Goal: Task Accomplishment & Management: Manage account settings

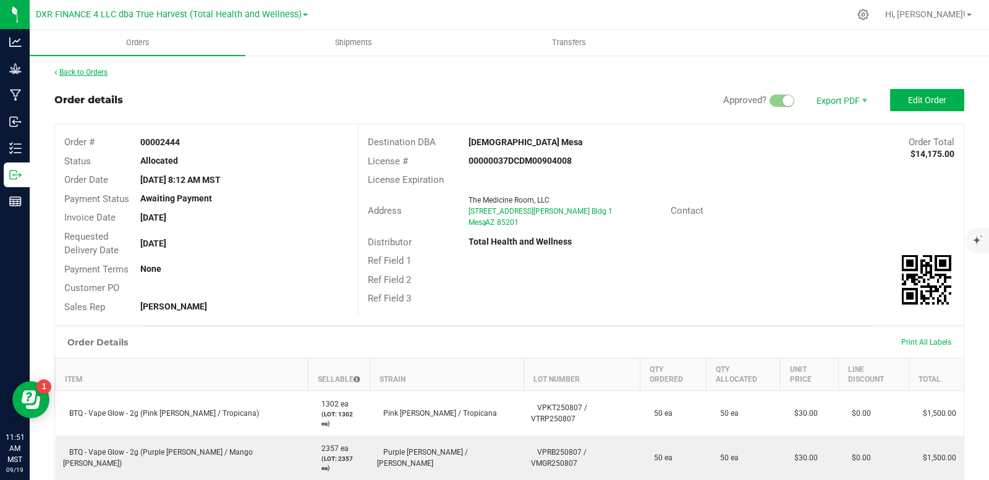
click at [94, 70] on link "Back to Orders" at bounding box center [80, 72] width 53 height 9
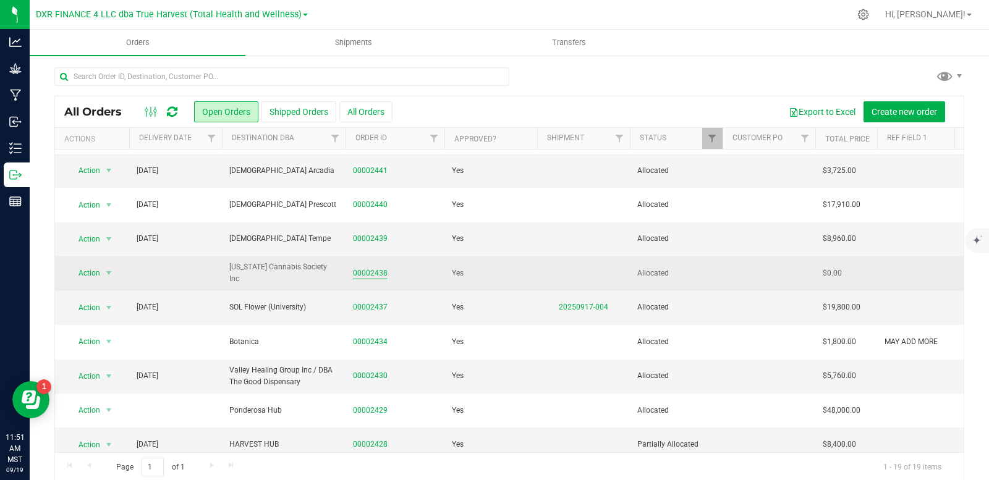
scroll to position [357, 0]
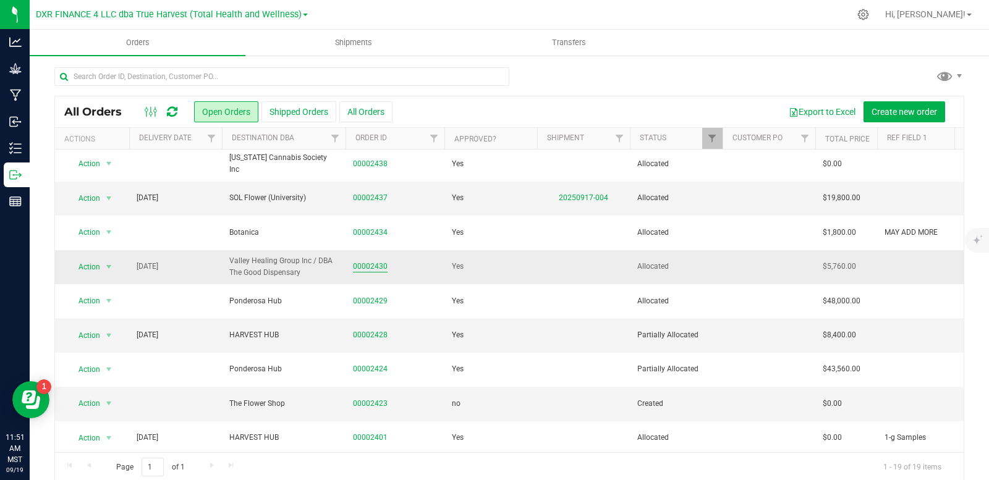
click at [374, 261] on link "00002430" at bounding box center [370, 267] width 35 height 12
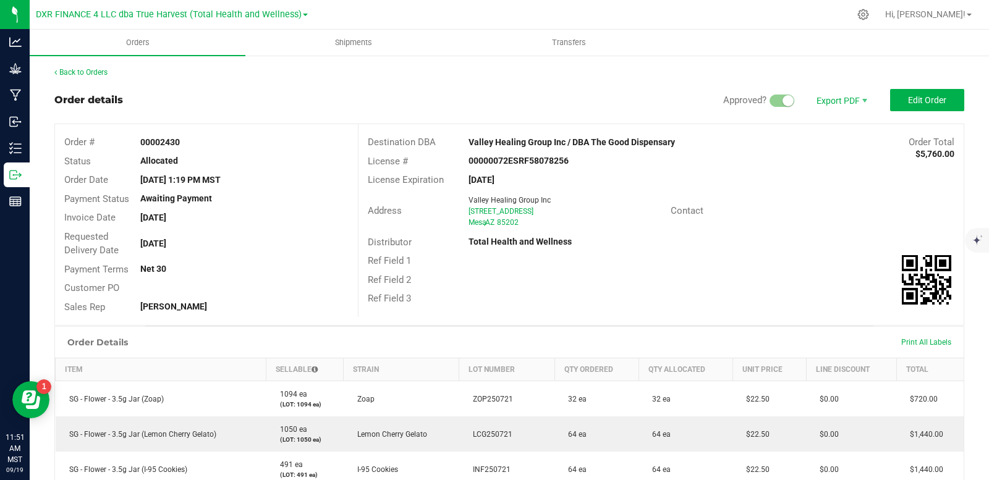
click at [98, 78] on div "Back to Orders Order details Approved? Export PDF Edit Order Order # 00002430 S…" at bounding box center [509, 414] width 910 height 694
click at [100, 73] on link "Back to Orders" at bounding box center [80, 72] width 53 height 9
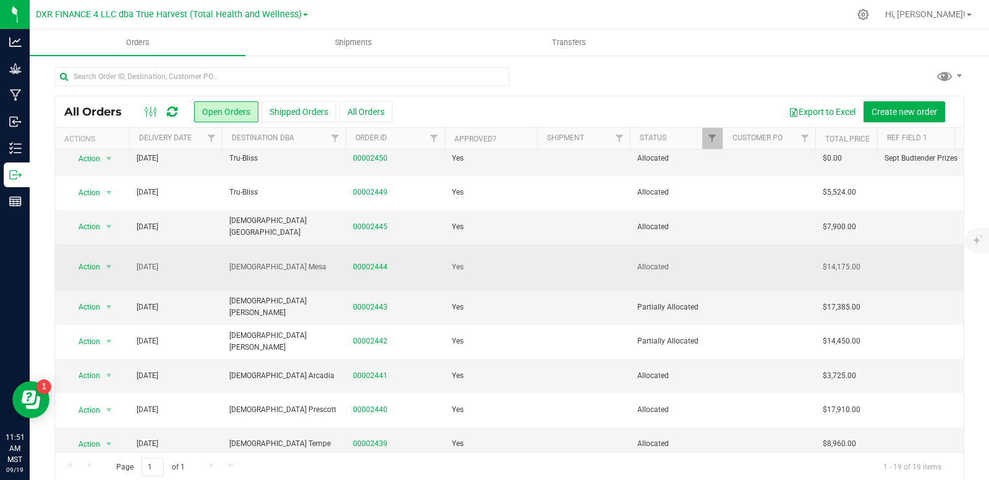
scroll to position [124, 0]
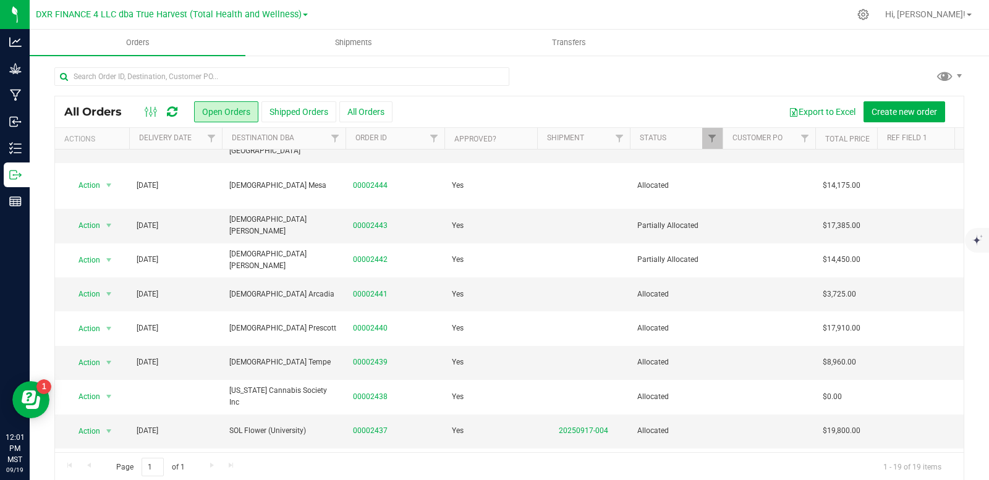
click at [537, 80] on div at bounding box center [509, 81] width 910 height 28
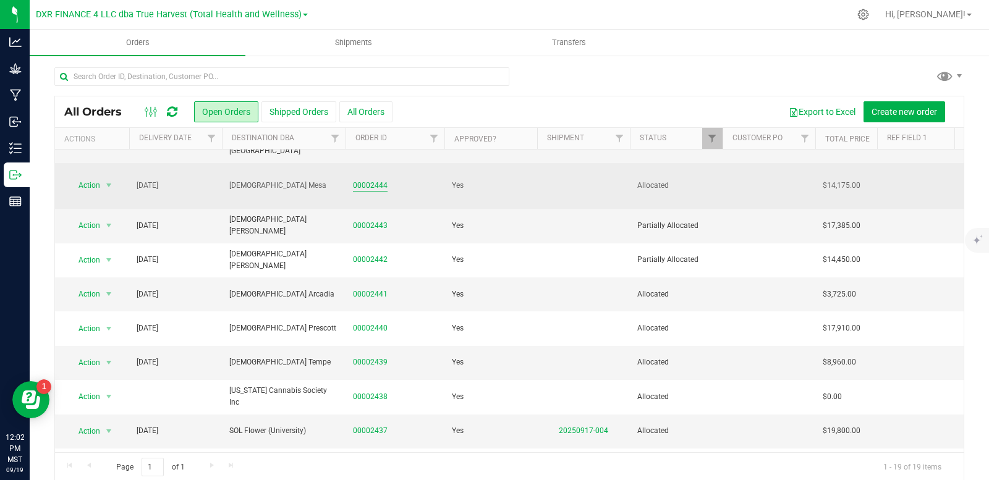
click at [380, 180] on link "00002444" at bounding box center [370, 186] width 35 height 12
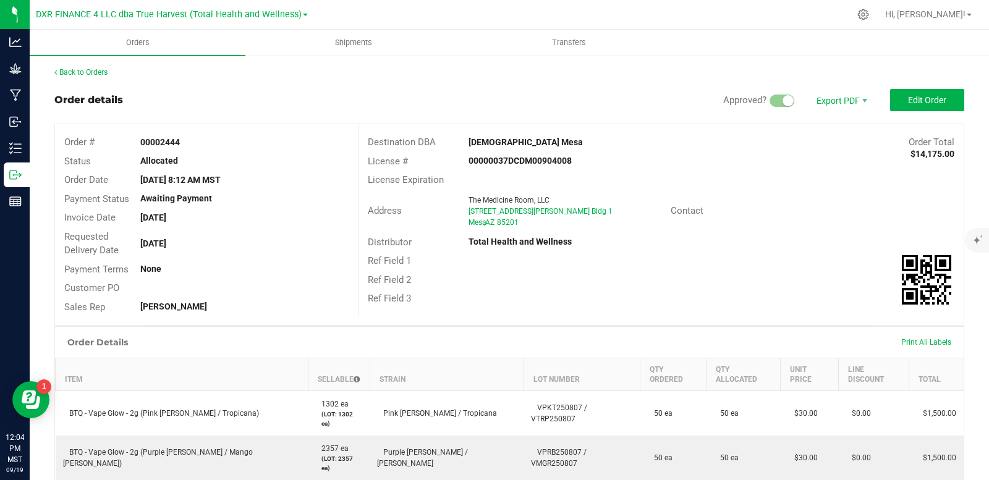
click at [921, 349] on div "Print All Labels" at bounding box center [926, 342] width 62 height 26
click at [921, 341] on span "Print All Labels" at bounding box center [926, 342] width 50 height 9
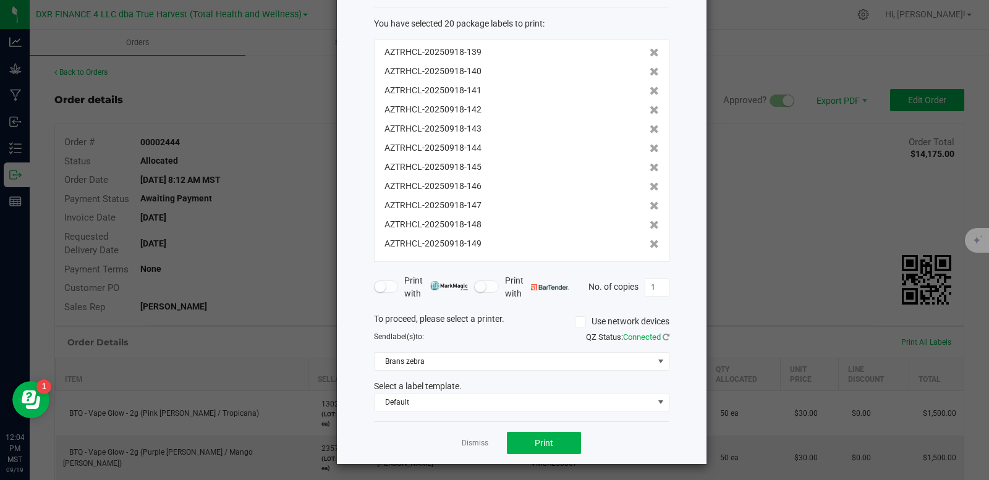
scroll to position [61, 0]
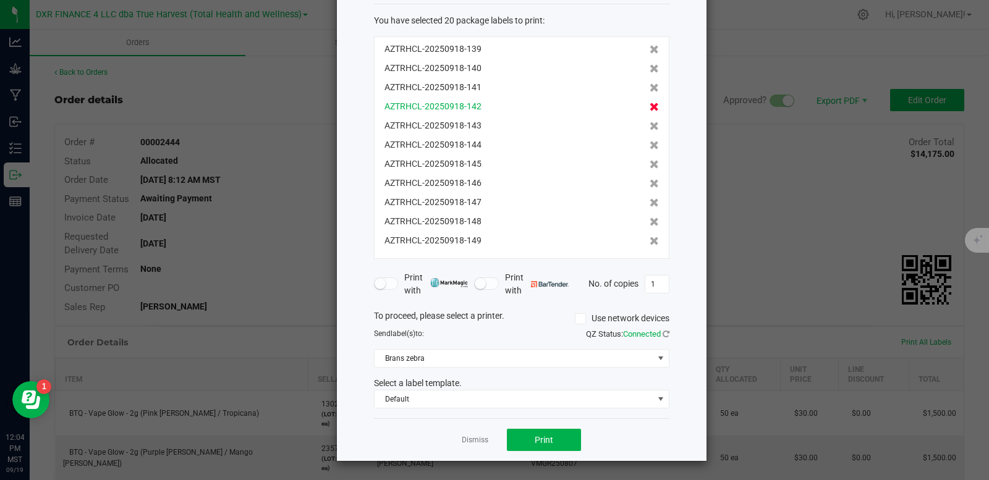
click at [650, 109] on icon at bounding box center [654, 107] width 9 height 9
click at [469, 440] on link "Dismiss" at bounding box center [475, 440] width 27 height 11
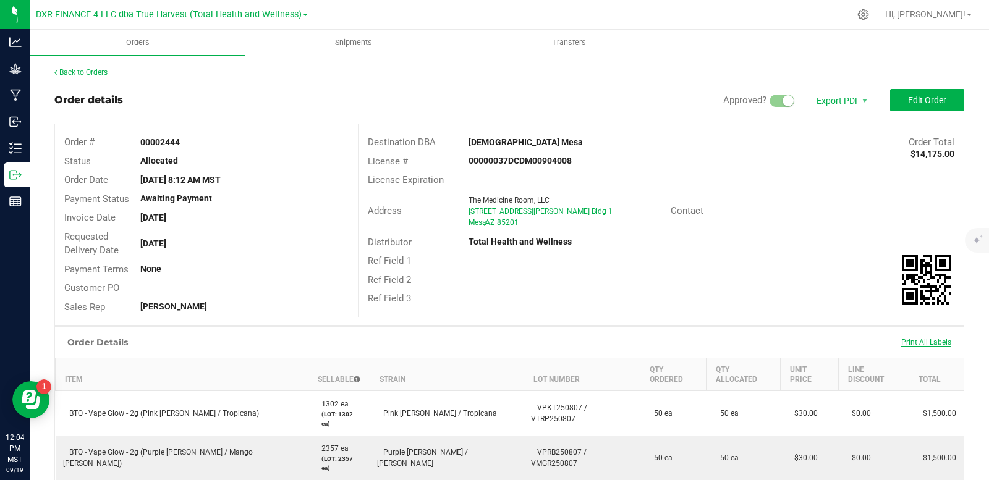
click at [918, 346] on span "Print All Labels" at bounding box center [926, 342] width 50 height 9
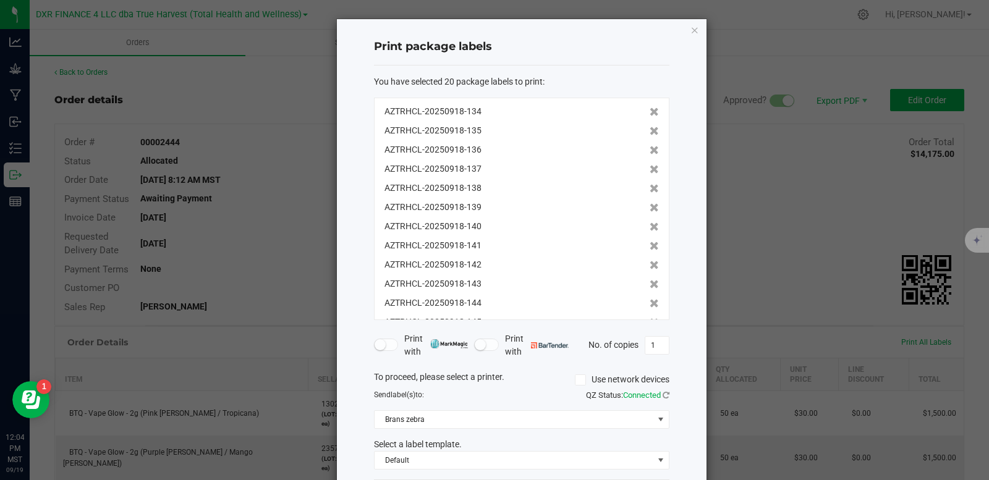
scroll to position [172, 0]
click at [650, 305] on icon at bounding box center [654, 302] width 9 height 9
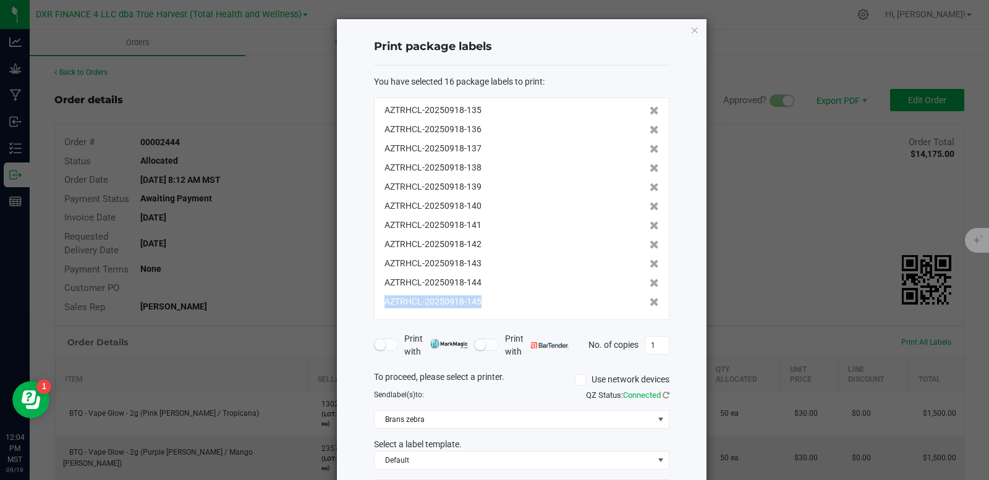
click at [650, 305] on icon at bounding box center [654, 302] width 9 height 9
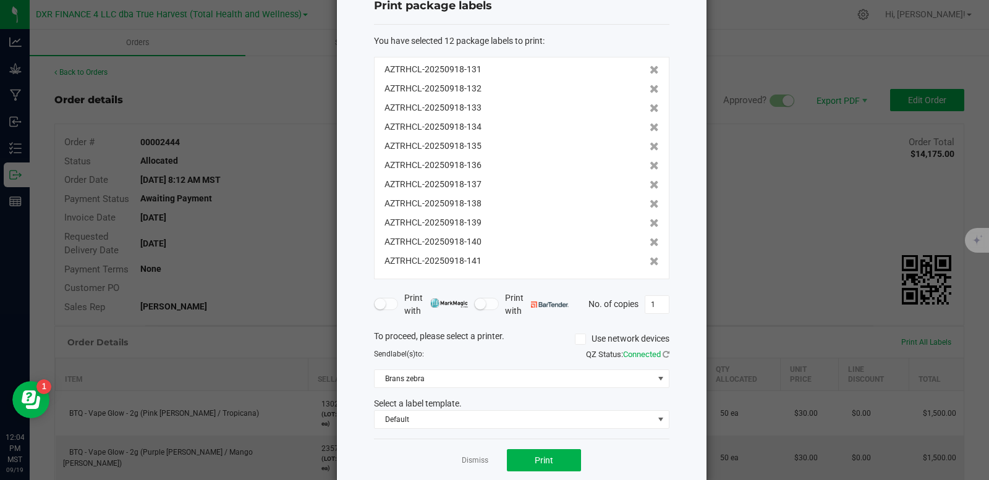
scroll to position [61, 0]
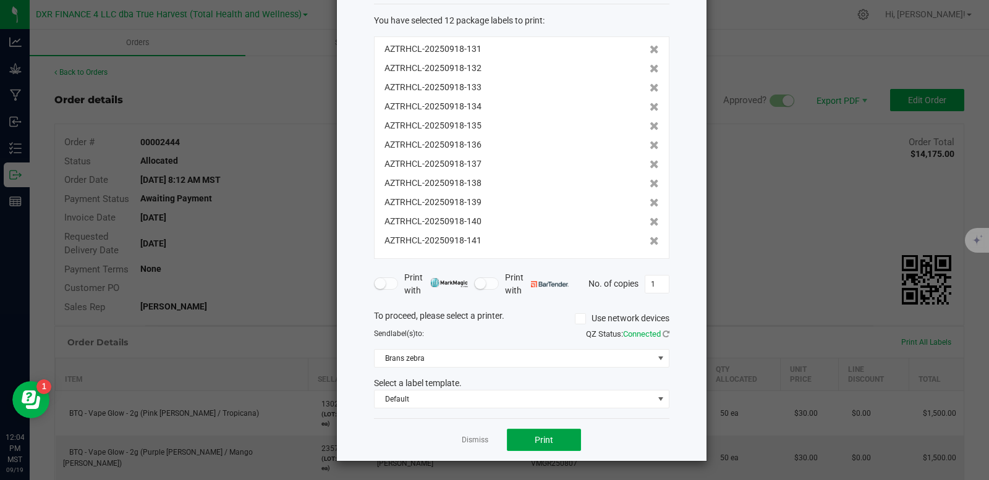
click at [553, 446] on button "Print" at bounding box center [544, 440] width 74 height 22
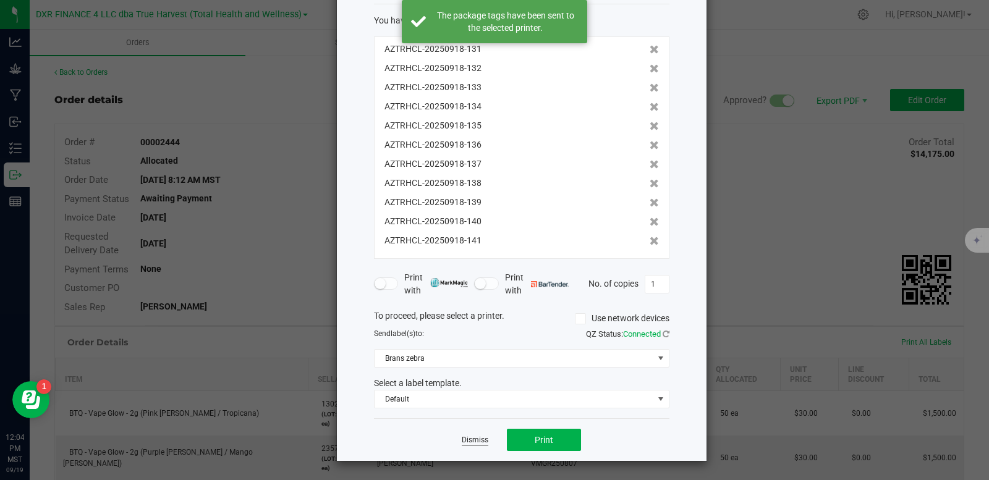
click at [469, 440] on link "Dismiss" at bounding box center [475, 440] width 27 height 11
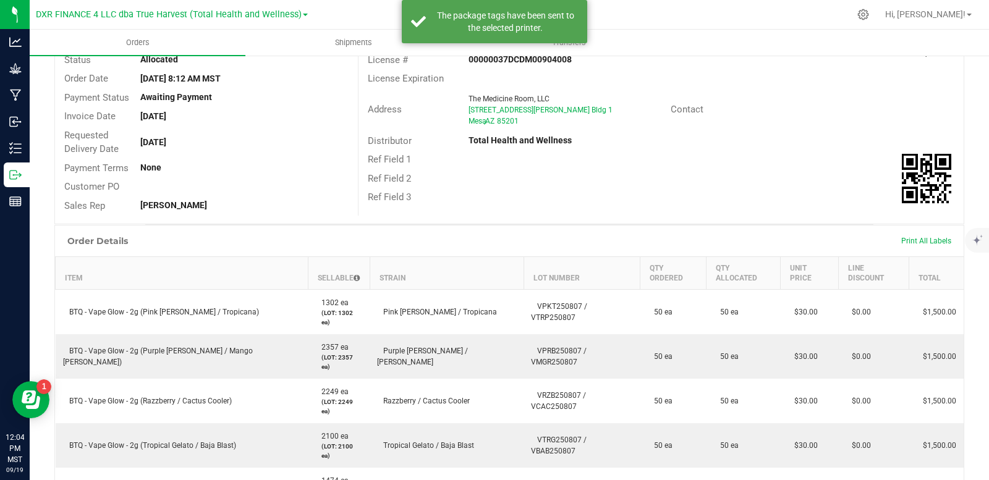
scroll to position [62, 0]
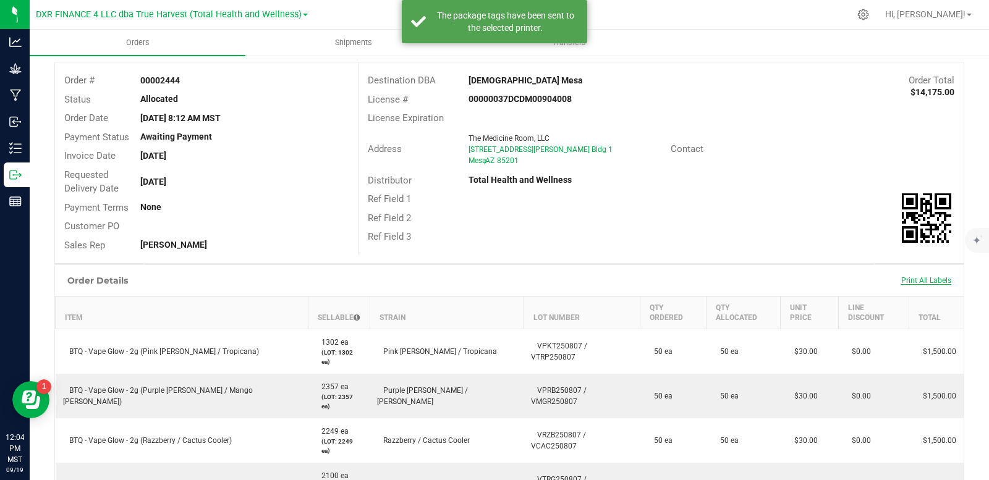
click at [915, 279] on span "Print All Labels" at bounding box center [926, 280] width 50 height 9
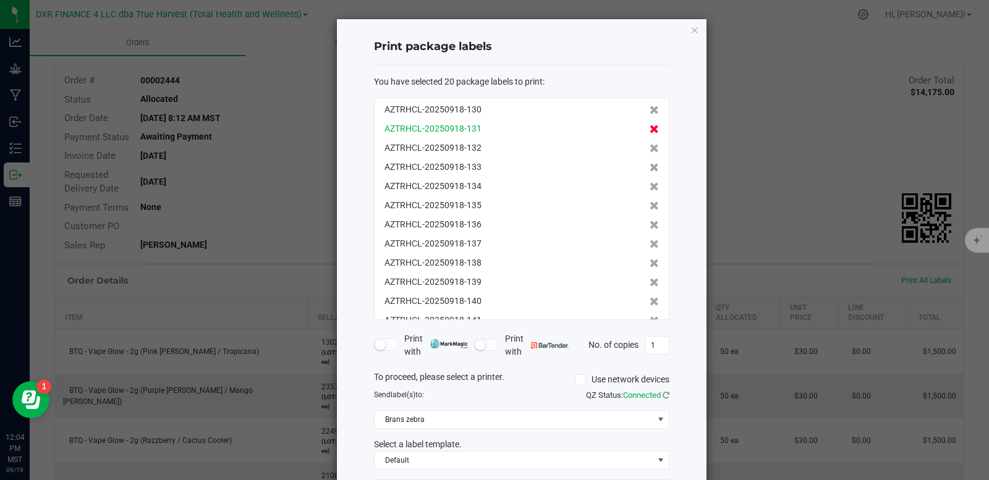
click at [650, 112] on icon at bounding box center [654, 110] width 9 height 9
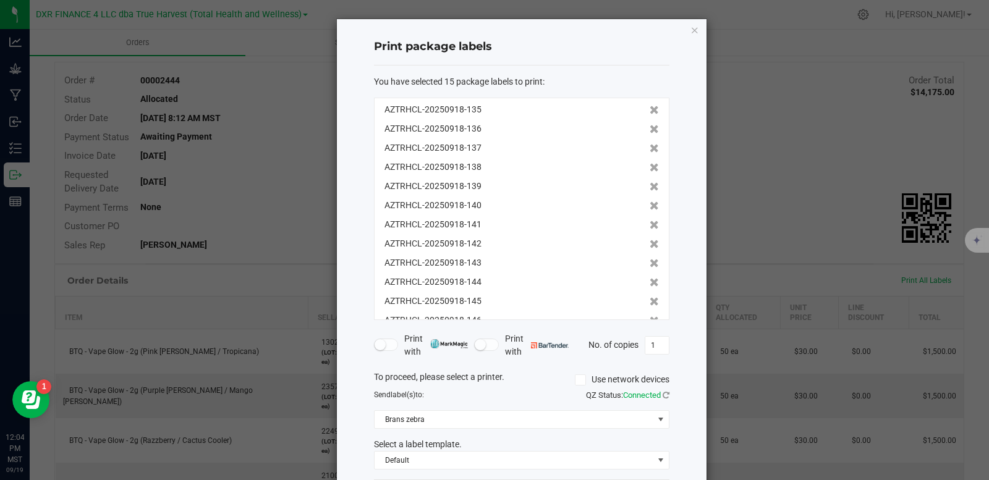
click at [650, 112] on icon at bounding box center [654, 110] width 9 height 9
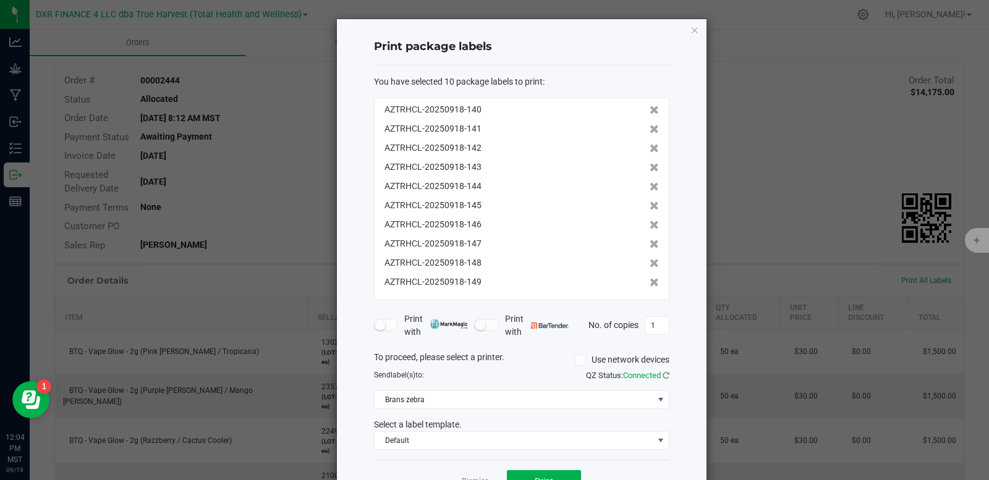
click at [650, 112] on icon at bounding box center [654, 110] width 9 height 9
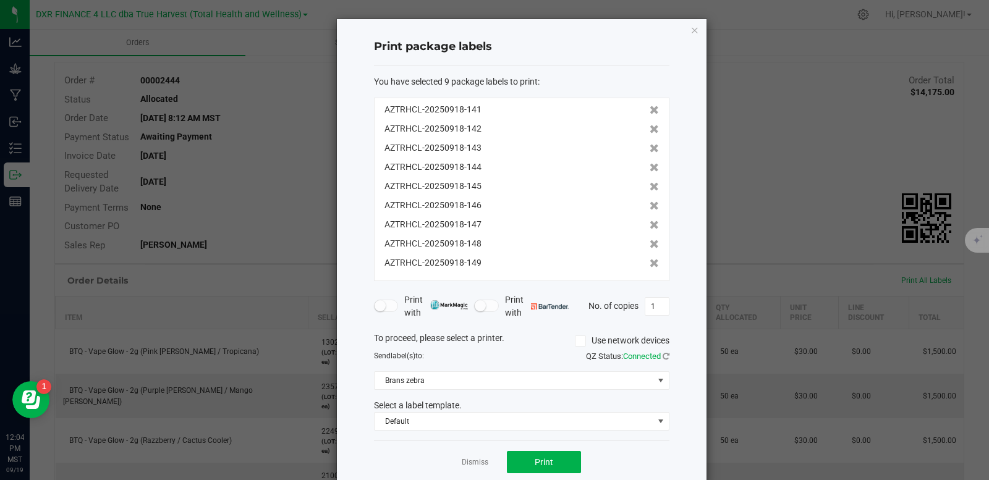
click at [650, 112] on icon at bounding box center [654, 110] width 9 height 9
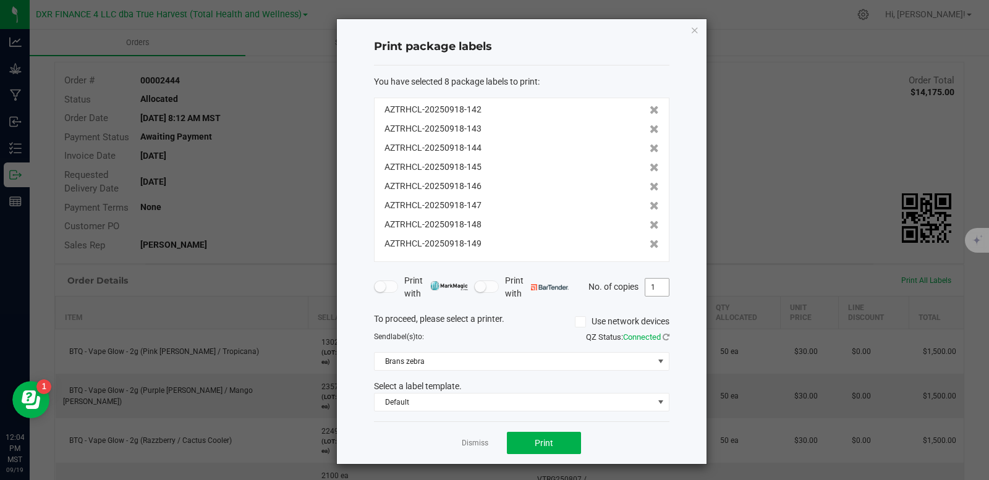
click at [653, 287] on input "1" at bounding box center [656, 287] width 23 height 17
type input "2"
click at [549, 454] on button "Print" at bounding box center [544, 443] width 74 height 22
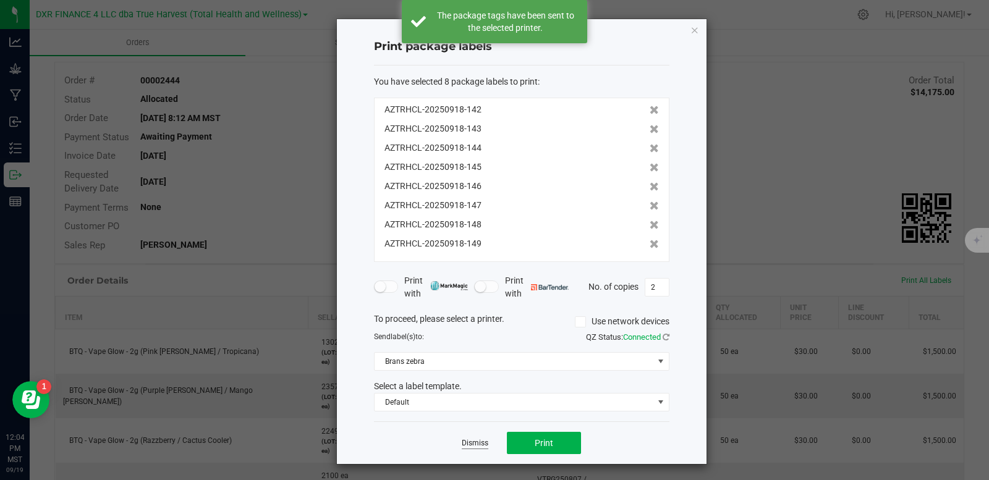
click at [469, 440] on link "Dismiss" at bounding box center [475, 443] width 27 height 11
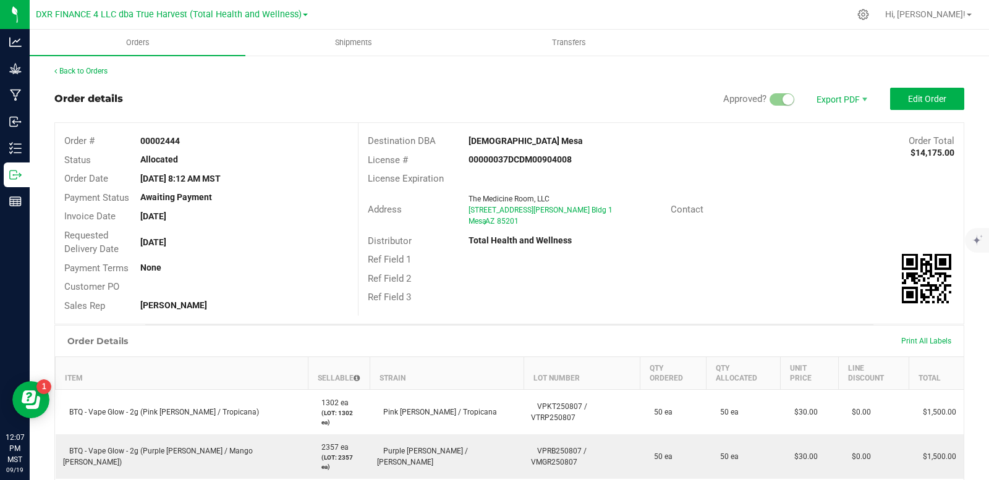
scroll to position [0, 0]
click at [85, 70] on link "Back to Orders" at bounding box center [80, 72] width 53 height 9
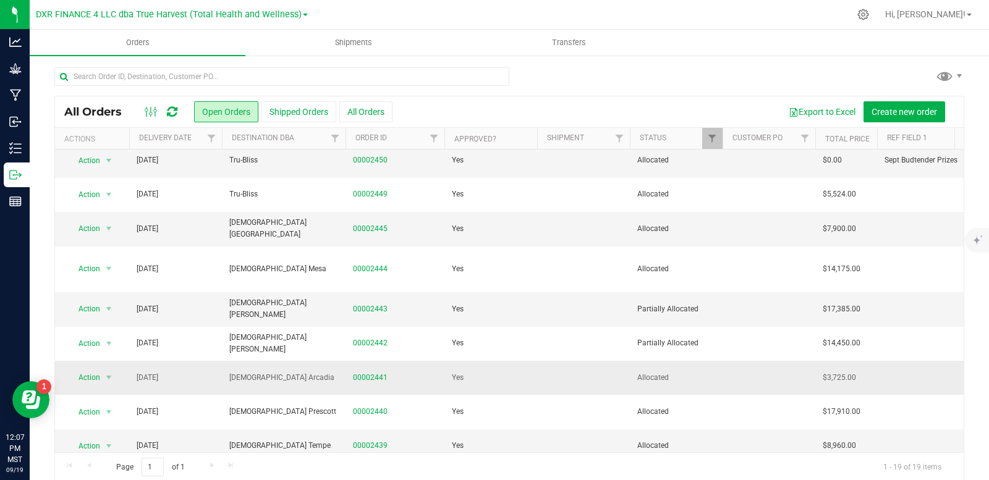
scroll to position [62, 0]
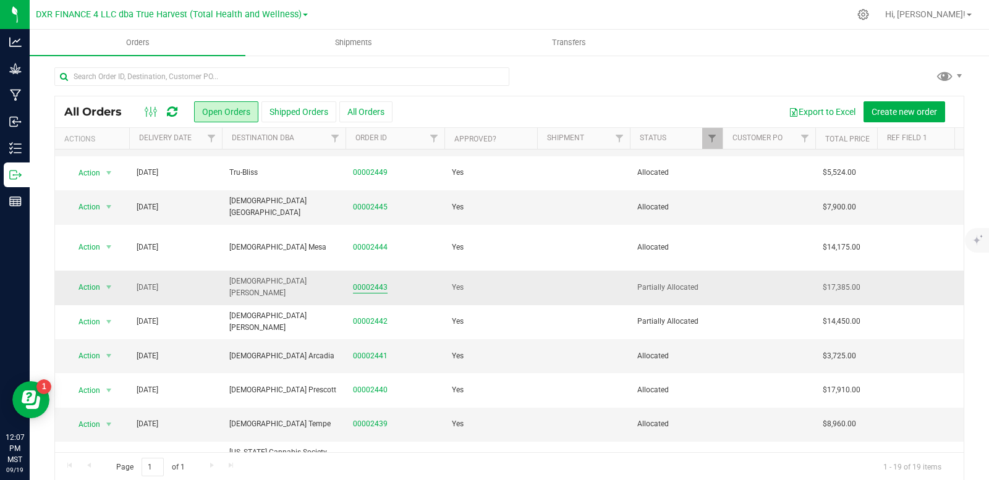
click at [372, 282] on link "00002443" at bounding box center [370, 288] width 35 height 12
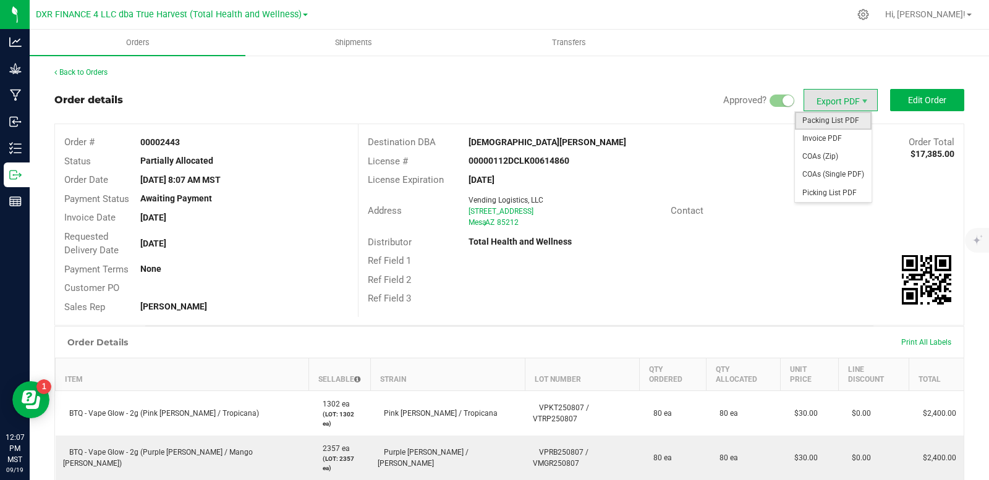
click at [837, 125] on span "Packing List PDF" at bounding box center [833, 121] width 77 height 18
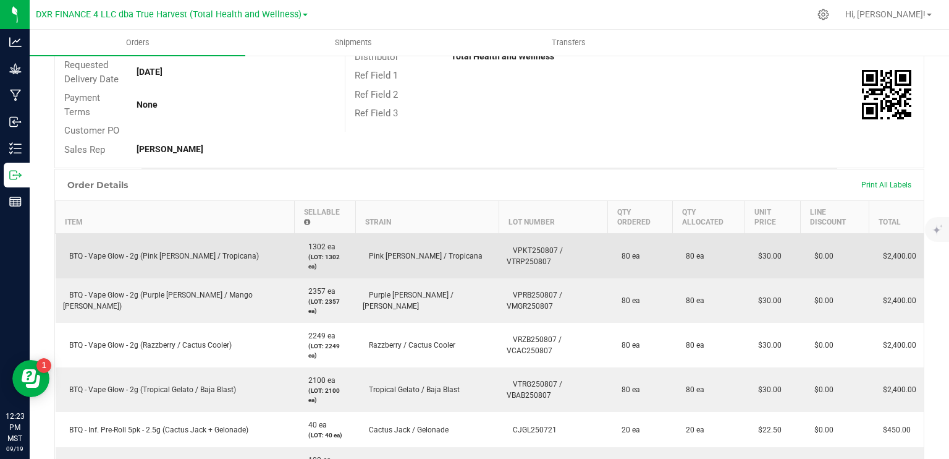
scroll to position [247, 0]
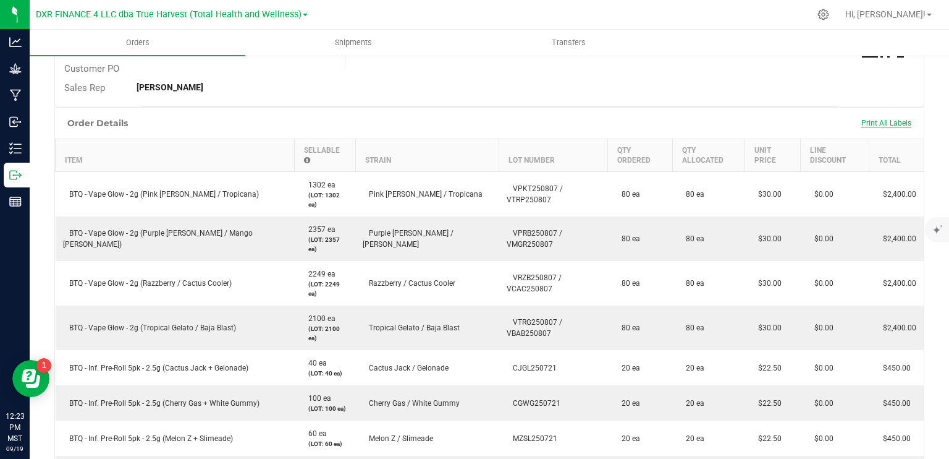
click at [885, 120] on span "Print All Labels" at bounding box center [887, 123] width 50 height 9
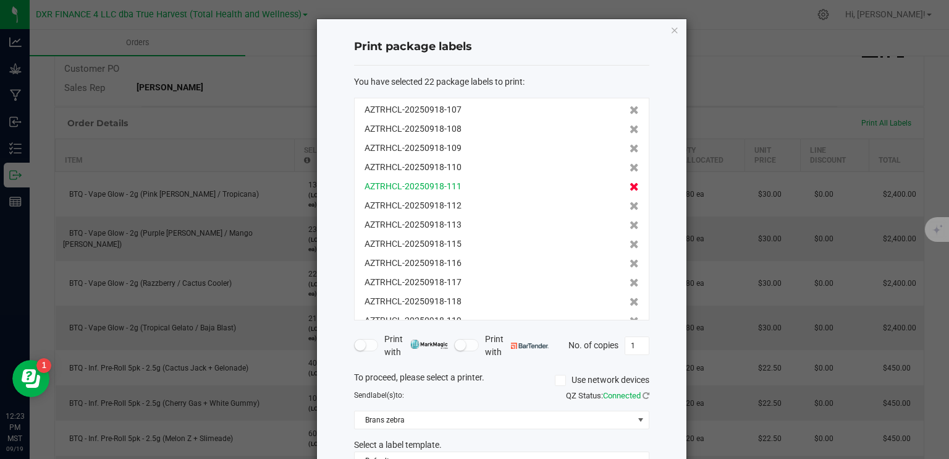
click at [630, 186] on icon at bounding box center [634, 186] width 9 height 9
click at [630, 202] on icon at bounding box center [634, 206] width 9 height 9
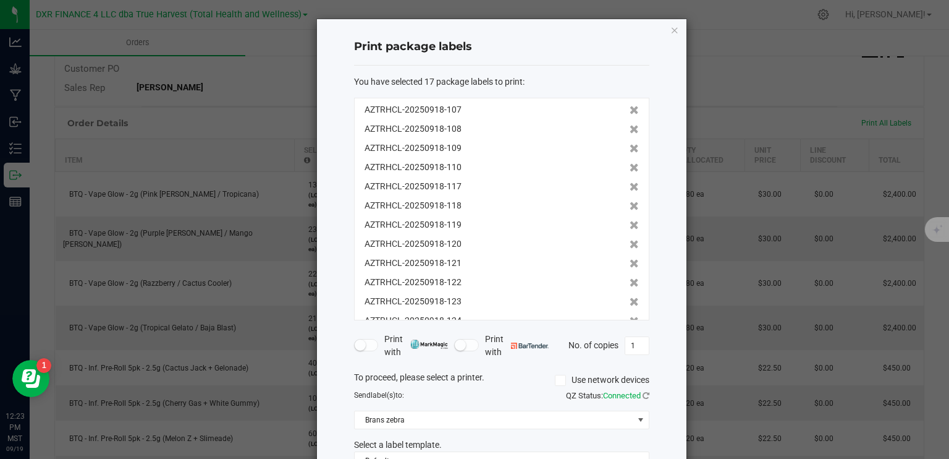
click at [630, 186] on icon at bounding box center [634, 186] width 9 height 9
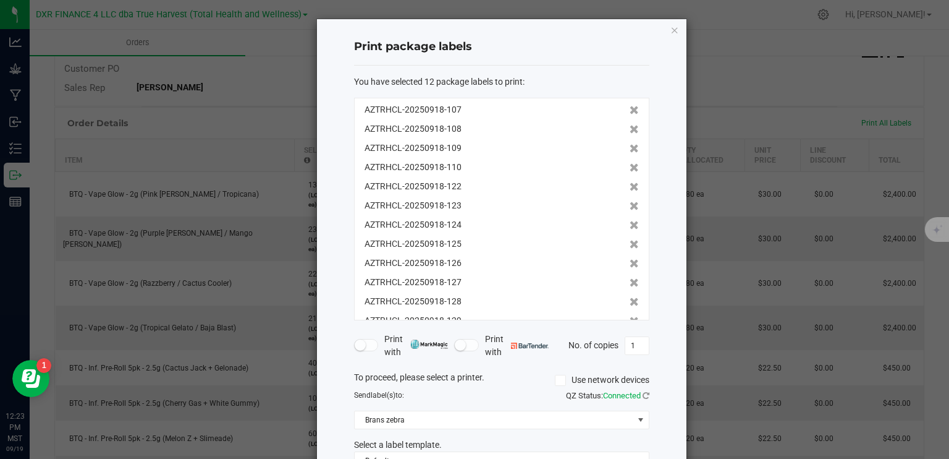
click at [630, 186] on icon at bounding box center [634, 186] width 9 height 9
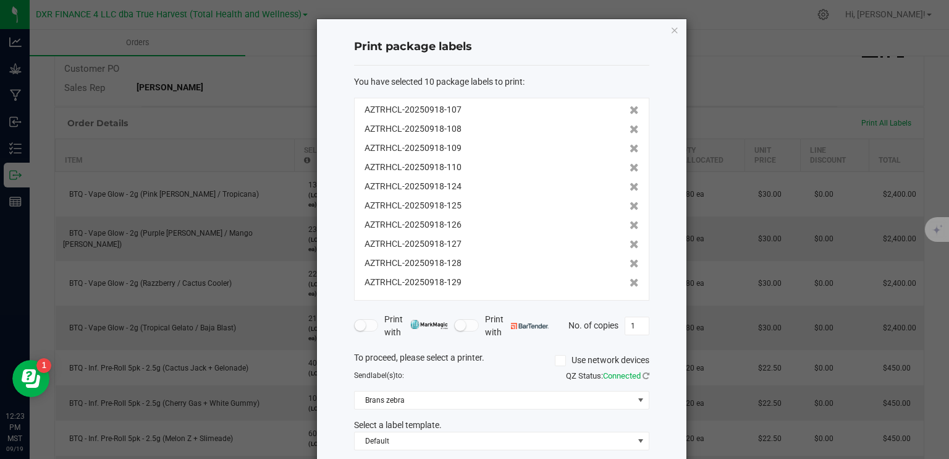
click at [630, 186] on icon at bounding box center [634, 186] width 9 height 9
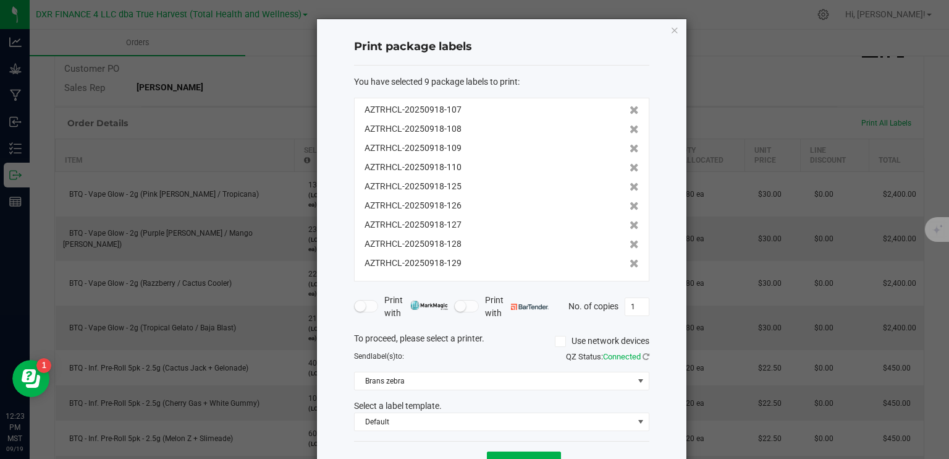
click at [630, 186] on icon at bounding box center [634, 186] width 9 height 9
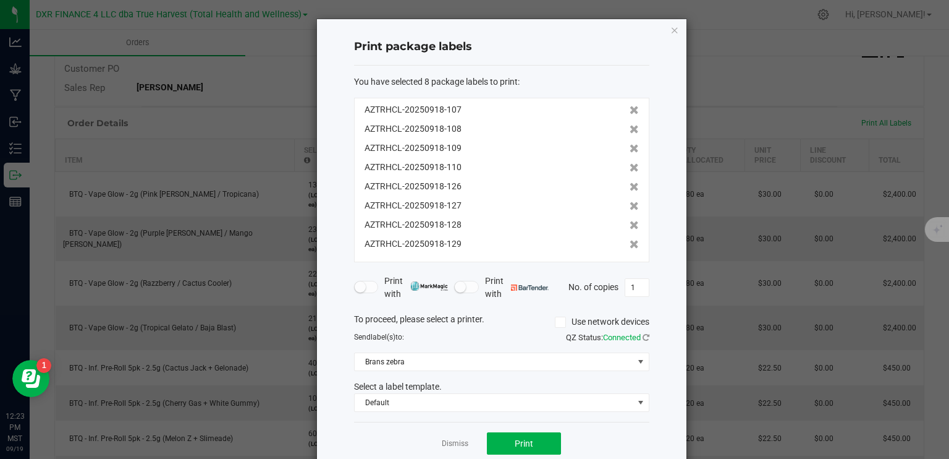
click at [630, 186] on icon at bounding box center [634, 186] width 9 height 9
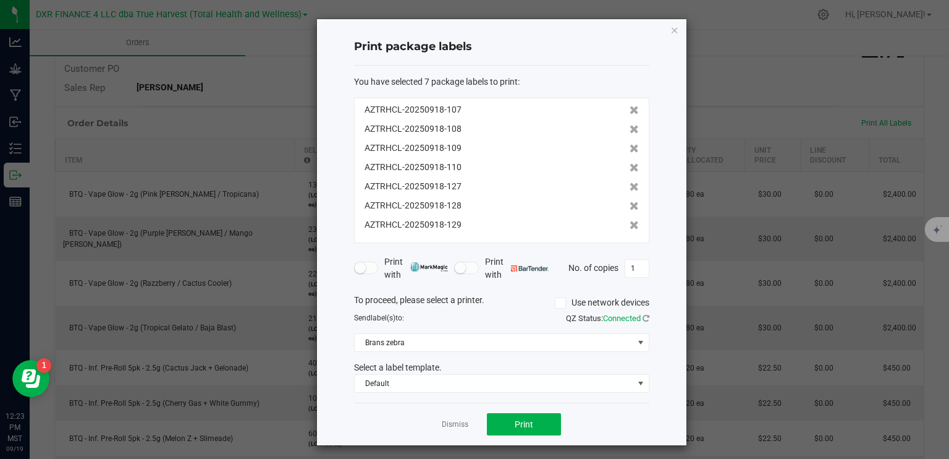
click at [630, 186] on icon at bounding box center [634, 186] width 9 height 9
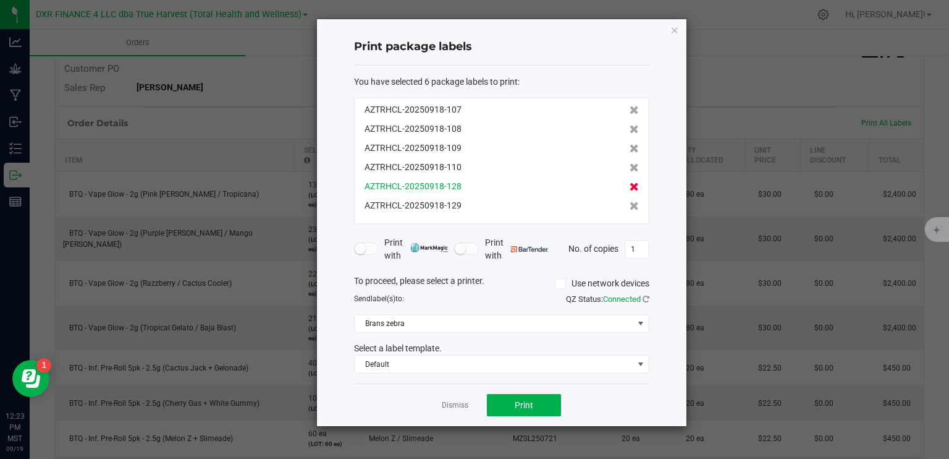
click at [630, 186] on icon at bounding box center [634, 186] width 9 height 9
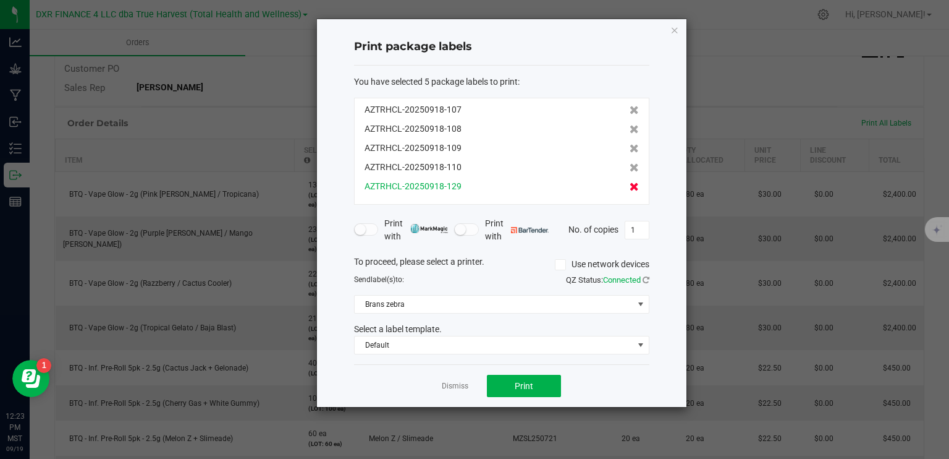
click at [630, 187] on icon at bounding box center [634, 186] width 9 height 9
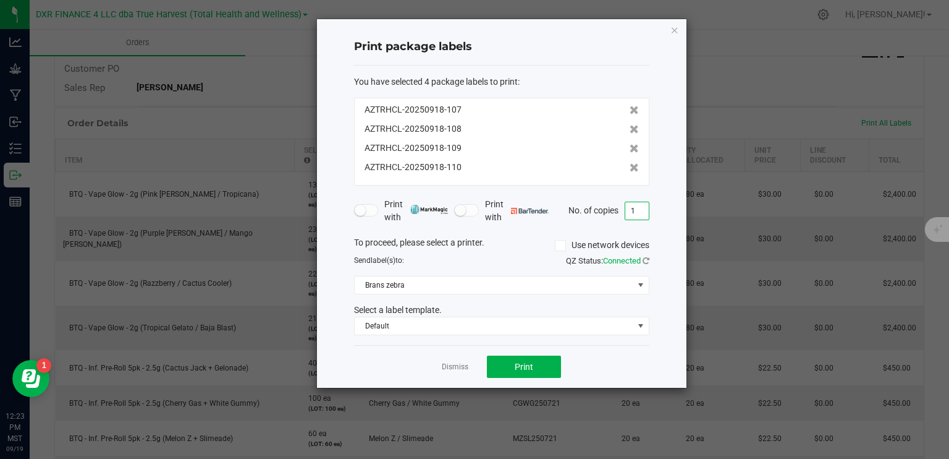
click at [640, 208] on input "1" at bounding box center [637, 210] width 23 height 17
type input "2"
click at [524, 366] on span "Print" at bounding box center [524, 367] width 19 height 10
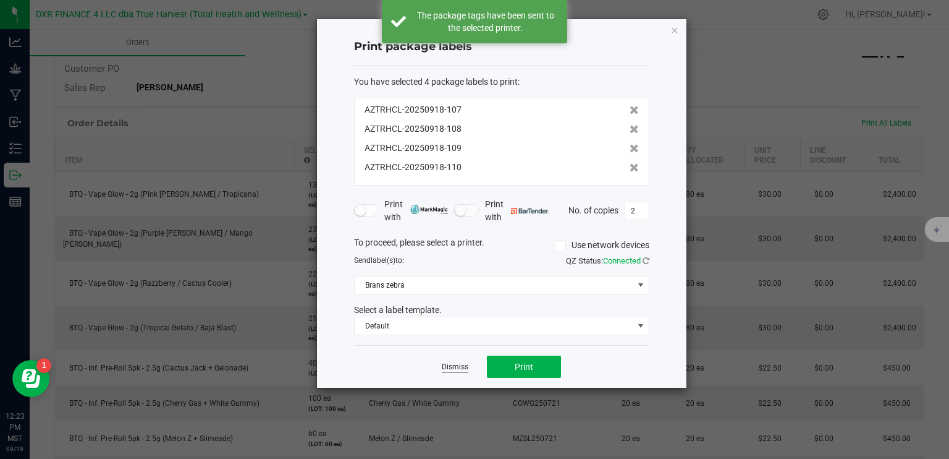
click at [448, 369] on link "Dismiss" at bounding box center [455, 367] width 27 height 11
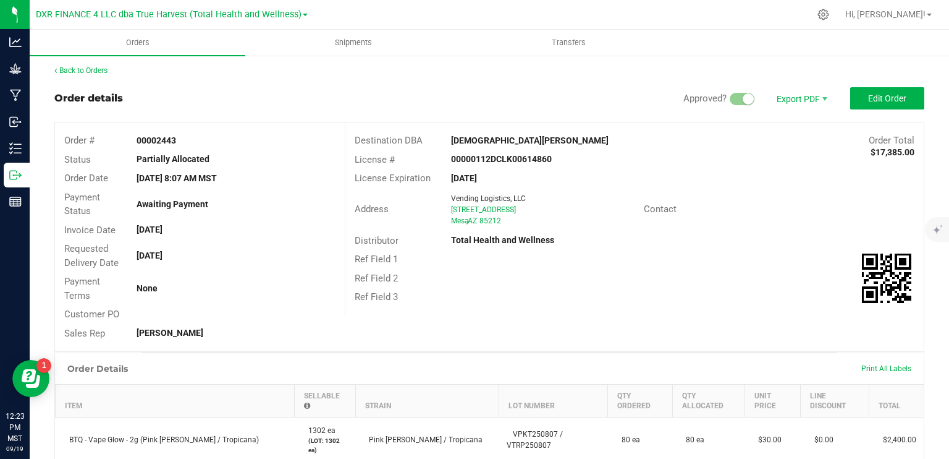
scroll to position [0, 0]
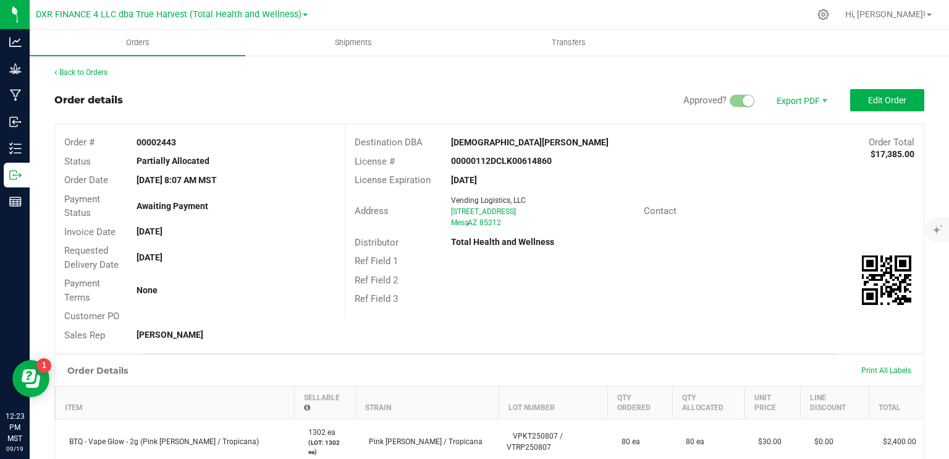
click at [860, 362] on div "Print All Labels" at bounding box center [887, 370] width 62 height 26
click at [863, 367] on span "Print All Labels" at bounding box center [887, 370] width 50 height 9
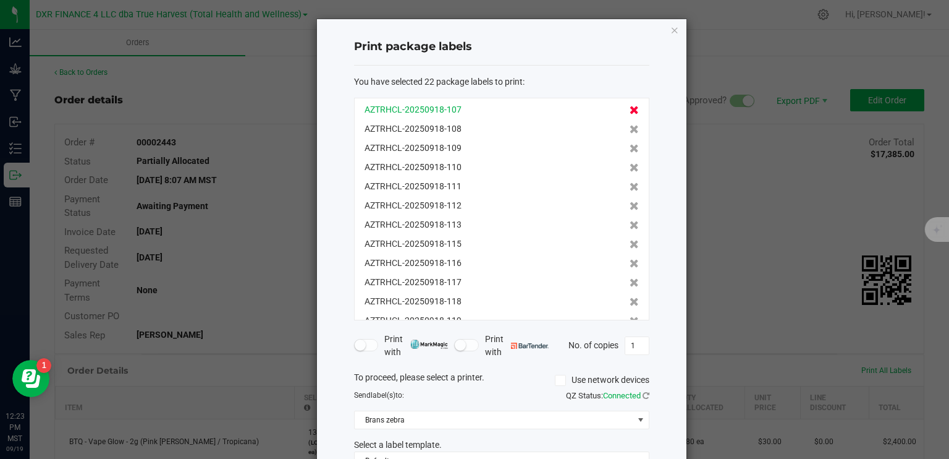
click at [630, 111] on icon at bounding box center [634, 110] width 9 height 9
click at [630, 227] on icon at bounding box center [634, 225] width 9 height 9
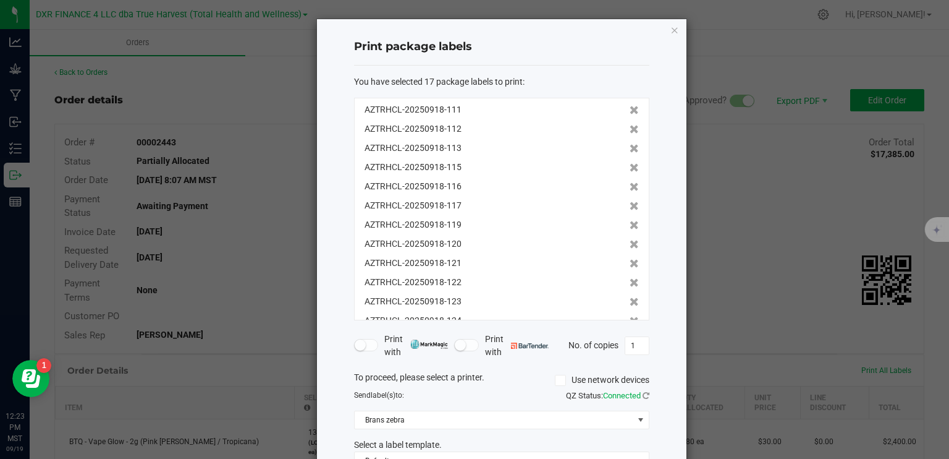
click at [630, 227] on icon at bounding box center [634, 225] width 9 height 9
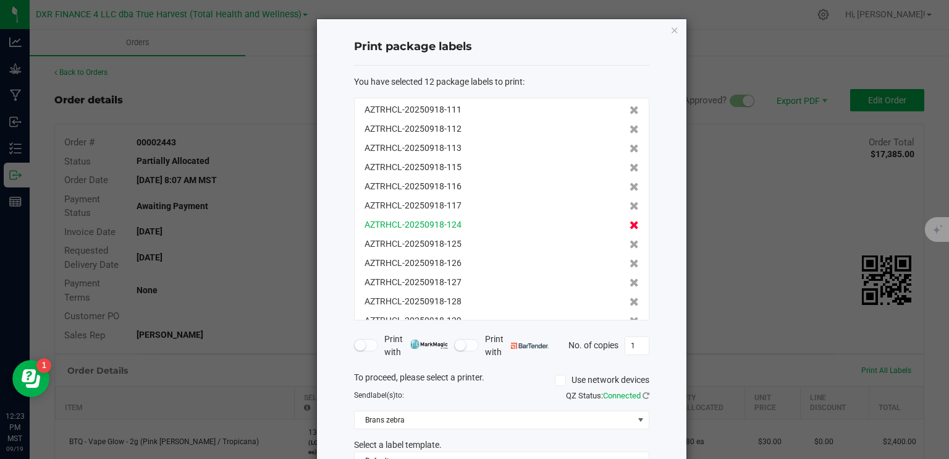
click at [630, 227] on icon at bounding box center [634, 225] width 9 height 9
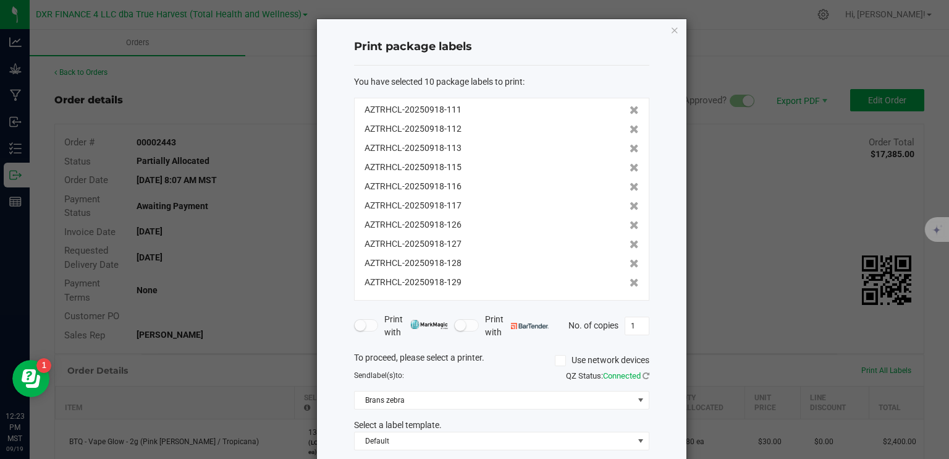
click at [630, 227] on icon at bounding box center [634, 225] width 9 height 9
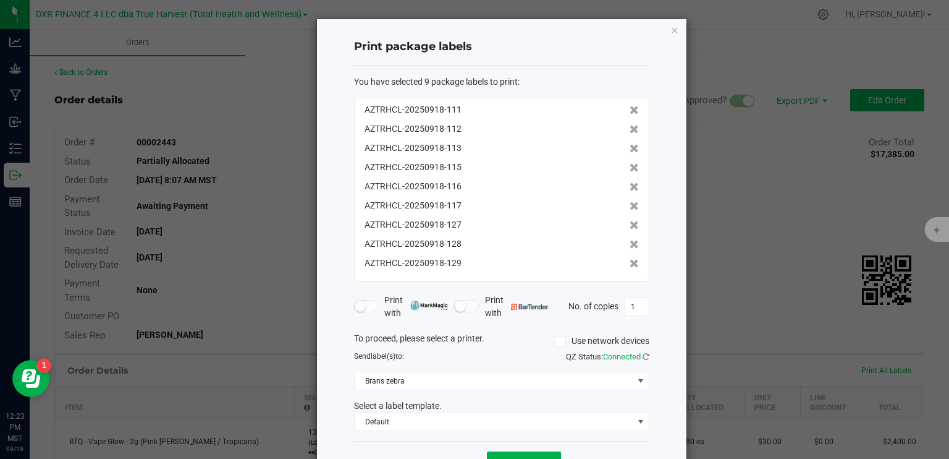
click at [630, 227] on icon at bounding box center [634, 225] width 9 height 9
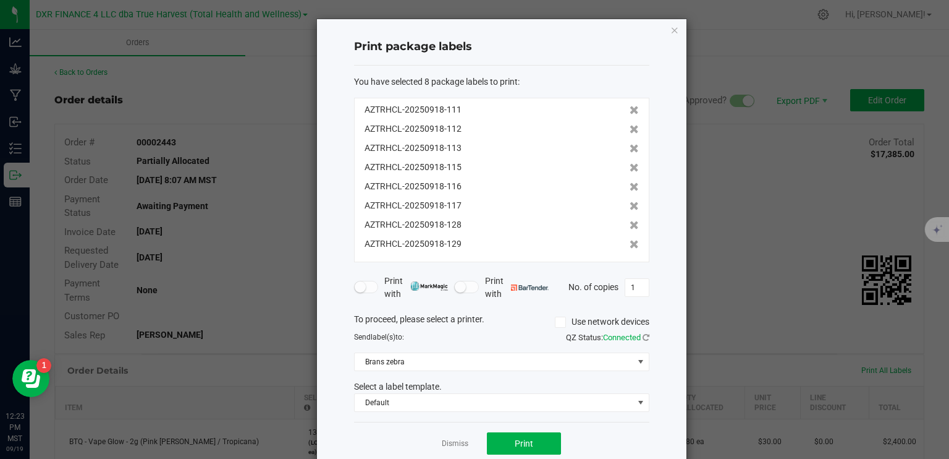
click at [630, 227] on icon at bounding box center [634, 225] width 9 height 9
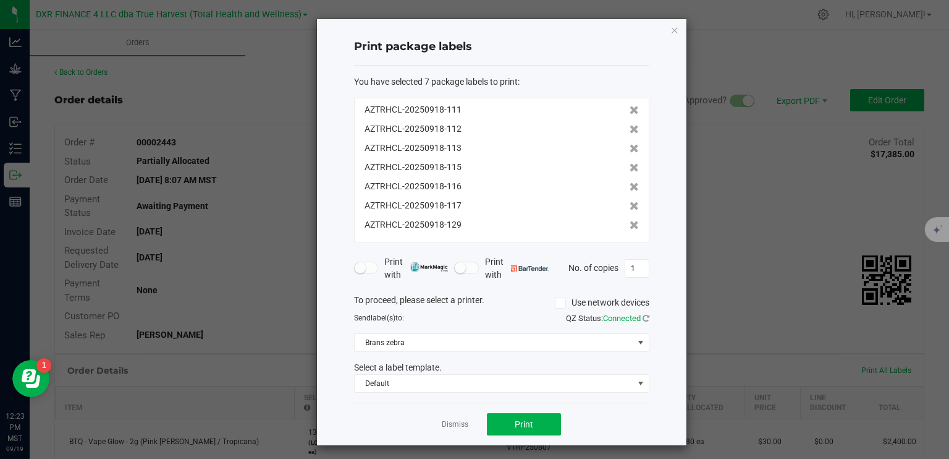
click at [630, 227] on icon at bounding box center [634, 225] width 9 height 9
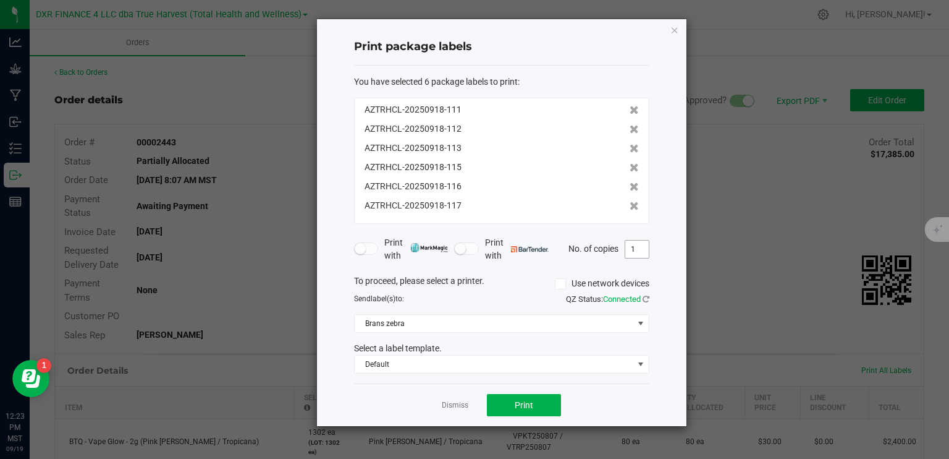
click at [635, 250] on input "1" at bounding box center [637, 248] width 23 height 17
click at [533, 407] on span "Print" at bounding box center [524, 405] width 19 height 10
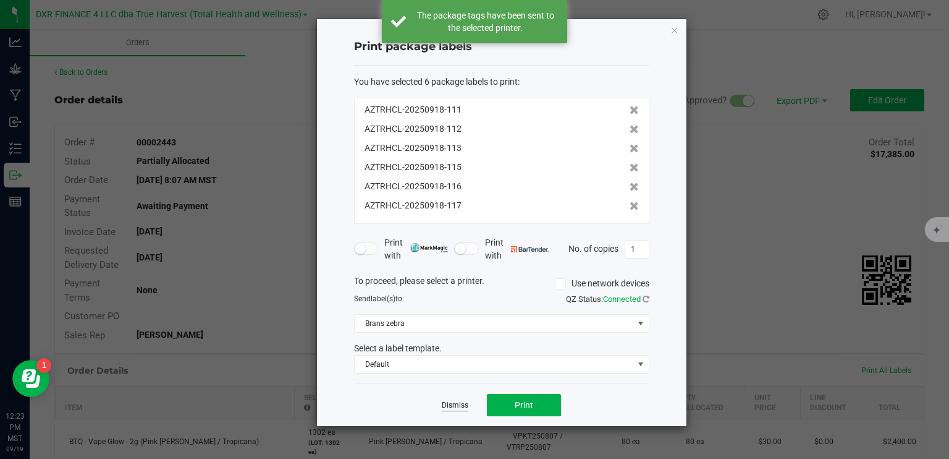
click at [453, 405] on link "Dismiss" at bounding box center [455, 405] width 27 height 11
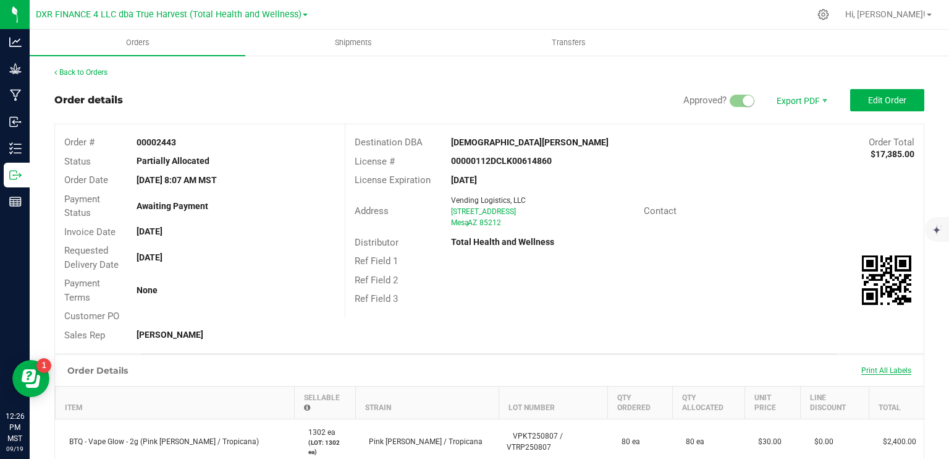
click at [888, 373] on span "Print All Labels" at bounding box center [887, 370] width 50 height 9
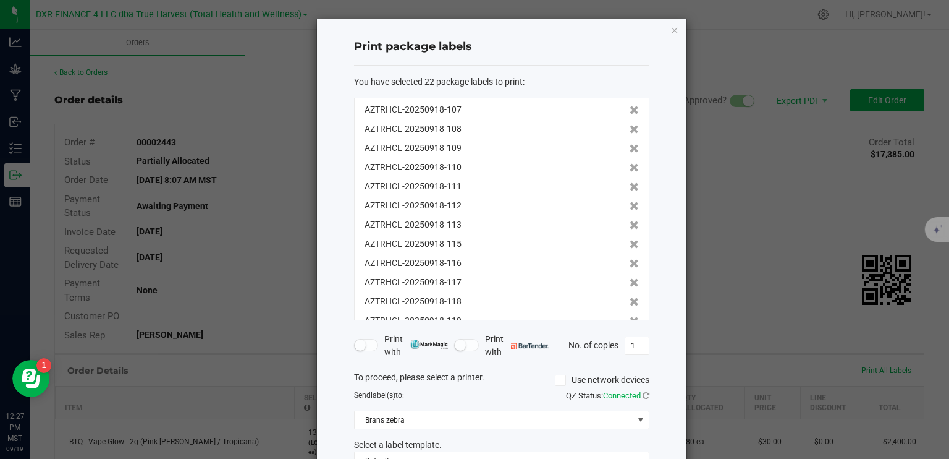
scroll to position [210, 0]
click at [630, 185] on icon at bounding box center [634, 188] width 9 height 9
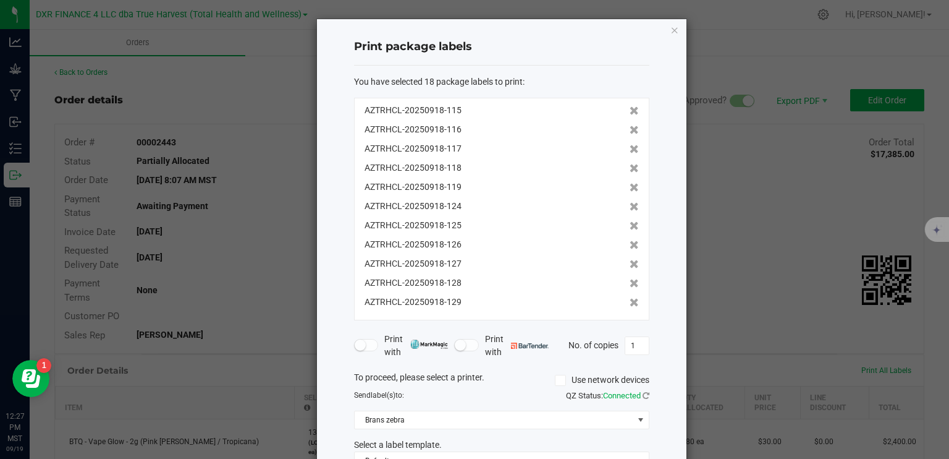
scroll to position [134, 0]
click at [630, 185] on icon at bounding box center [634, 187] width 9 height 9
click at [630, 185] on icon at bounding box center [634, 188] width 9 height 9
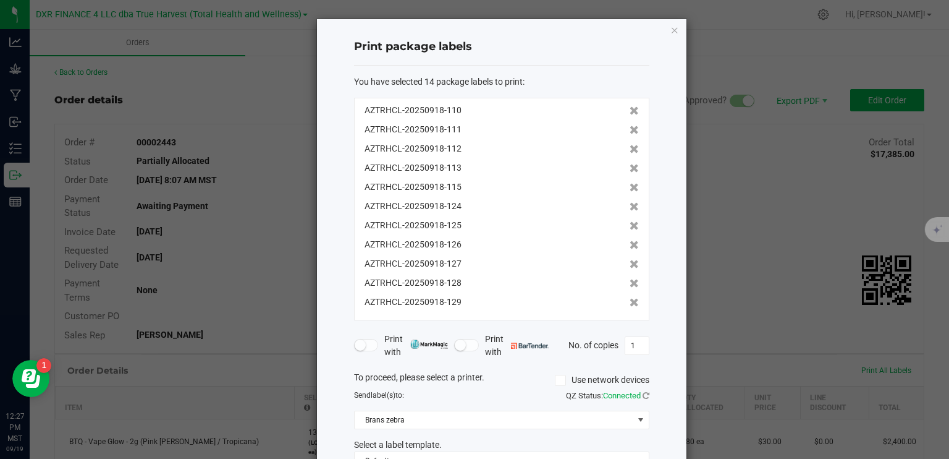
click at [630, 185] on icon at bounding box center [634, 187] width 9 height 9
click at [630, 185] on icon at bounding box center [634, 188] width 9 height 9
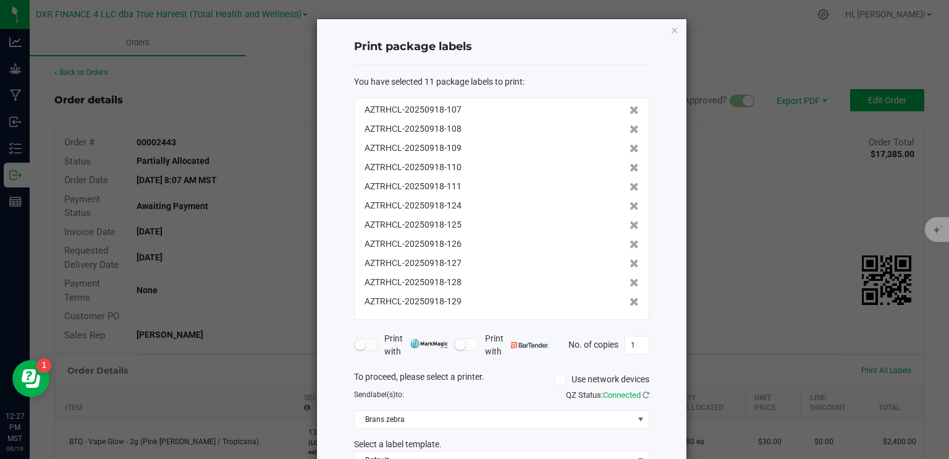
click at [630, 185] on icon at bounding box center [634, 186] width 9 height 9
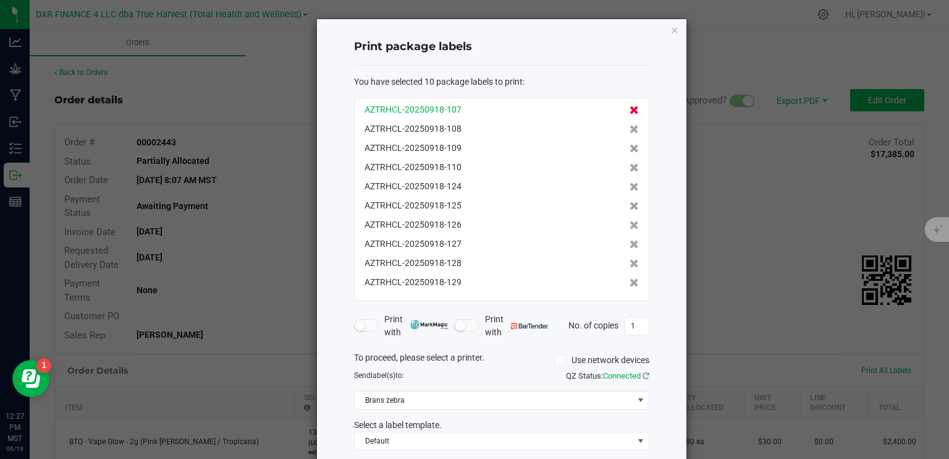
click at [630, 113] on icon at bounding box center [634, 110] width 9 height 9
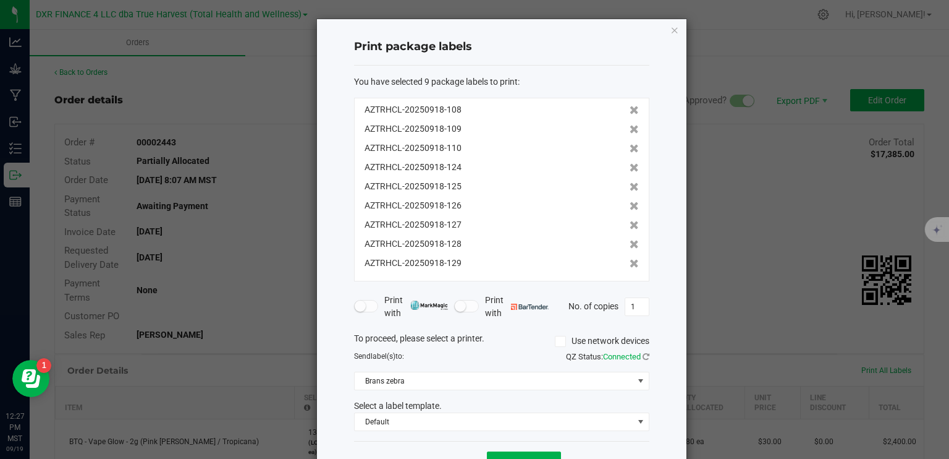
click at [630, 113] on icon at bounding box center [634, 110] width 9 height 9
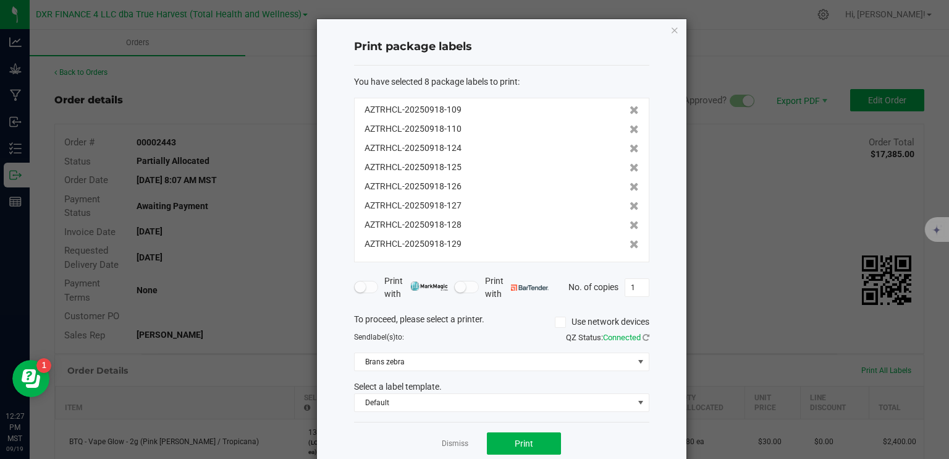
click at [630, 113] on icon at bounding box center [634, 110] width 9 height 9
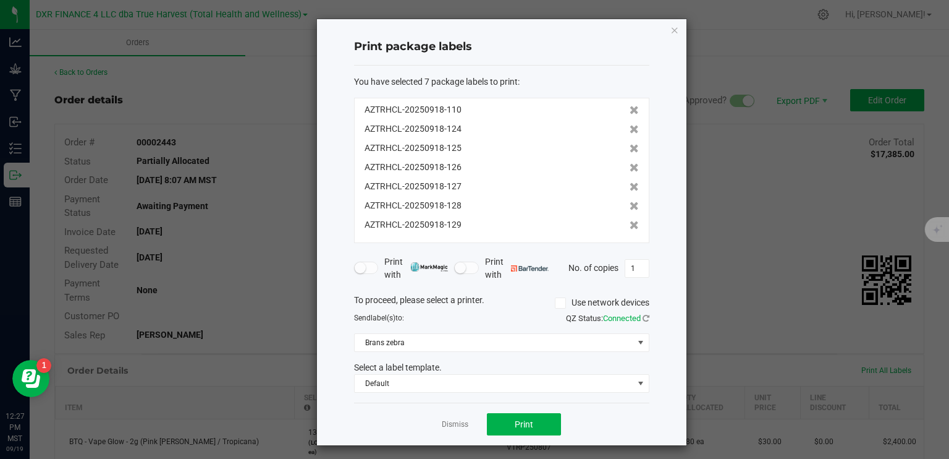
click at [630, 113] on icon at bounding box center [634, 110] width 9 height 9
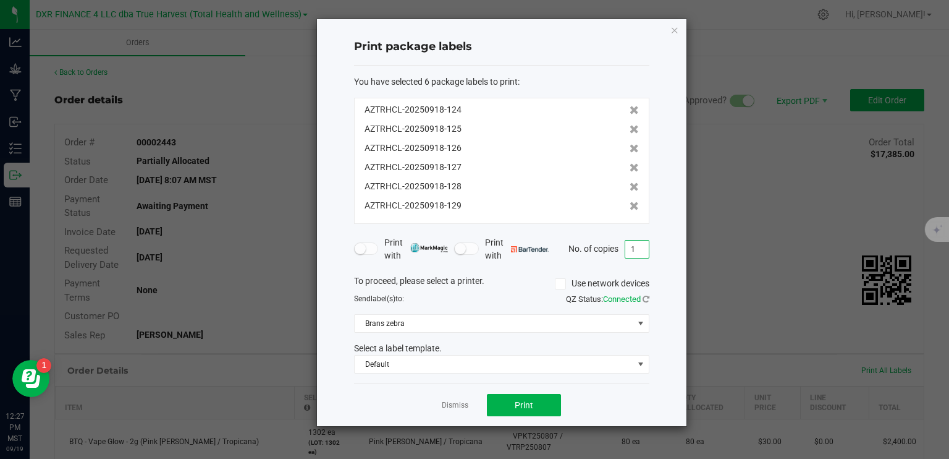
click at [641, 247] on input "1" at bounding box center [637, 248] width 23 height 17
type input "2"
click at [529, 405] on span "Print" at bounding box center [524, 405] width 19 height 10
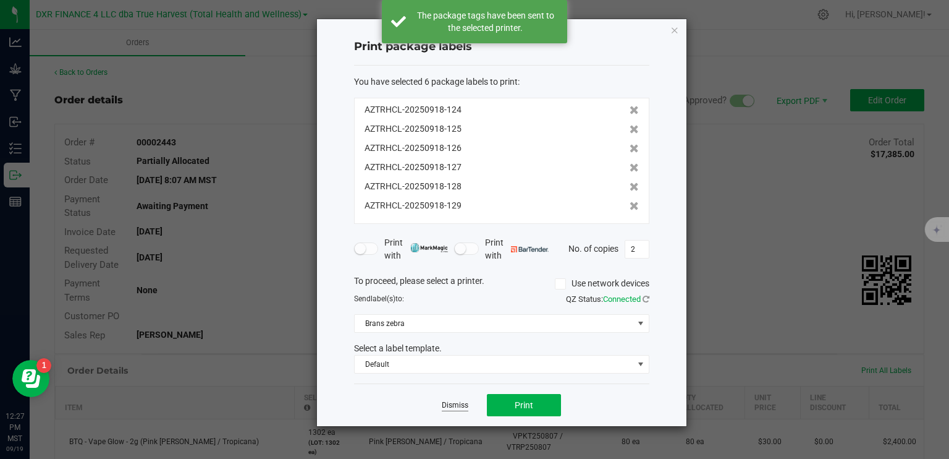
click at [455, 407] on link "Dismiss" at bounding box center [455, 405] width 27 height 11
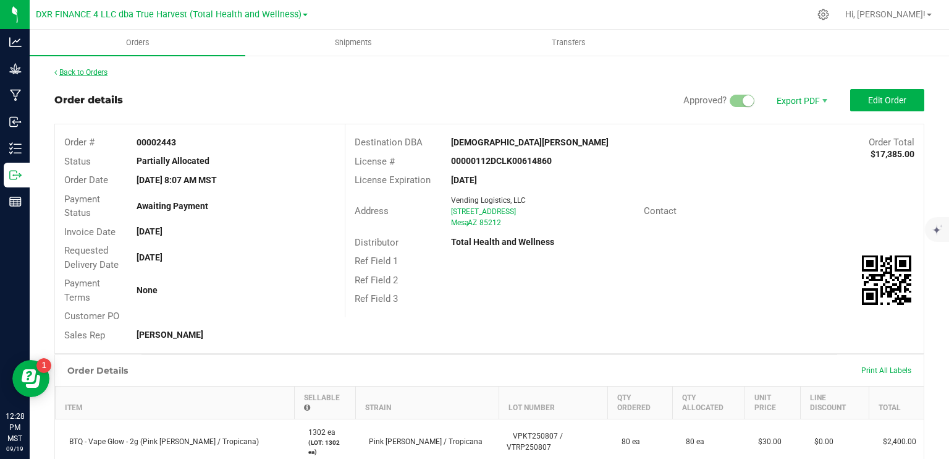
click at [87, 73] on link "Back to Orders" at bounding box center [80, 72] width 53 height 9
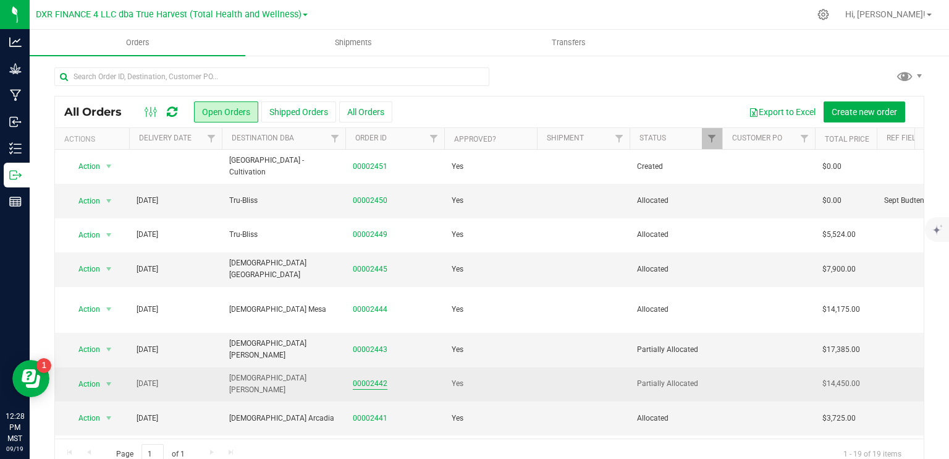
click at [372, 378] on link "00002442" at bounding box center [370, 384] width 35 height 12
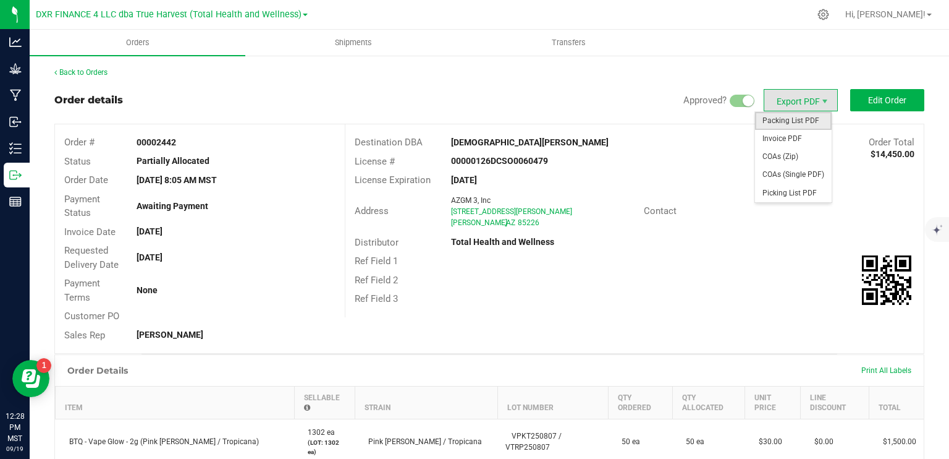
click at [786, 125] on span "Packing List PDF" at bounding box center [793, 121] width 77 height 18
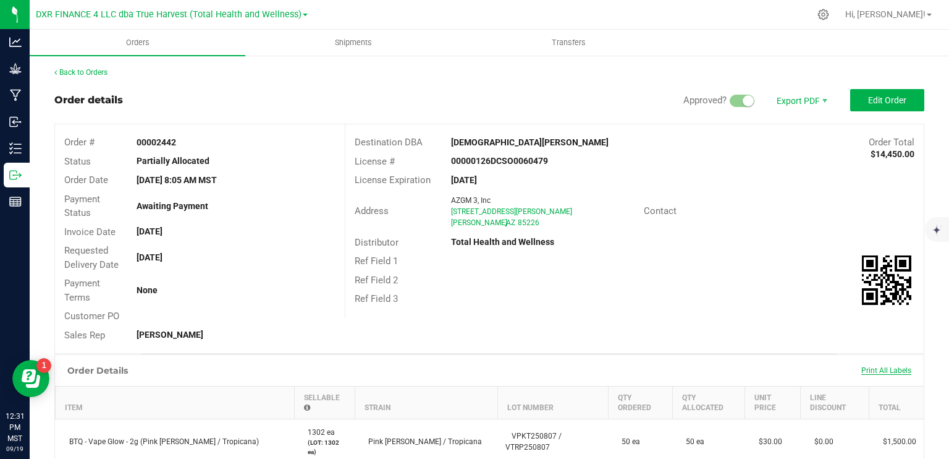
click at [880, 371] on span "Print All Labels" at bounding box center [887, 370] width 50 height 9
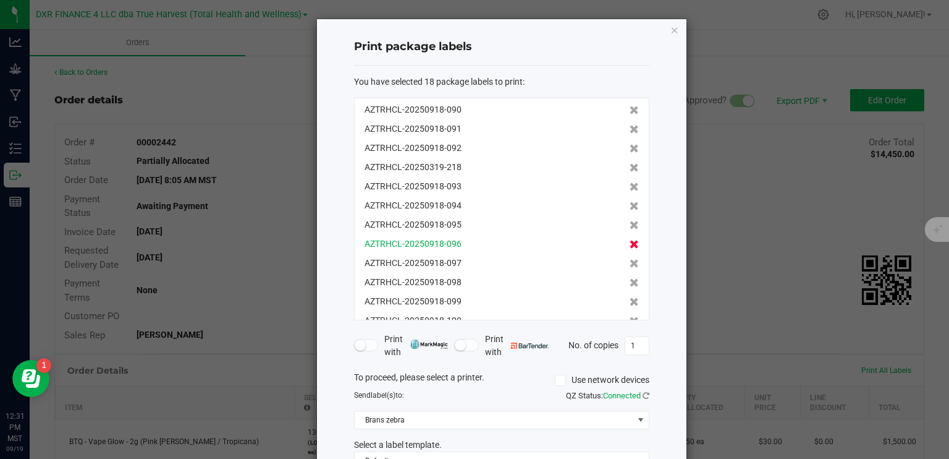
click at [630, 247] on icon at bounding box center [634, 244] width 9 height 9
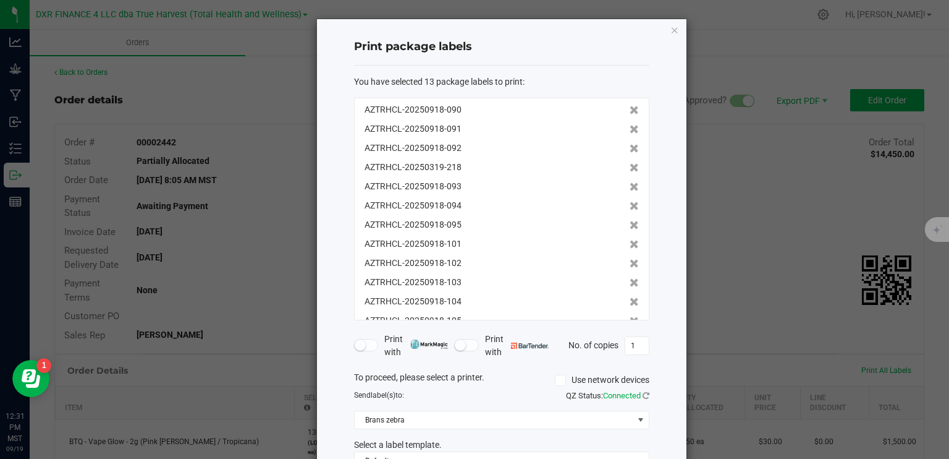
click at [630, 247] on icon at bounding box center [634, 244] width 9 height 9
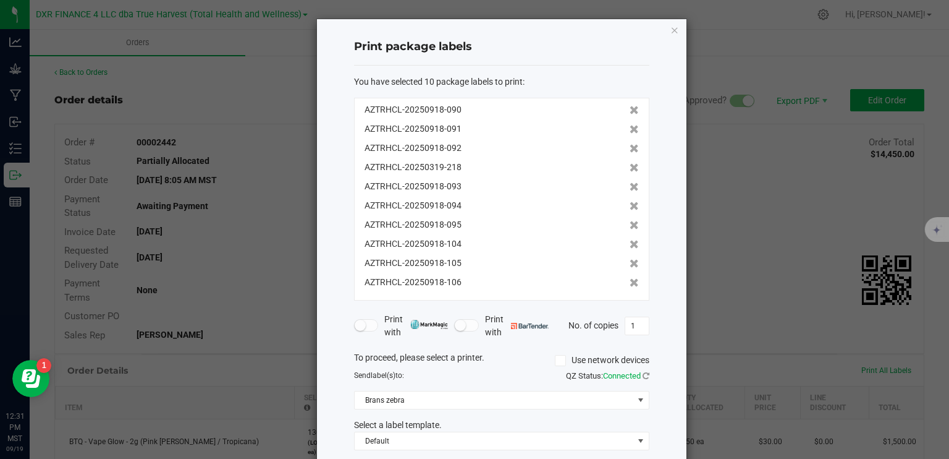
click at [630, 247] on icon at bounding box center [634, 244] width 9 height 9
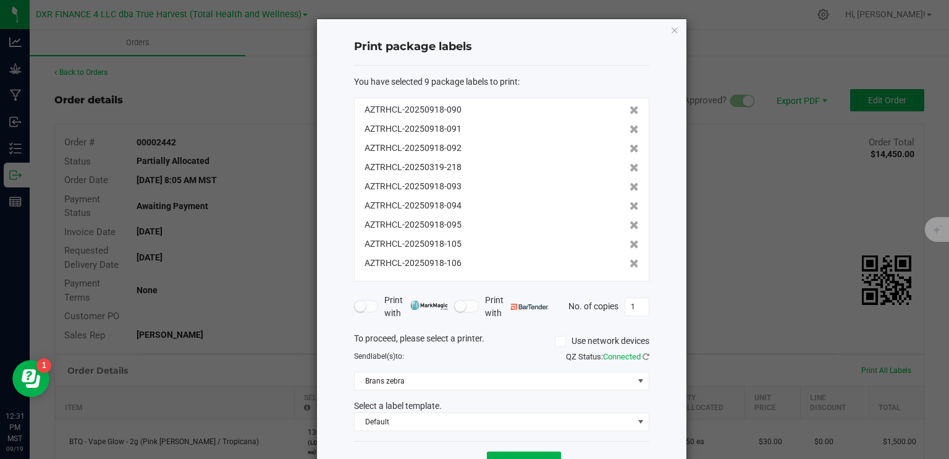
click at [630, 247] on icon at bounding box center [634, 244] width 9 height 9
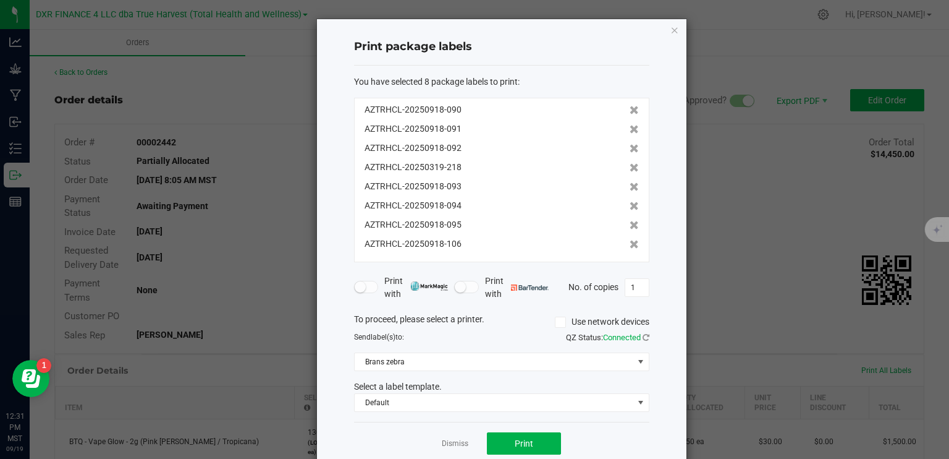
click at [630, 247] on icon at bounding box center [634, 244] width 9 height 9
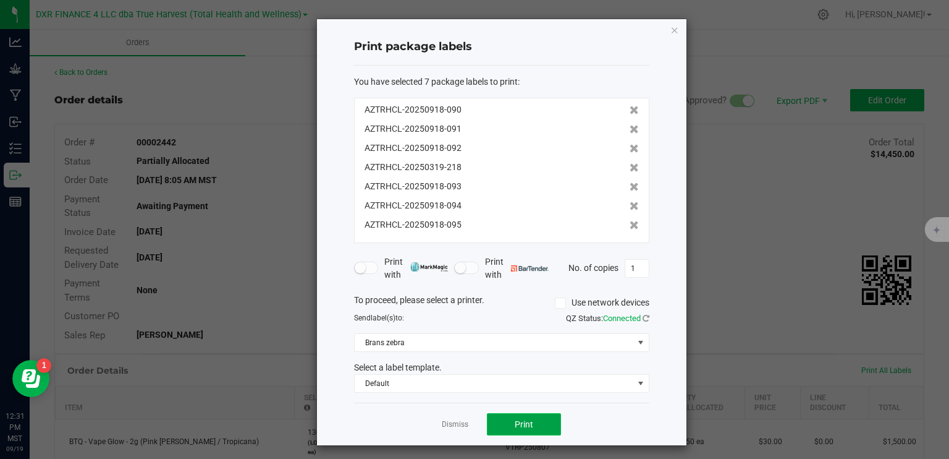
click at [535, 425] on button "Print" at bounding box center [524, 424] width 74 height 22
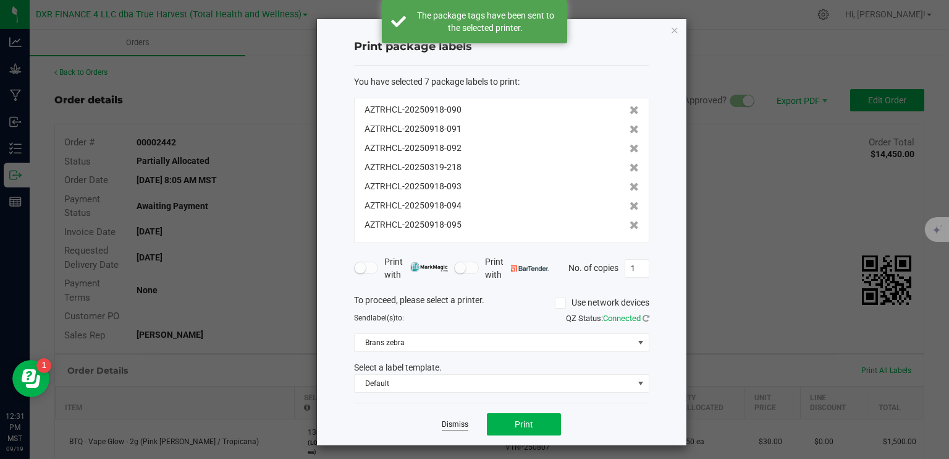
click at [455, 419] on link "Dismiss" at bounding box center [455, 424] width 27 height 11
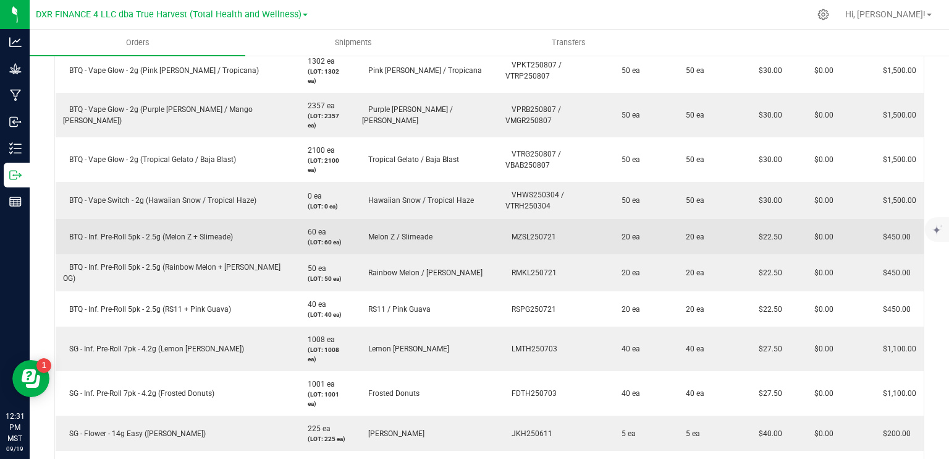
scroll to position [185, 0]
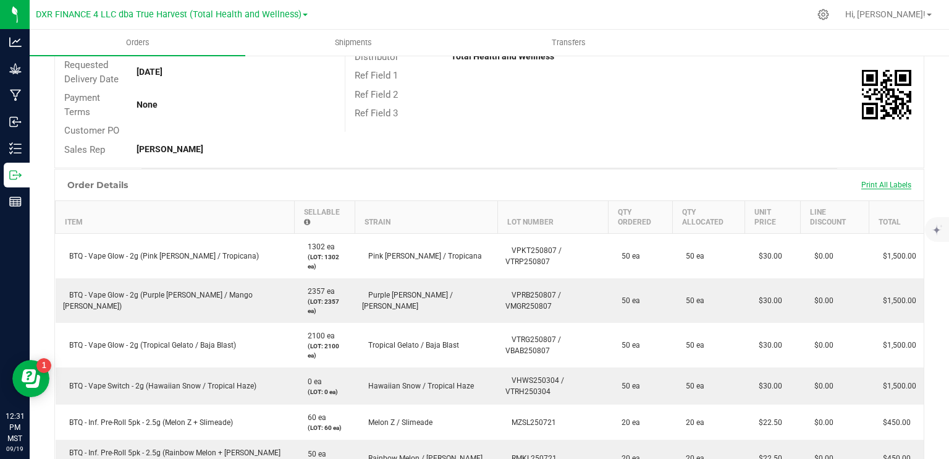
click at [881, 181] on span "Print All Labels" at bounding box center [887, 185] width 50 height 9
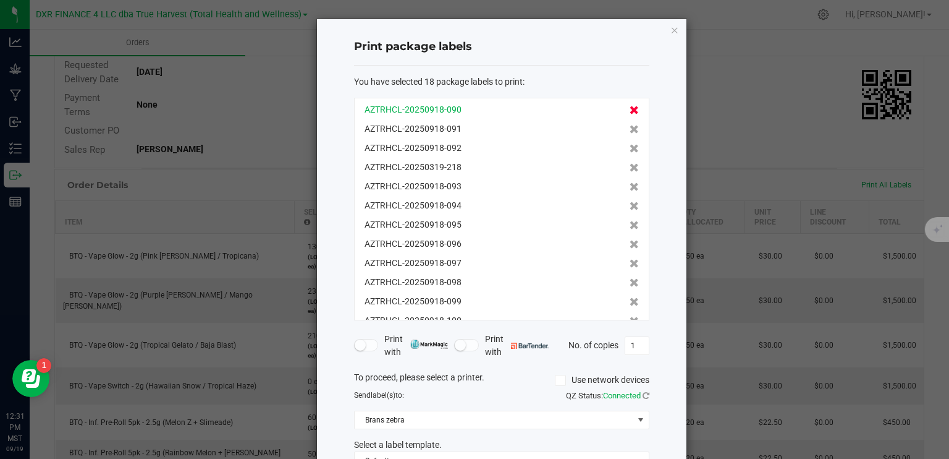
click at [630, 106] on icon at bounding box center [634, 110] width 9 height 9
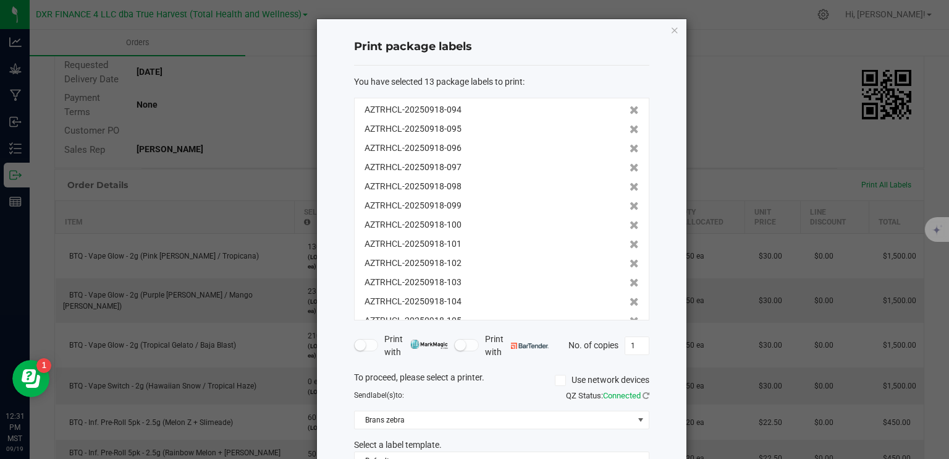
click at [630, 106] on icon at bounding box center [634, 110] width 9 height 9
click at [630, 150] on icon at bounding box center [634, 148] width 9 height 9
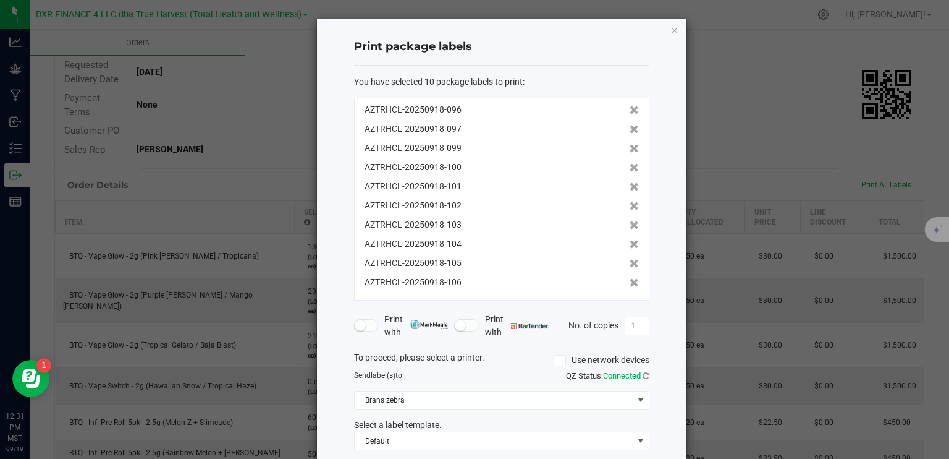
click at [630, 150] on icon at bounding box center [634, 148] width 9 height 9
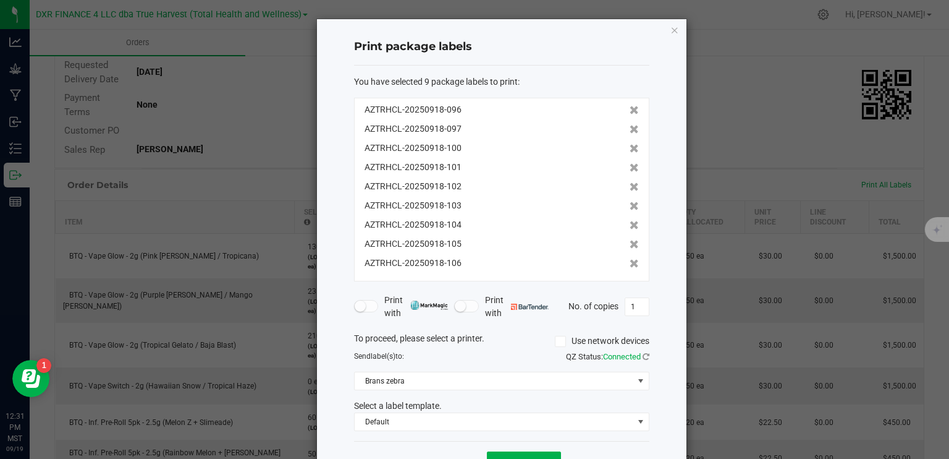
click at [630, 150] on icon at bounding box center [634, 148] width 9 height 9
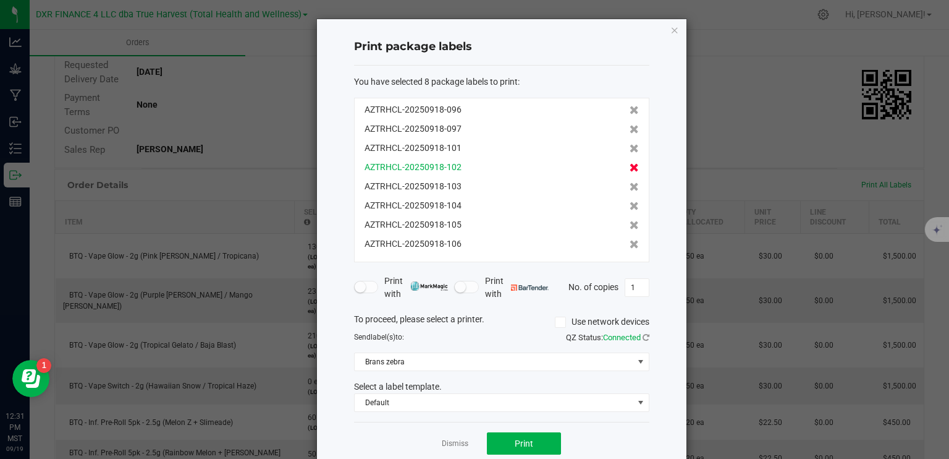
click at [630, 150] on icon at bounding box center [634, 148] width 9 height 9
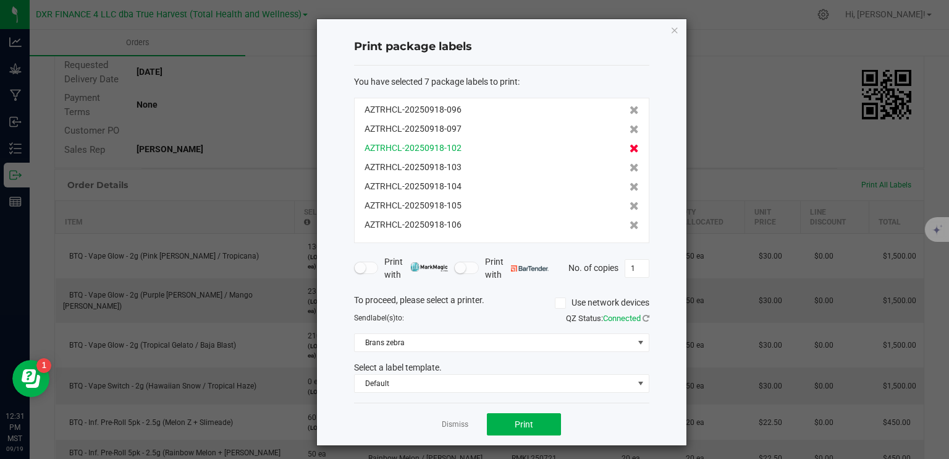
click at [630, 150] on icon at bounding box center [634, 148] width 9 height 9
click at [630, 163] on icon at bounding box center [634, 167] width 9 height 9
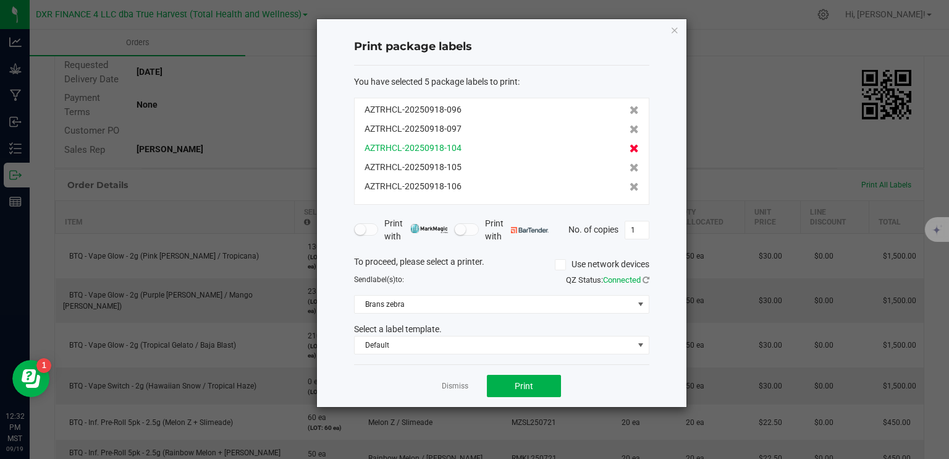
click at [630, 151] on icon at bounding box center [634, 148] width 9 height 9
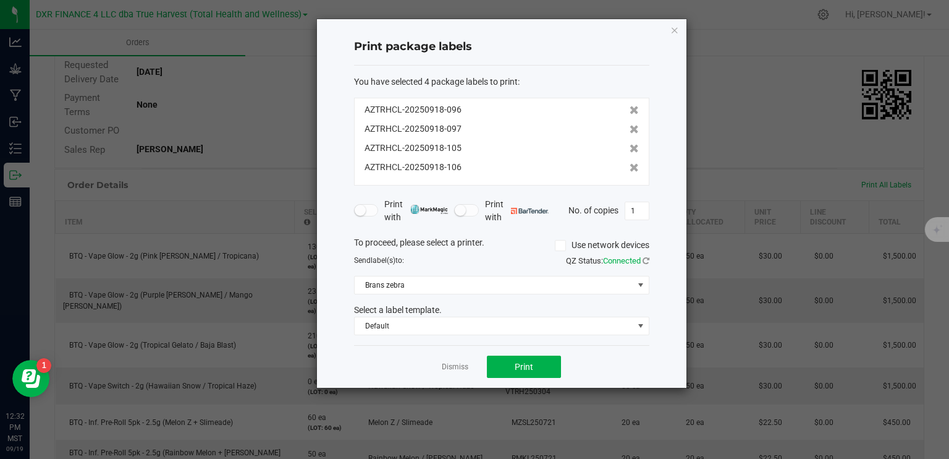
click at [630, 151] on icon at bounding box center [634, 148] width 9 height 9
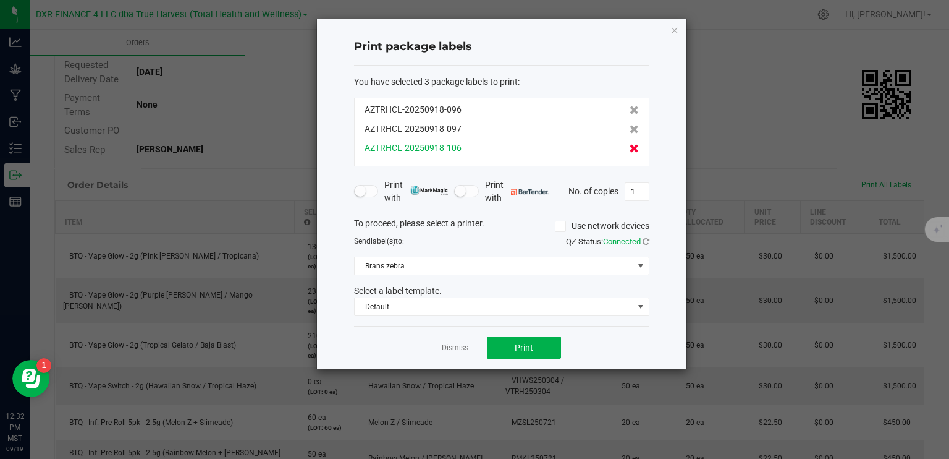
click at [630, 150] on icon at bounding box center [634, 148] width 9 height 9
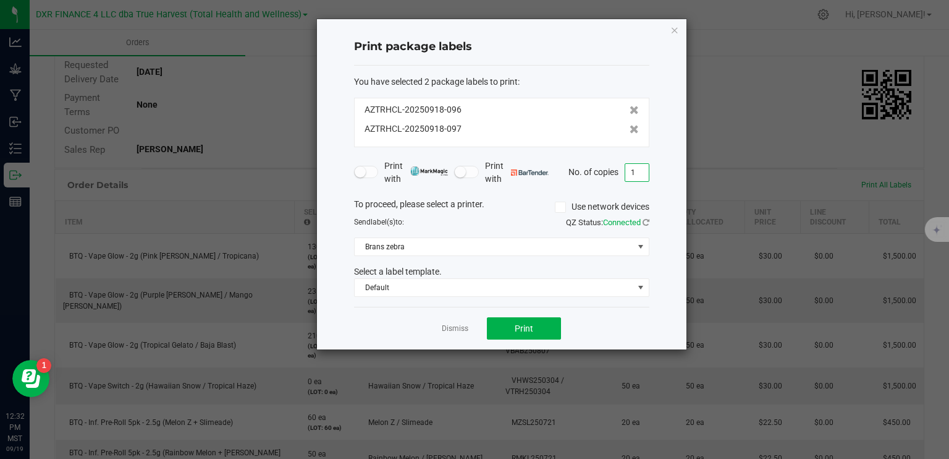
click at [637, 169] on input "1" at bounding box center [637, 172] width 23 height 17
type input "4"
click at [522, 323] on span "Print" at bounding box center [524, 328] width 19 height 10
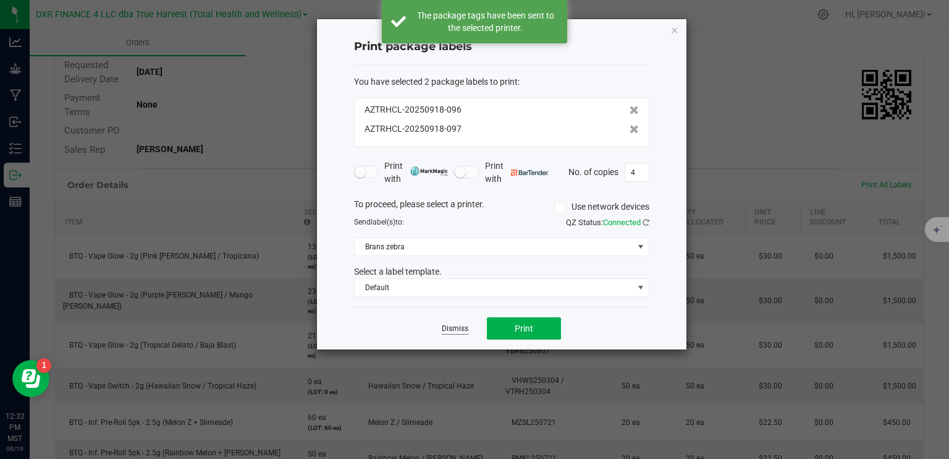
click at [460, 330] on link "Dismiss" at bounding box center [455, 328] width 27 height 11
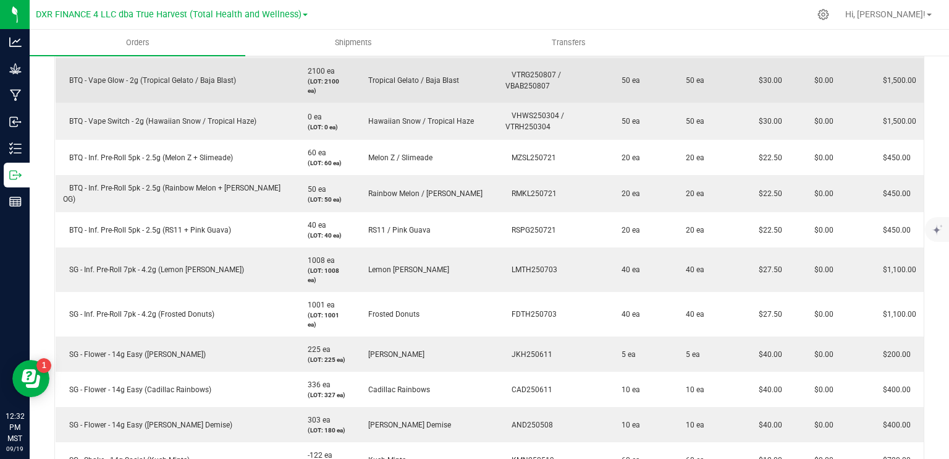
scroll to position [247, 0]
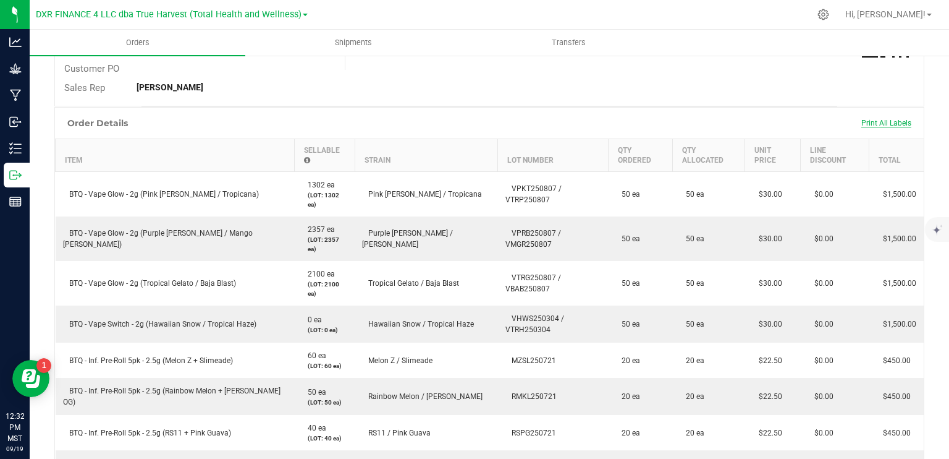
drag, startPoint x: 893, startPoint y: 128, endPoint x: 893, endPoint y: 120, distance: 8.0
click at [893, 127] on div "Print All Labels" at bounding box center [887, 123] width 62 height 26
click at [893, 120] on span "Print All Labels" at bounding box center [887, 123] width 50 height 9
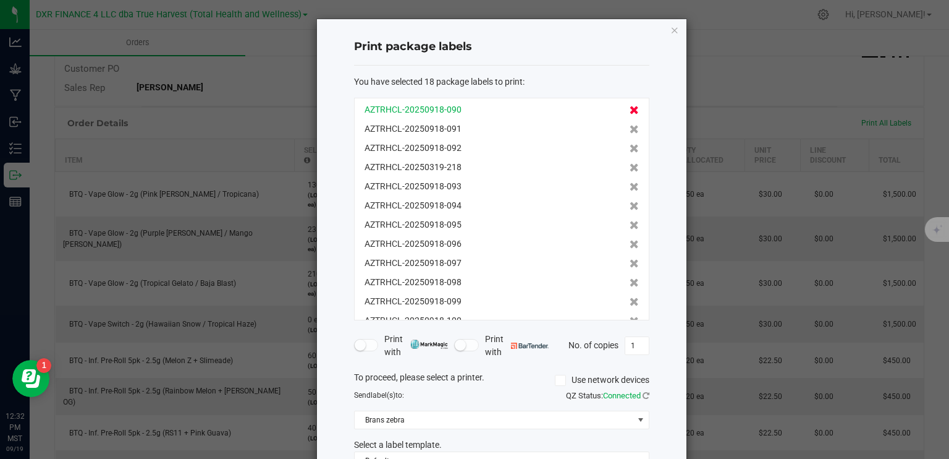
click at [630, 111] on icon at bounding box center [634, 110] width 9 height 9
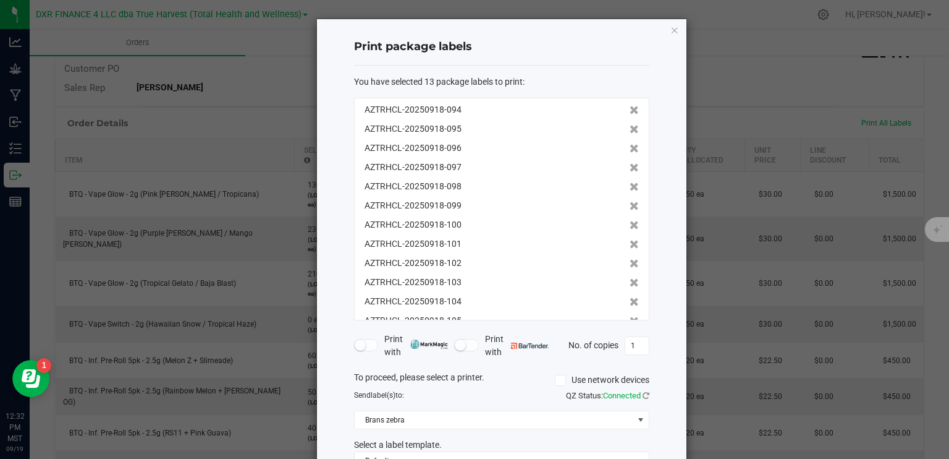
click at [630, 111] on icon at bounding box center [634, 110] width 9 height 9
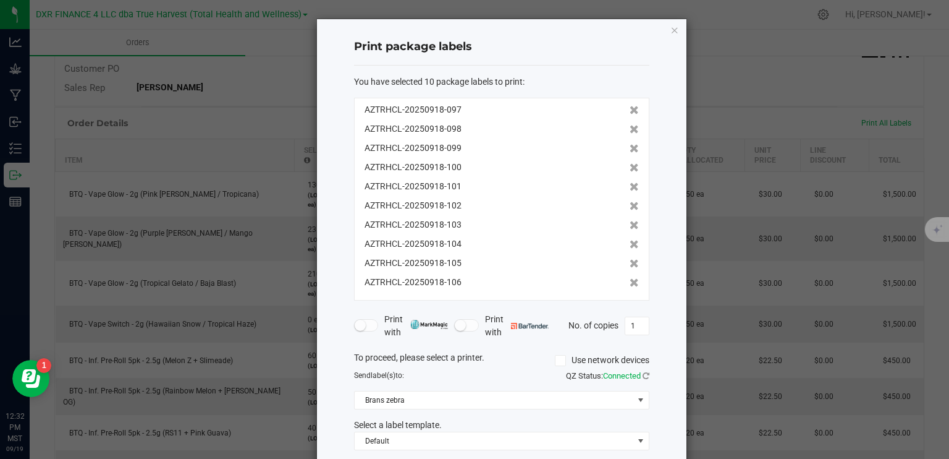
click at [630, 111] on icon at bounding box center [634, 110] width 9 height 9
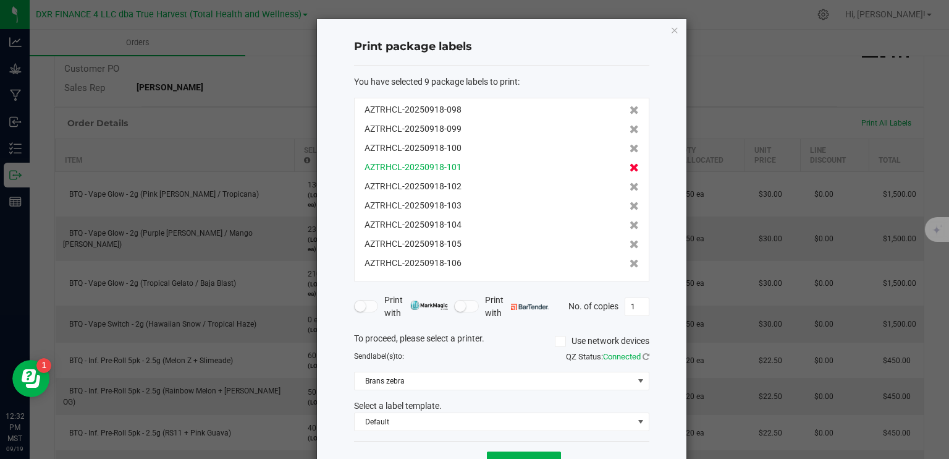
click at [630, 168] on icon at bounding box center [634, 167] width 9 height 9
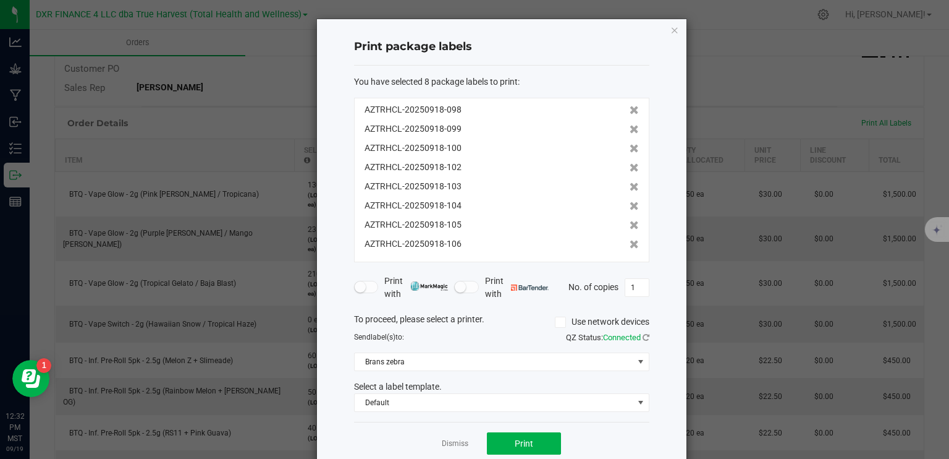
click at [630, 168] on icon at bounding box center [634, 167] width 9 height 9
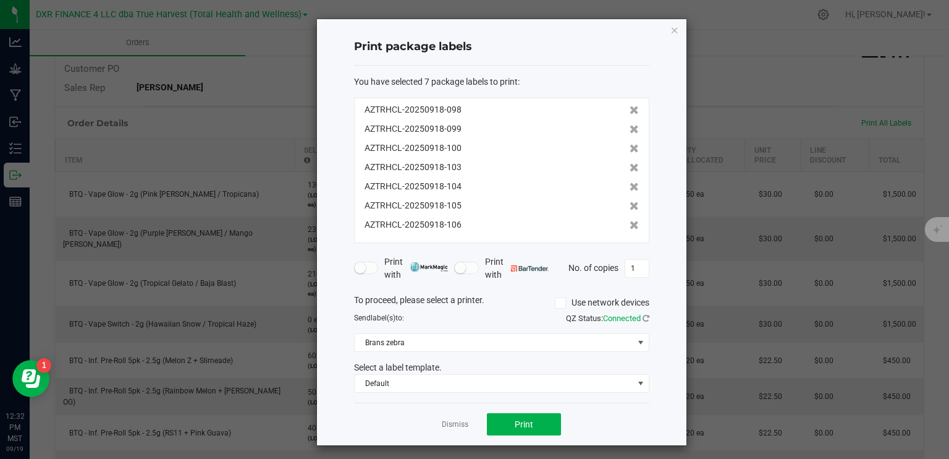
click at [630, 168] on icon at bounding box center [634, 167] width 9 height 9
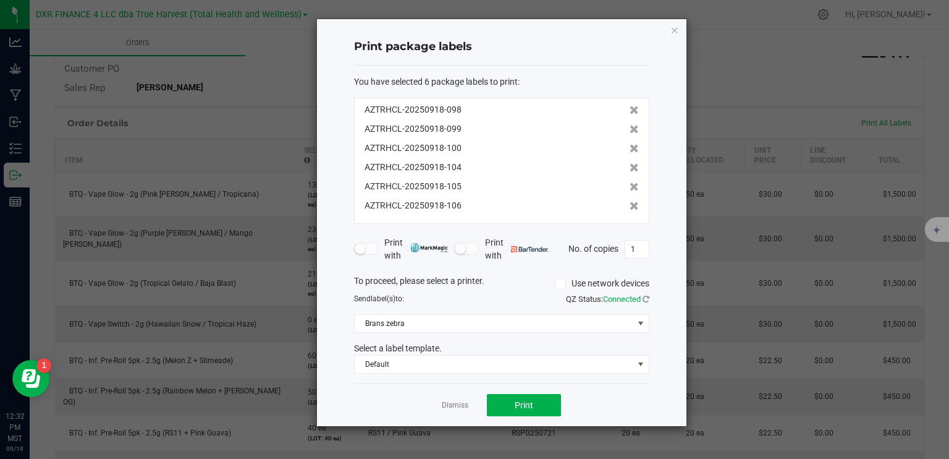
click at [630, 168] on icon at bounding box center [634, 167] width 9 height 9
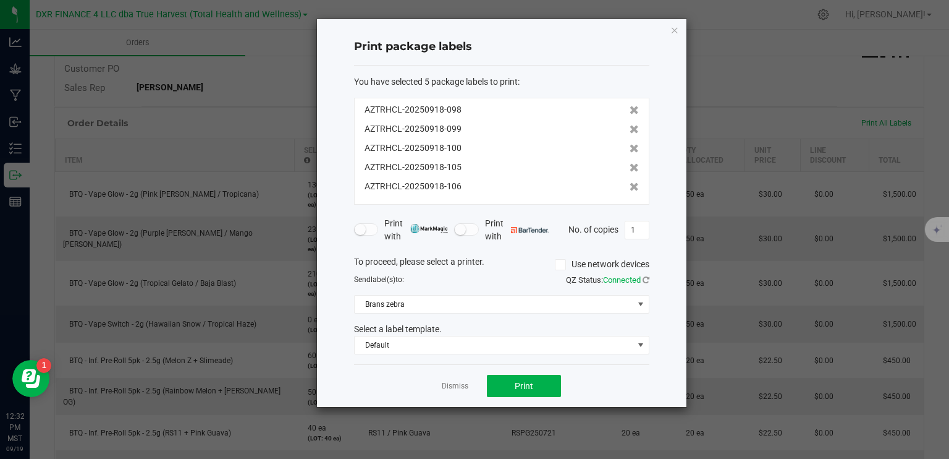
click at [630, 168] on icon at bounding box center [634, 167] width 9 height 9
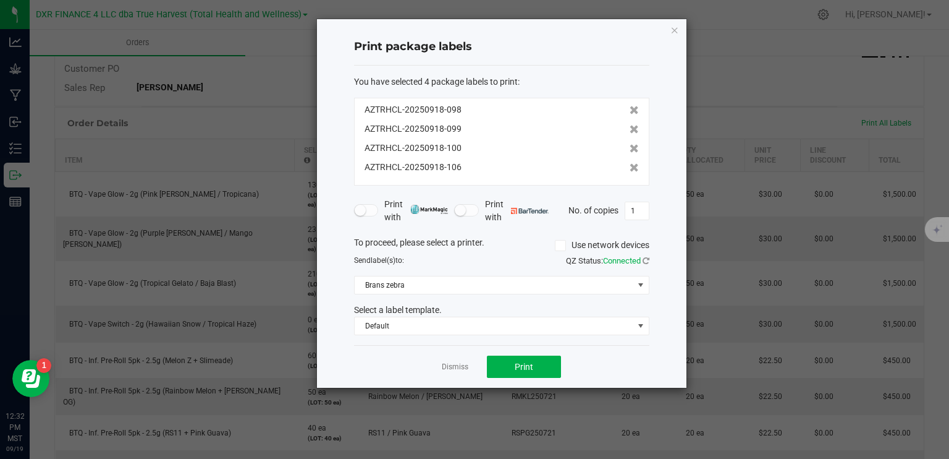
click at [630, 168] on icon at bounding box center [634, 167] width 9 height 9
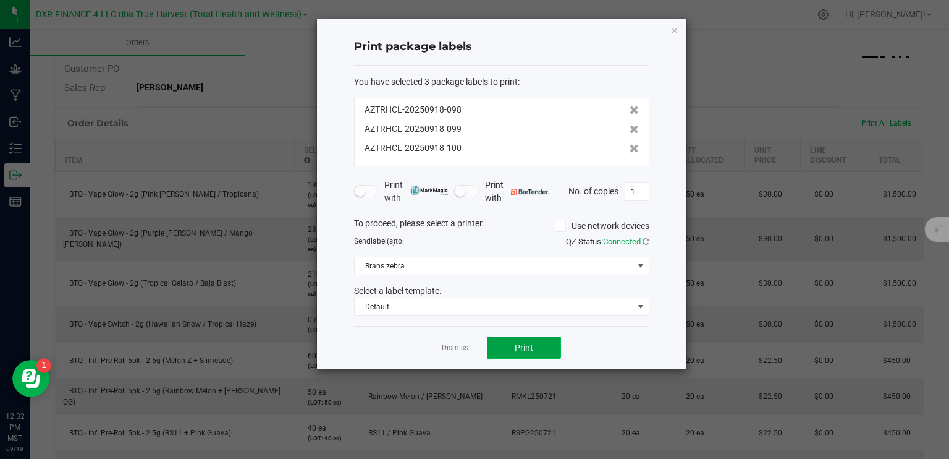
click at [524, 340] on button "Print" at bounding box center [524, 347] width 74 height 22
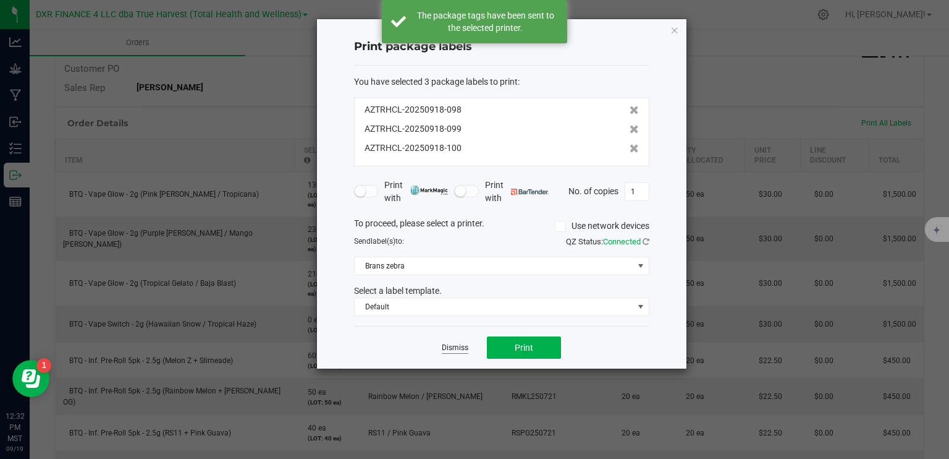
click at [453, 347] on link "Dismiss" at bounding box center [455, 347] width 27 height 11
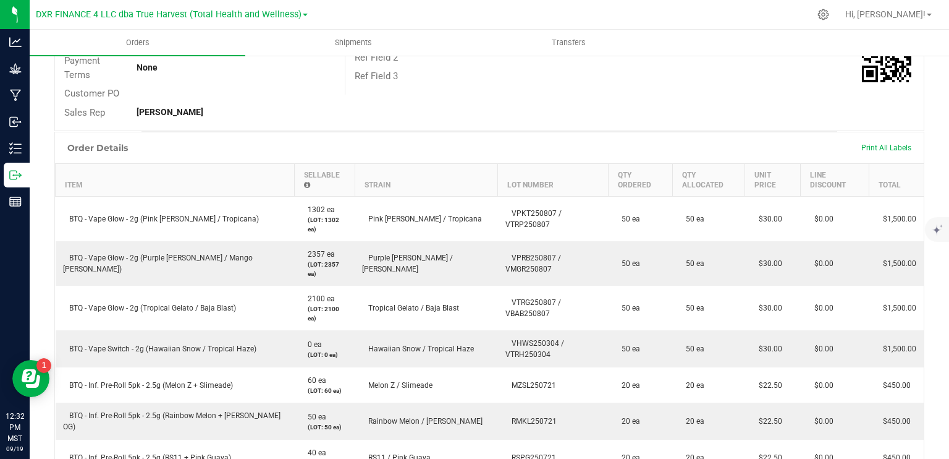
scroll to position [62, 0]
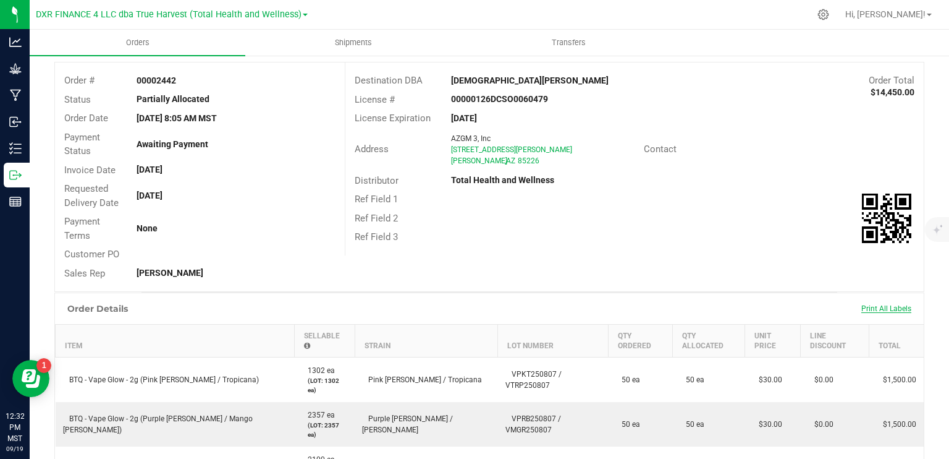
click at [885, 306] on span "Print All Labels" at bounding box center [887, 308] width 50 height 9
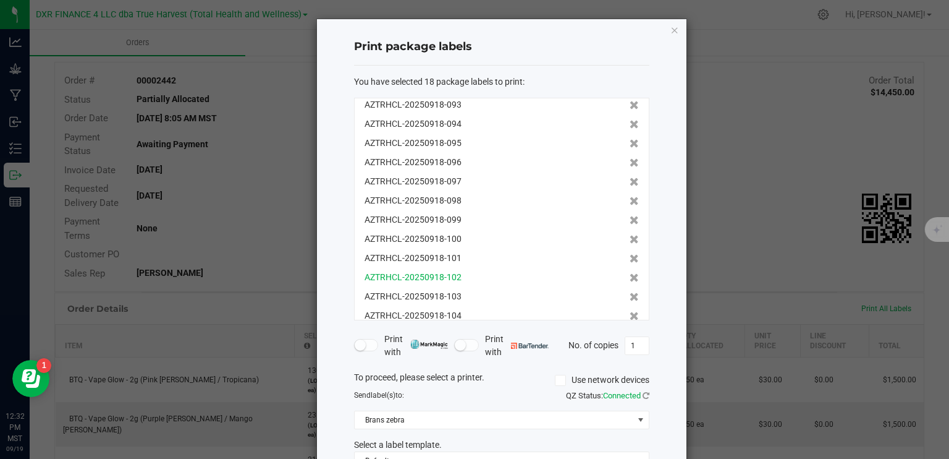
scroll to position [133, 0]
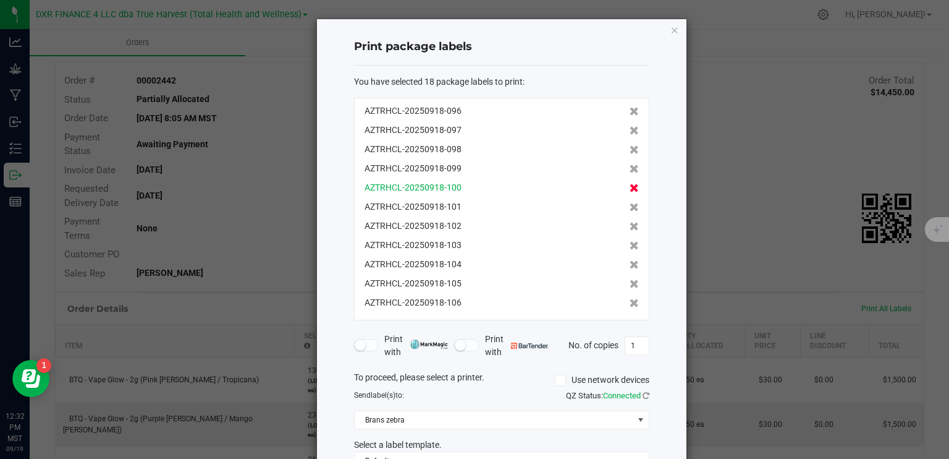
click at [630, 184] on icon at bounding box center [634, 188] width 9 height 9
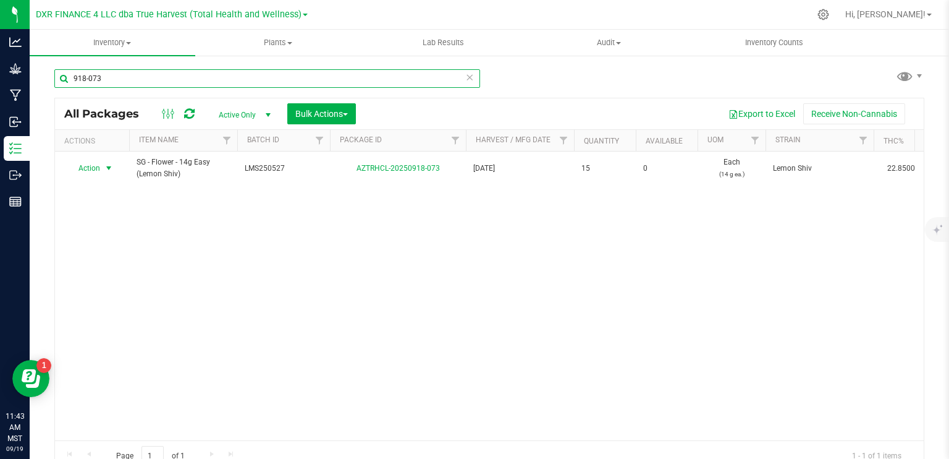
click at [113, 76] on input "918-073" at bounding box center [267, 78] width 426 height 19
click at [114, 76] on input "918-073" at bounding box center [267, 78] width 426 height 19
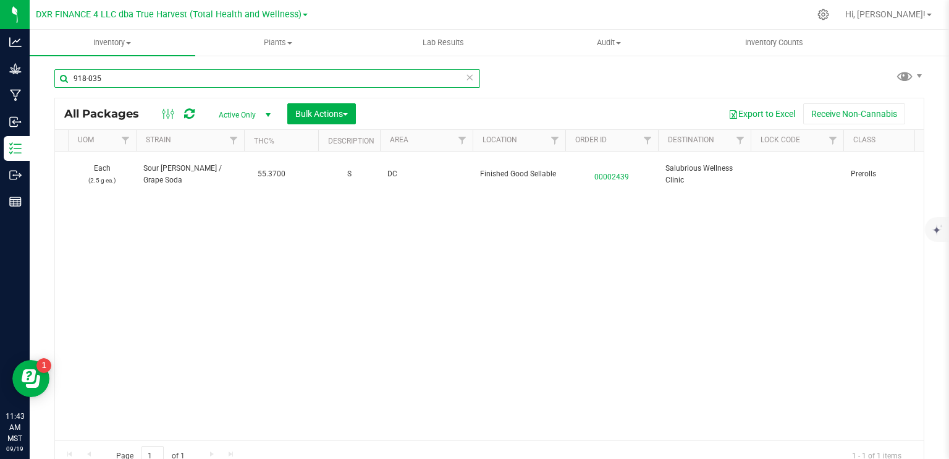
scroll to position [0, 632]
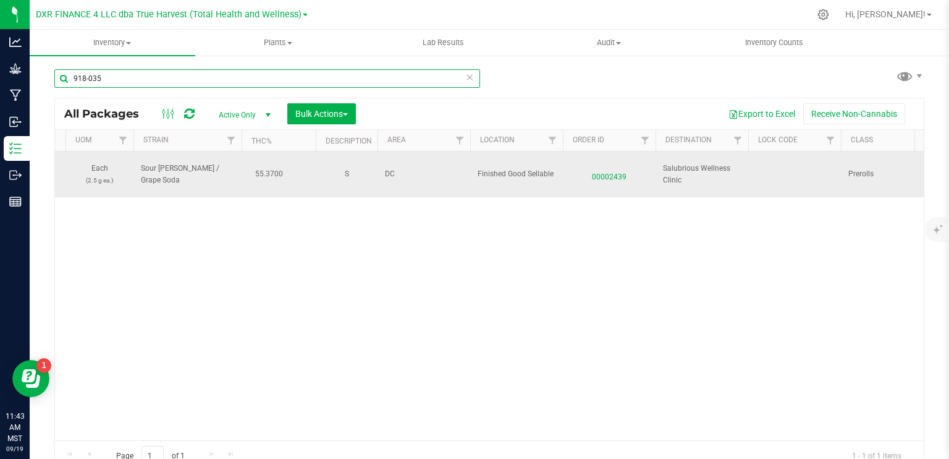
type input "918-035"
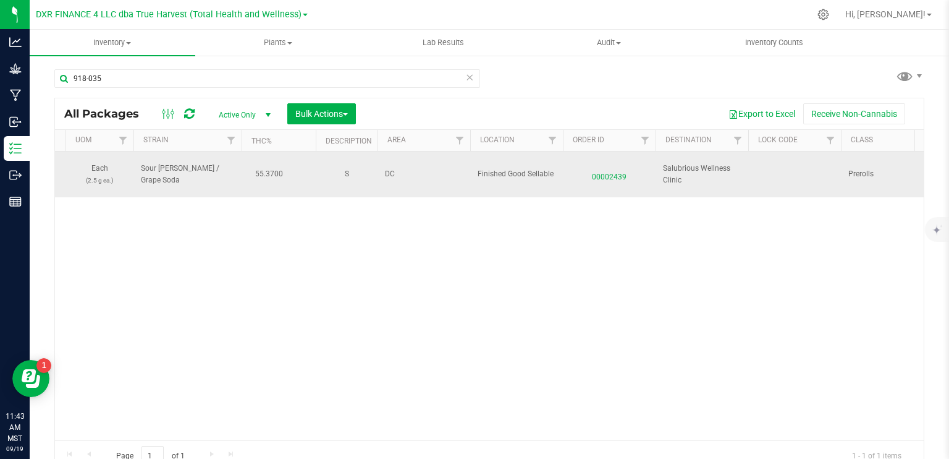
click at [608, 174] on span "00002439" at bounding box center [610, 174] width 78 height 18
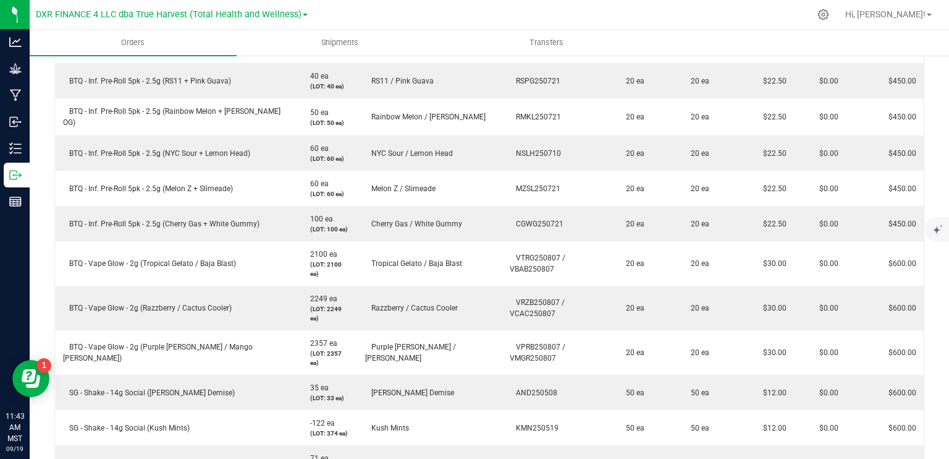
scroll to position [371, 0]
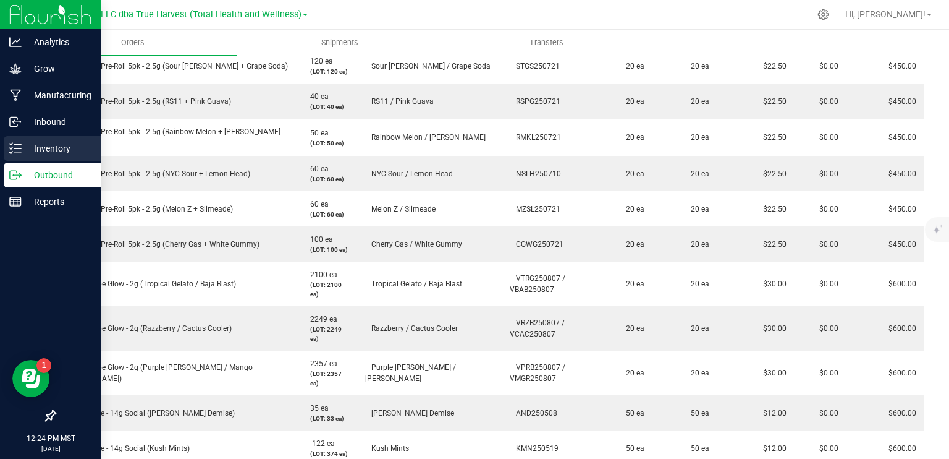
click at [15, 143] on icon at bounding box center [15, 148] width 12 height 12
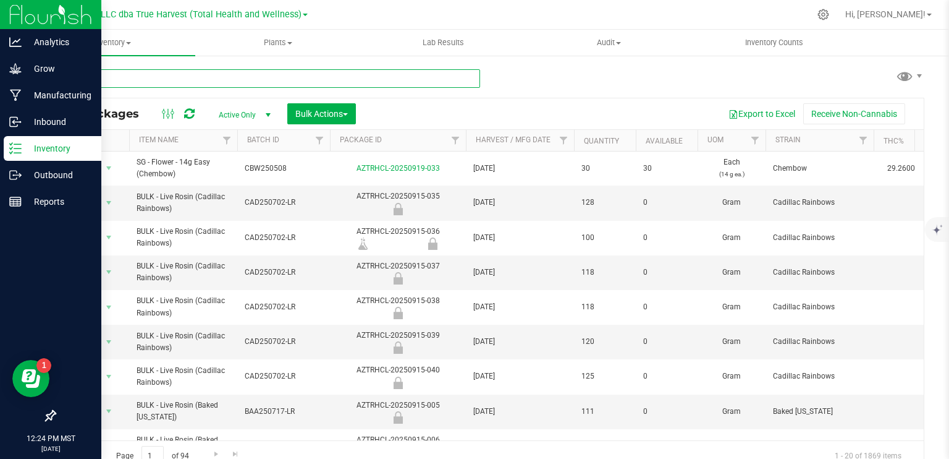
click at [92, 74] on input "text" at bounding box center [267, 78] width 426 height 19
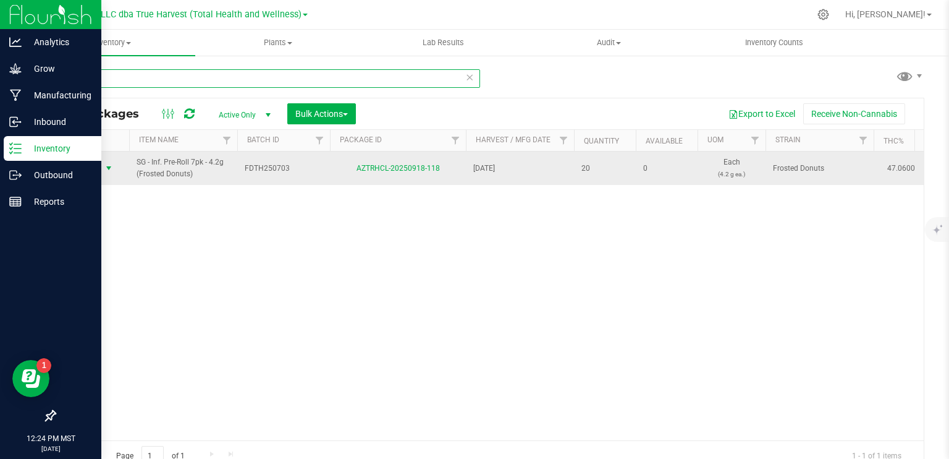
type input "918-118"
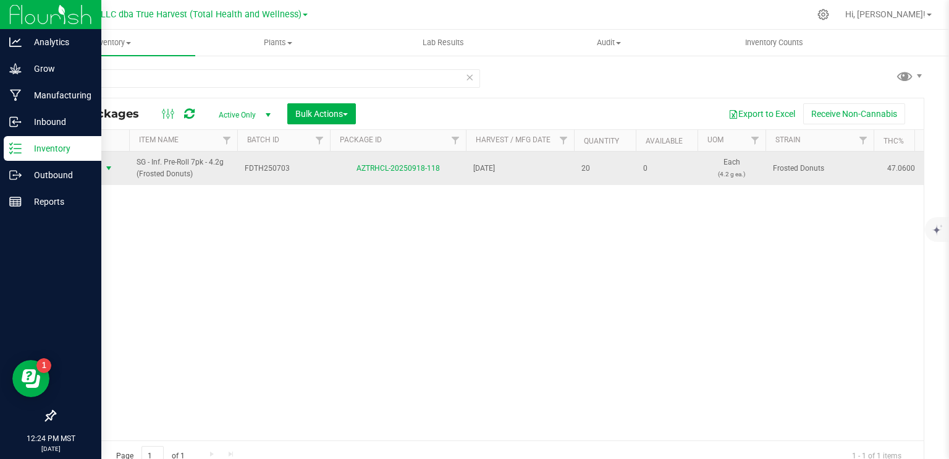
click at [110, 168] on span "select" at bounding box center [109, 168] width 10 height 10
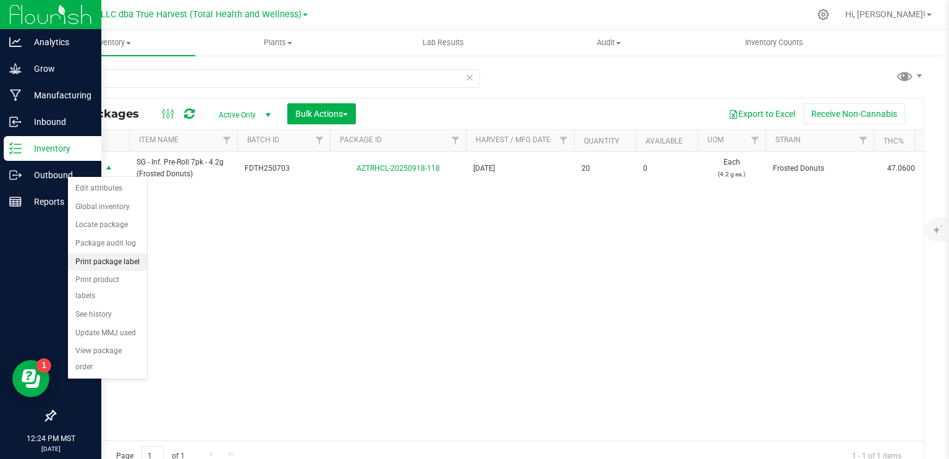
click at [129, 260] on li "Print package label" at bounding box center [107, 262] width 79 height 19
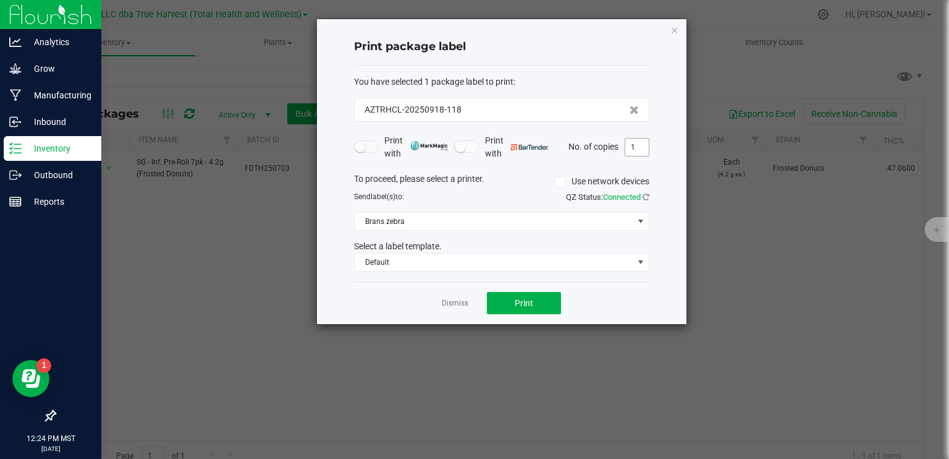
click at [637, 150] on input "1" at bounding box center [637, 146] width 23 height 17
type input "2"
click at [532, 306] on span "Print" at bounding box center [524, 303] width 19 height 10
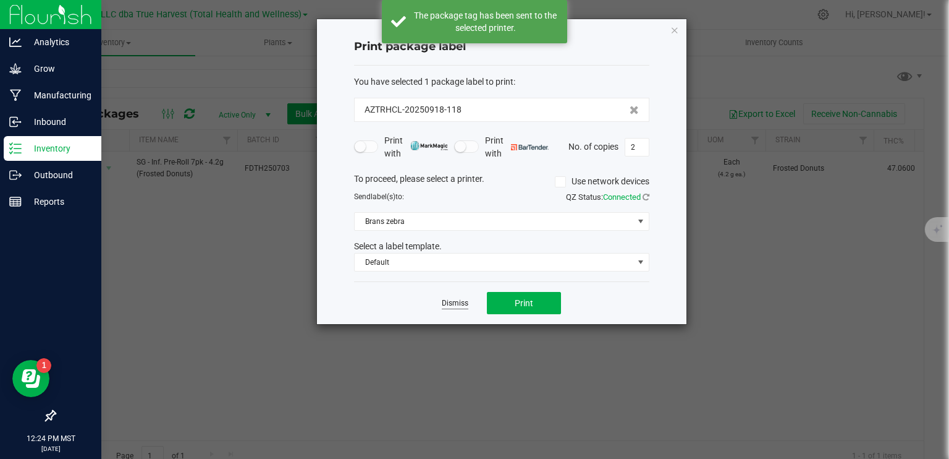
click at [459, 305] on link "Dismiss" at bounding box center [455, 303] width 27 height 11
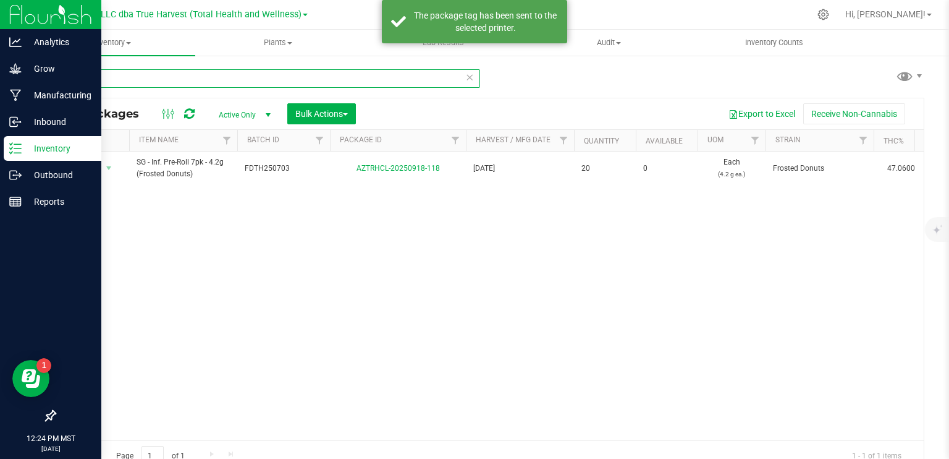
click at [201, 83] on input "918-118" at bounding box center [267, 78] width 426 height 19
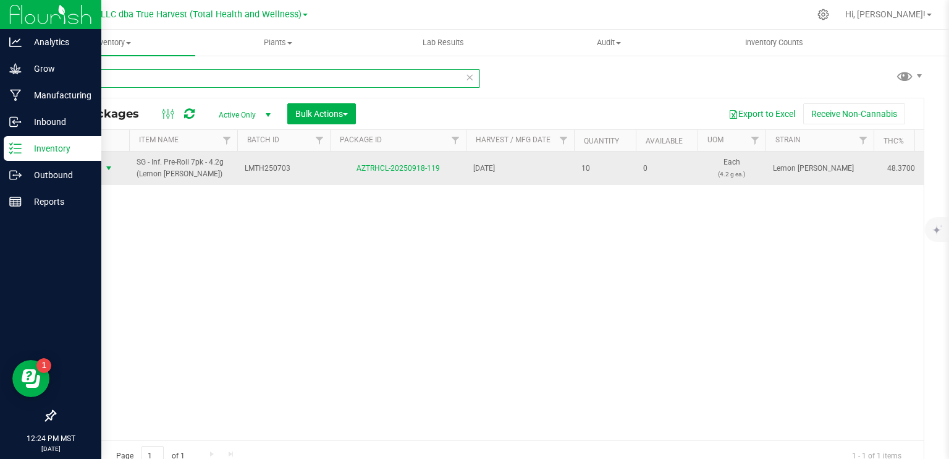
type input "918-119"
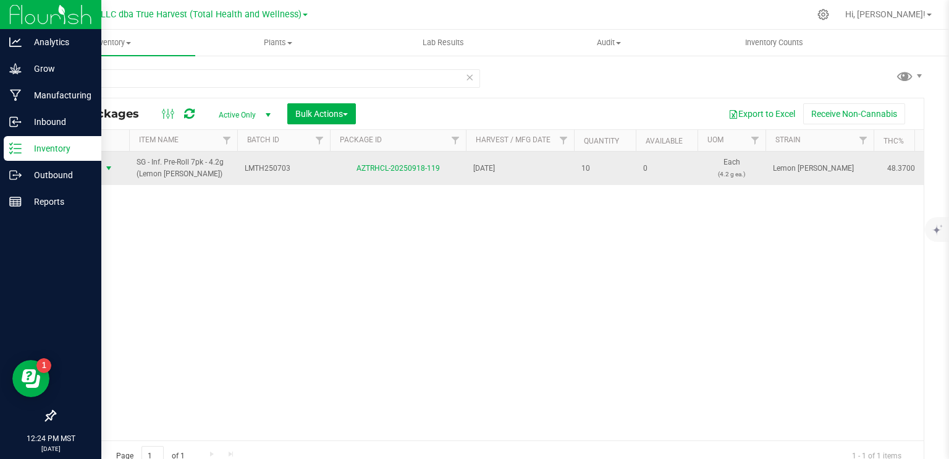
click at [104, 167] on span "select" at bounding box center [109, 168] width 10 height 10
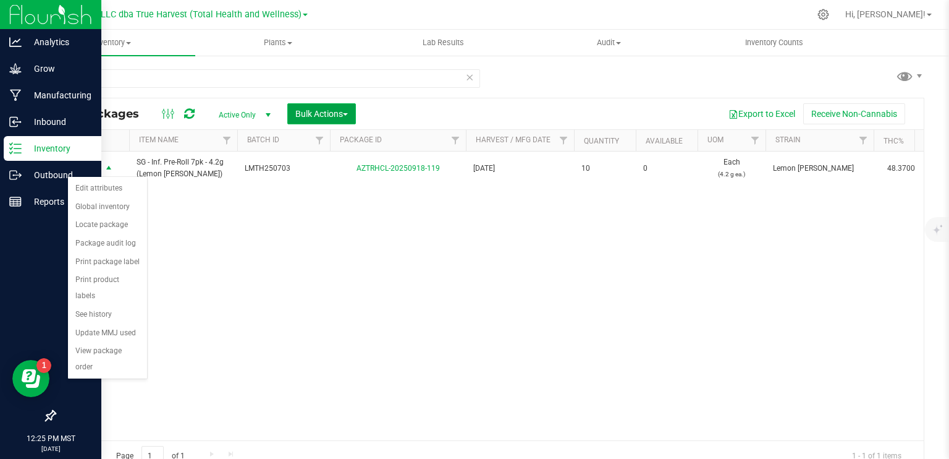
click at [344, 121] on button "Bulk Actions" at bounding box center [321, 113] width 69 height 21
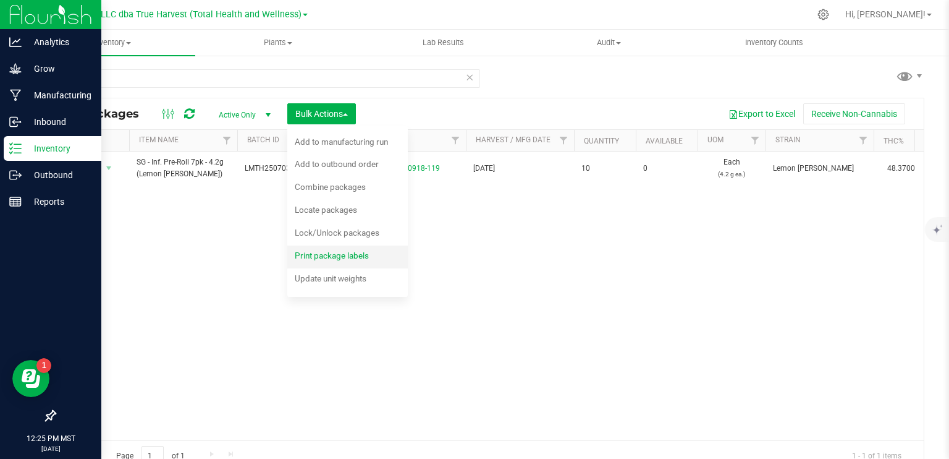
click at [341, 260] on div "Print package labels" at bounding box center [340, 257] width 91 height 20
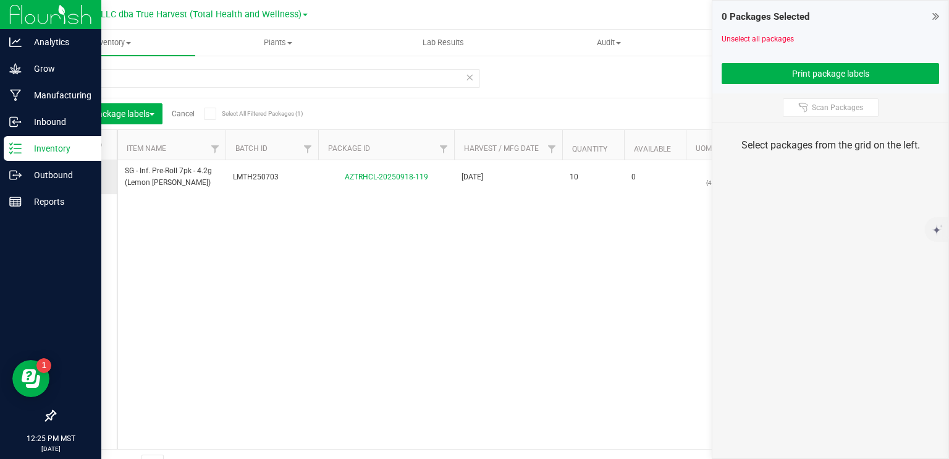
click at [84, 177] on icon at bounding box center [83, 177] width 8 height 0
click at [0, 0] on input "checkbox" at bounding box center [0, 0] width 0 height 0
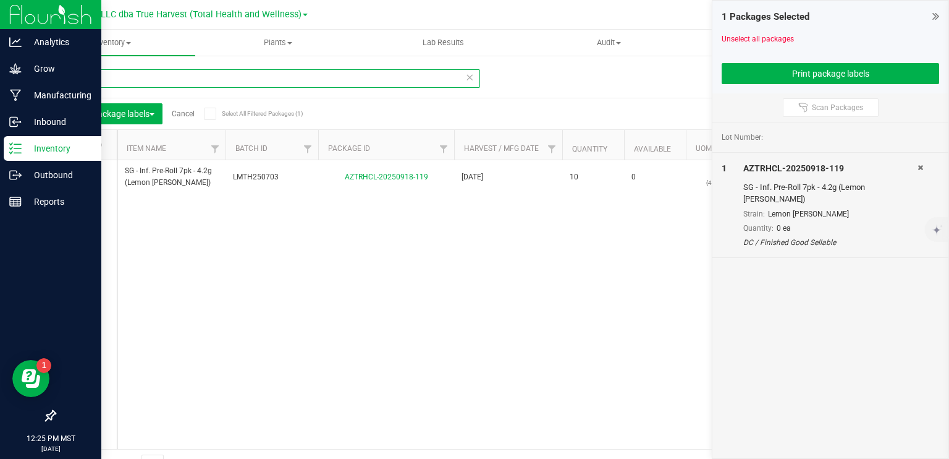
click at [125, 79] on input "918-119" at bounding box center [267, 78] width 426 height 19
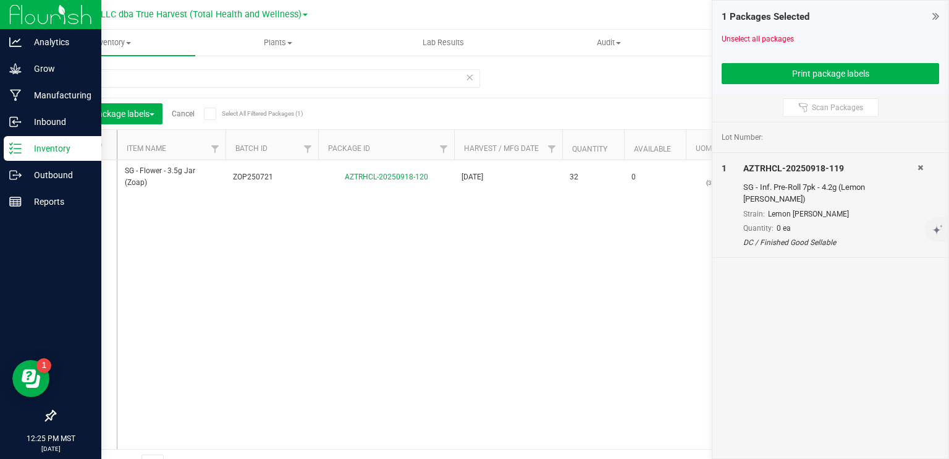
click at [83, 177] on icon at bounding box center [83, 177] width 8 height 0
click at [0, 0] on input "checkbox" at bounding box center [0, 0] width 0 height 0
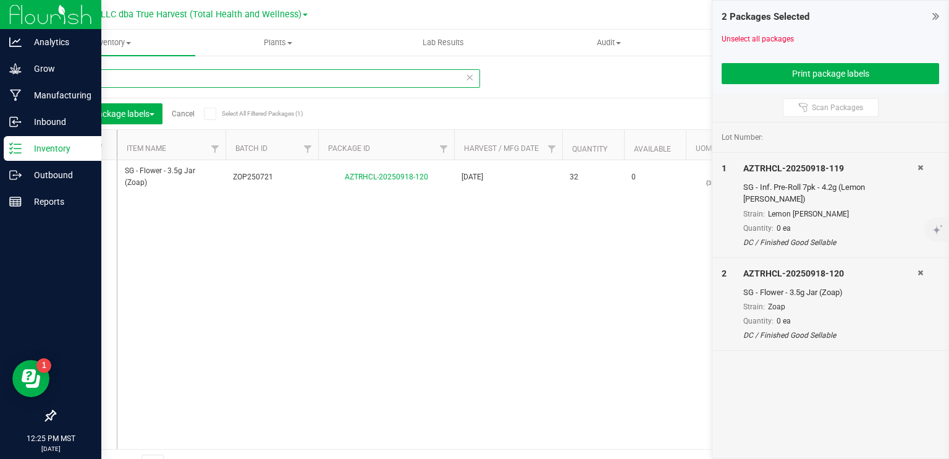
click at [115, 79] on input "918-120" at bounding box center [267, 78] width 426 height 19
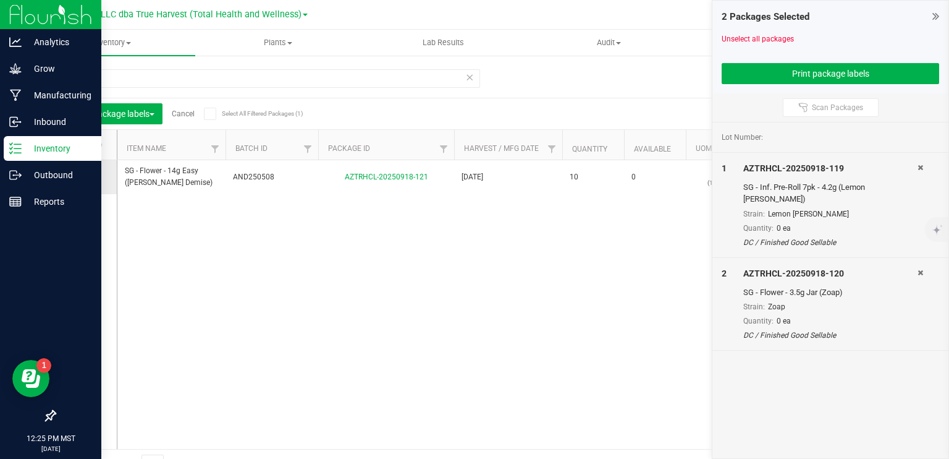
click at [84, 177] on icon at bounding box center [83, 177] width 8 height 0
click at [0, 0] on input "checkbox" at bounding box center [0, 0] width 0 height 0
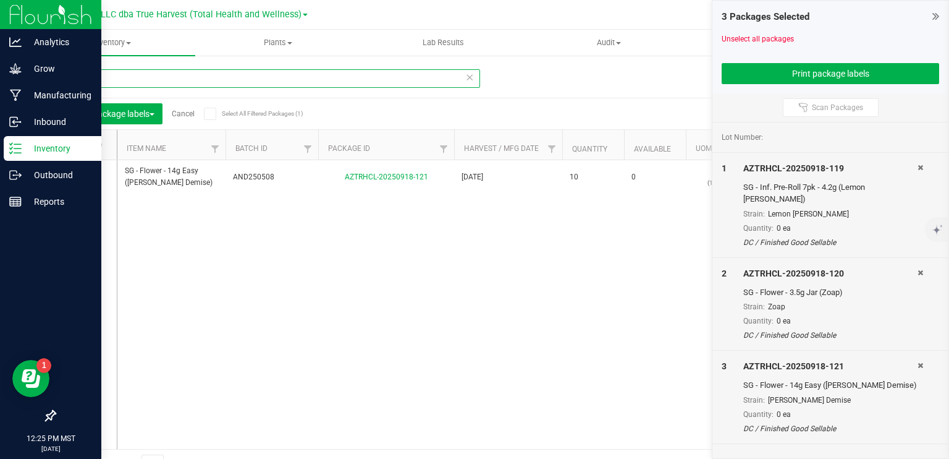
click at [176, 77] on input "918-121" at bounding box center [267, 78] width 426 height 19
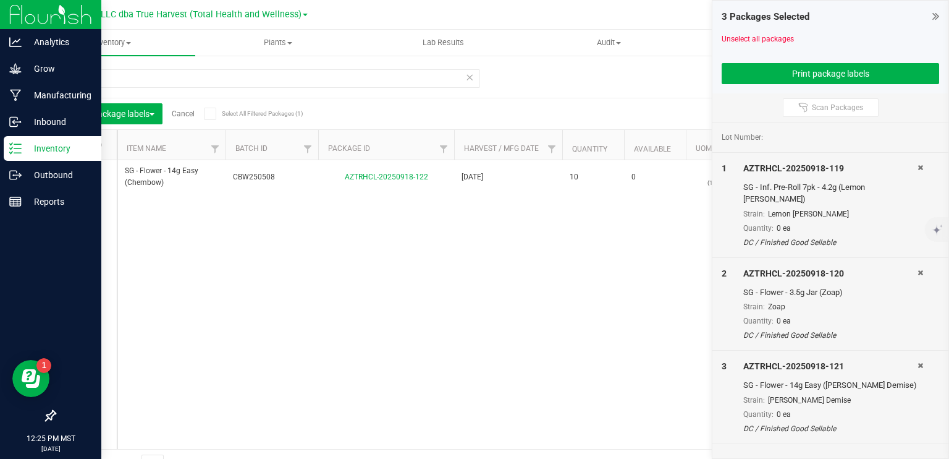
click at [82, 177] on icon at bounding box center [83, 177] width 8 height 0
click at [0, 0] on input "checkbox" at bounding box center [0, 0] width 0 height 0
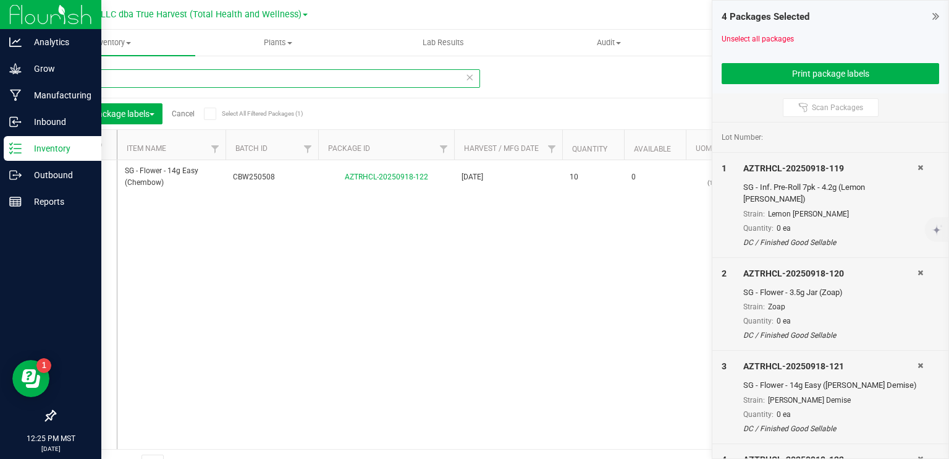
click at [124, 83] on input "918-122" at bounding box center [267, 78] width 426 height 19
type input "918-123"
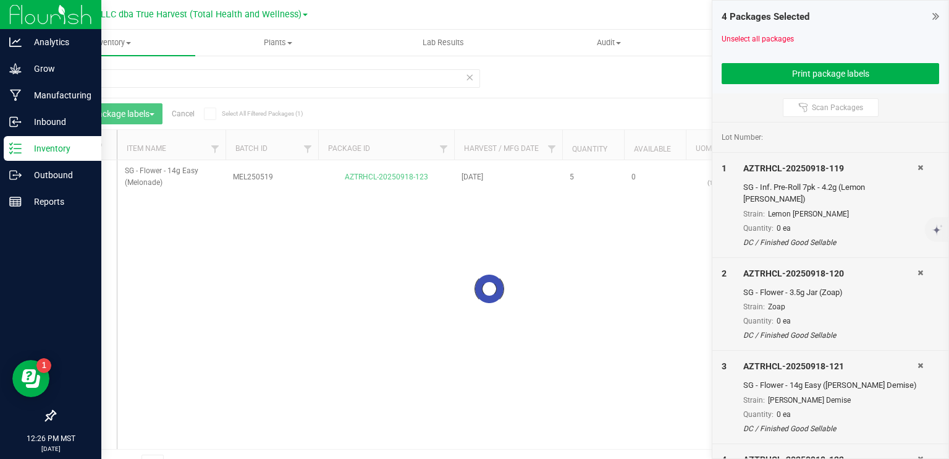
click at [83, 175] on div at bounding box center [489, 288] width 869 height 380
click at [83, 177] on icon at bounding box center [83, 177] width 8 height 0
click at [0, 0] on input "checkbox" at bounding box center [0, 0] width 0 height 0
click at [825, 72] on button "Print package labels" at bounding box center [831, 73] width 218 height 21
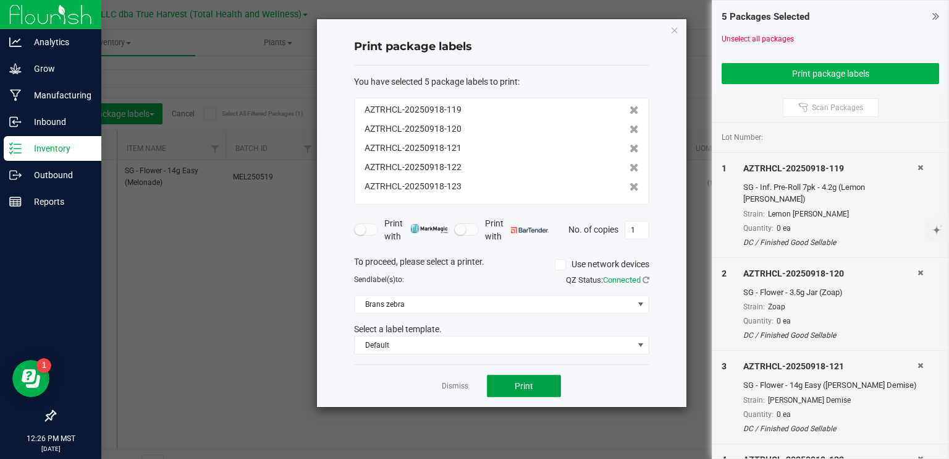
click at [534, 384] on button "Print" at bounding box center [524, 386] width 74 height 22
click at [459, 385] on link "Dismiss" at bounding box center [455, 386] width 27 height 11
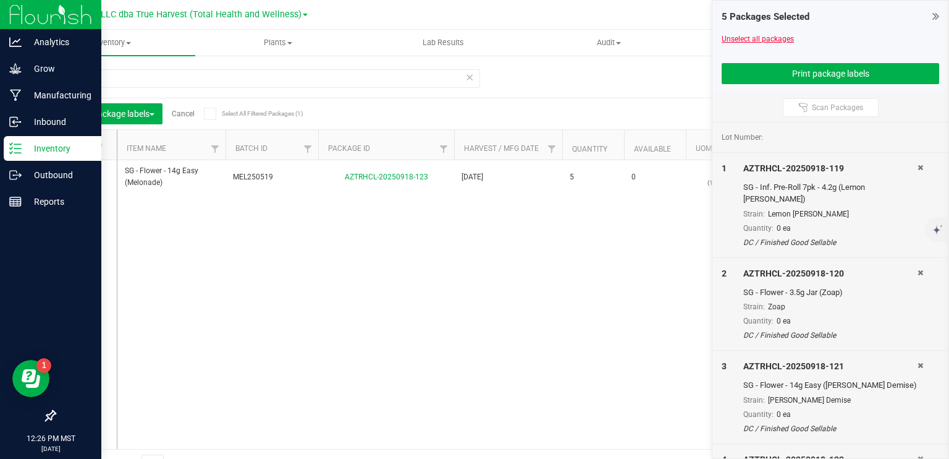
click at [755, 39] on link "Unselect all packages" at bounding box center [758, 39] width 72 height 9
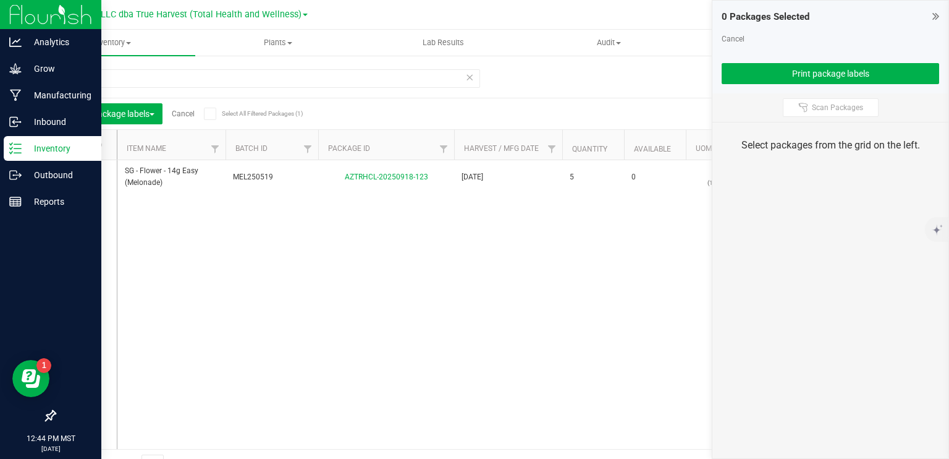
click at [188, 114] on link "Cancel" at bounding box center [183, 113] width 23 height 9
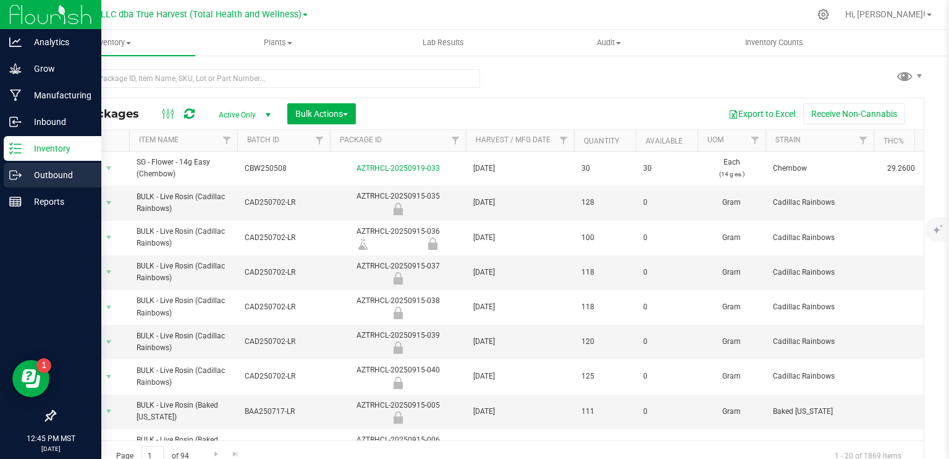
click at [28, 178] on p "Outbound" at bounding box center [59, 175] width 74 height 15
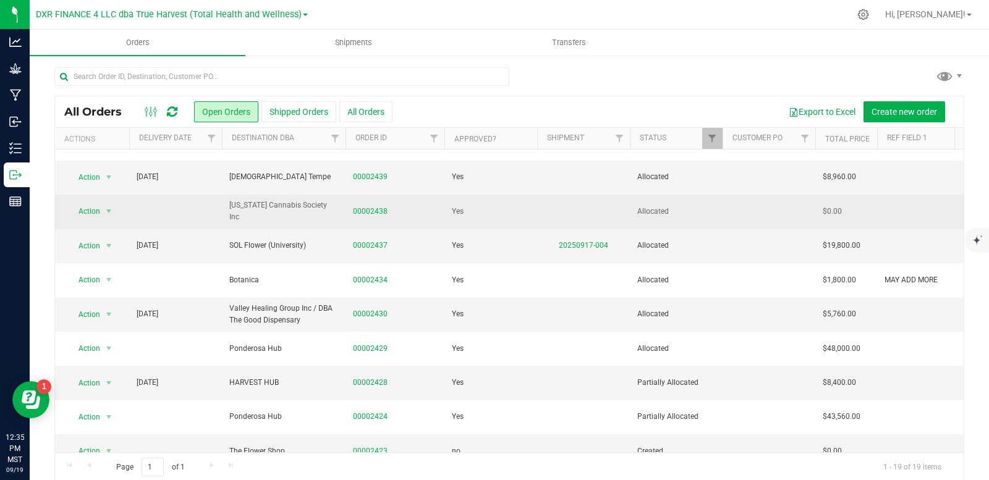
scroll to position [357, 0]
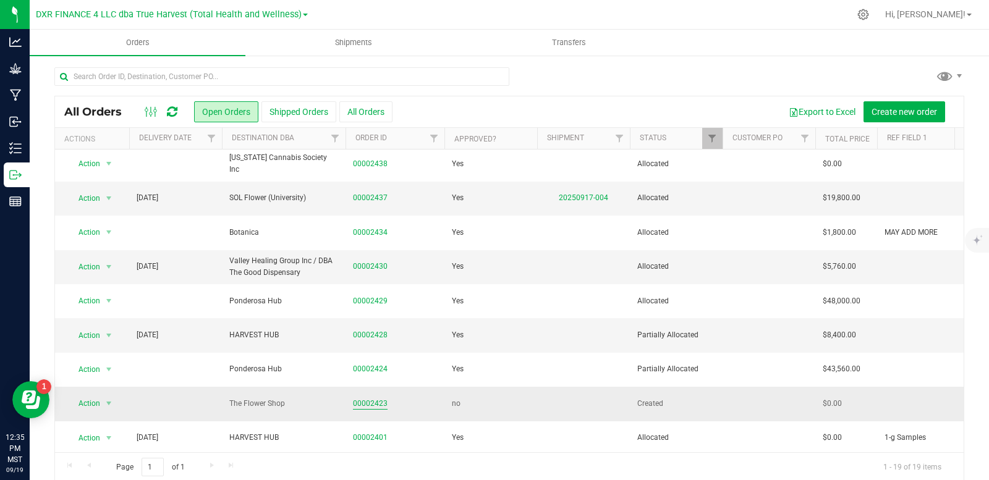
click at [365, 398] on link "00002423" at bounding box center [370, 404] width 35 height 12
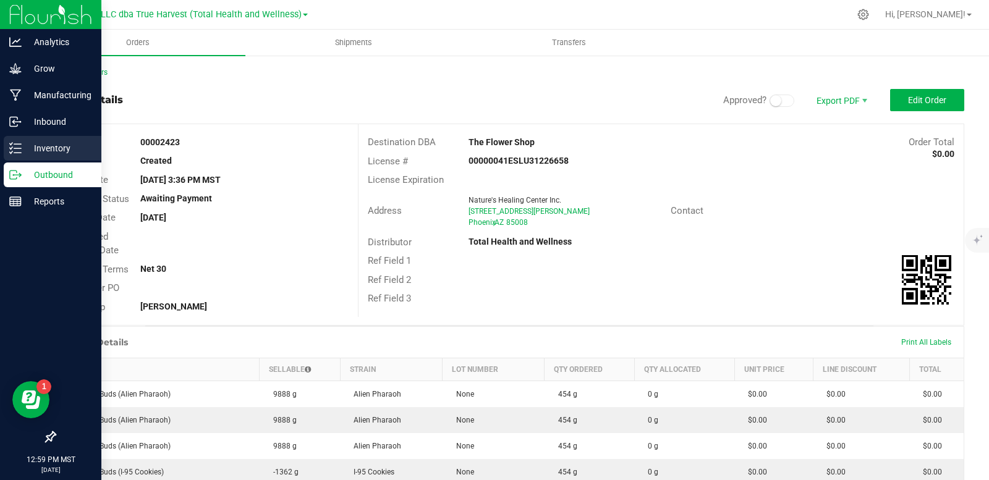
click at [27, 150] on p "Inventory" at bounding box center [59, 148] width 74 height 15
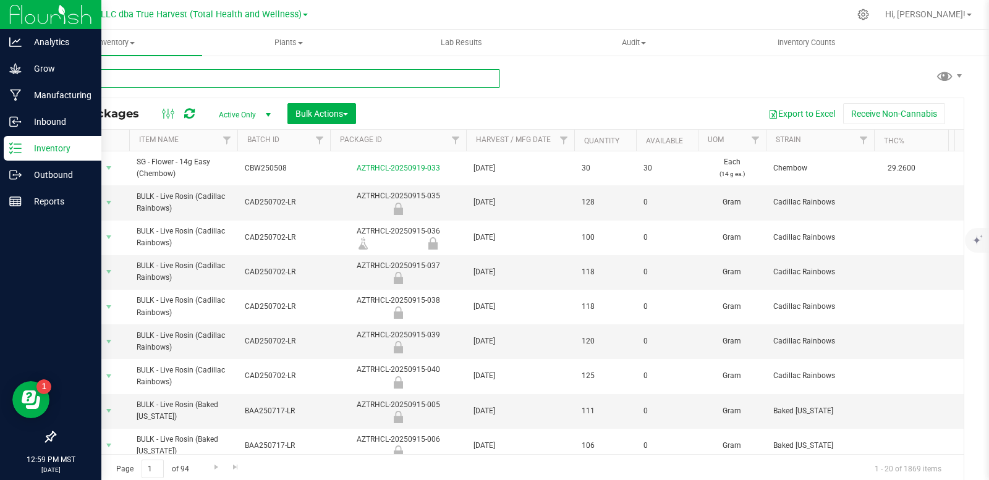
click at [281, 75] on input "text" at bounding box center [277, 78] width 446 height 19
type input "AZTRHCL-20250919-027"
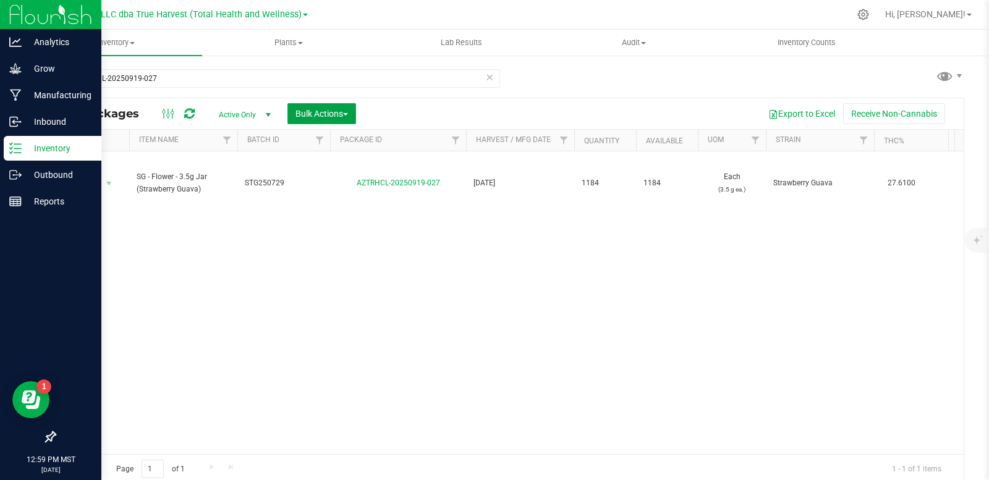
click at [333, 114] on span "Bulk Actions" at bounding box center [321, 114] width 53 height 10
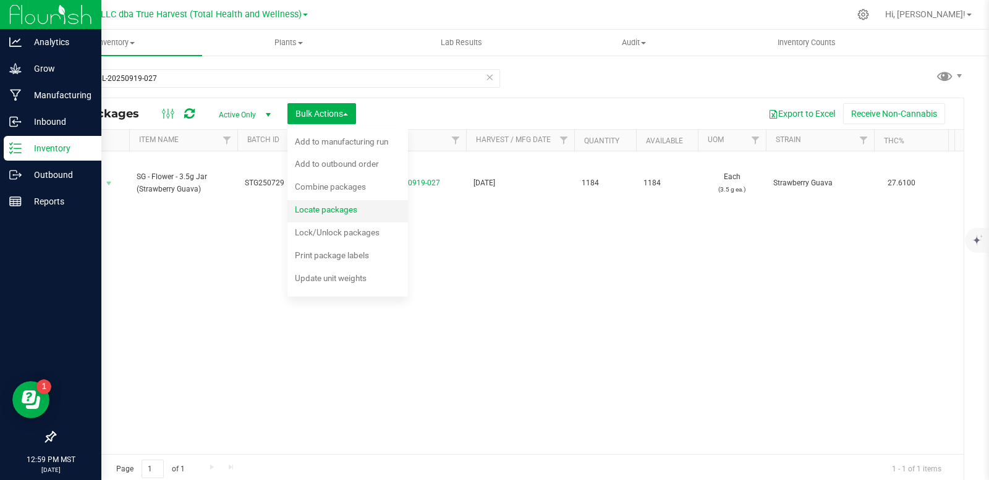
click at [325, 215] on span "Locate packages" at bounding box center [326, 210] width 62 height 10
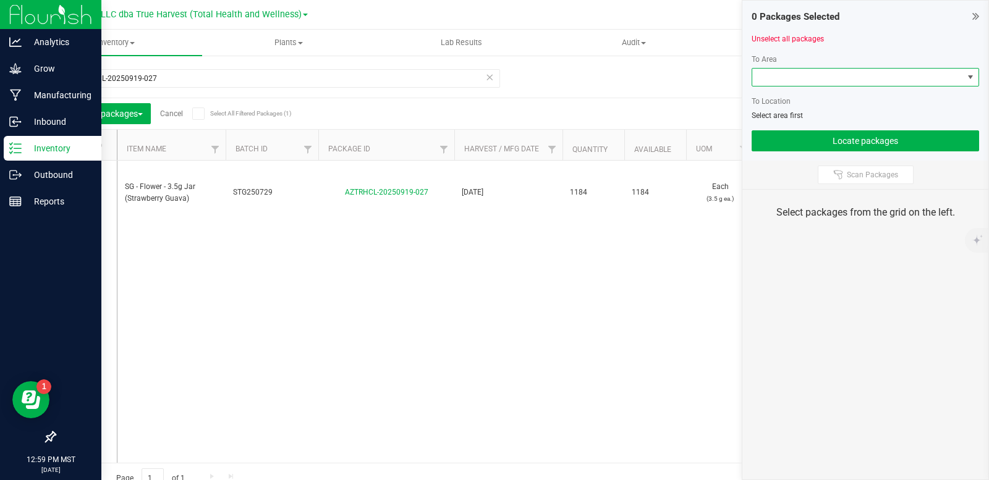
click at [860, 77] on span at bounding box center [857, 77] width 211 height 17
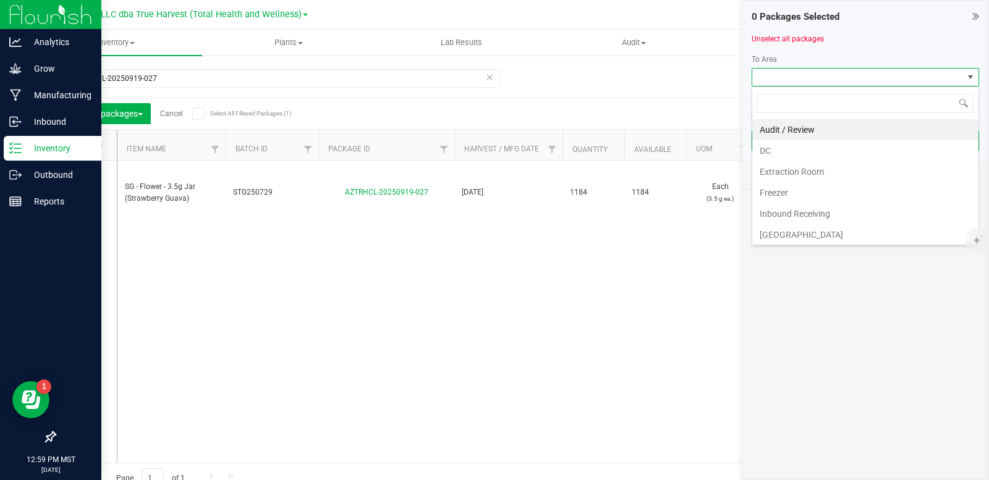
scroll to position [19, 227]
click at [773, 150] on li "DC" at bounding box center [865, 150] width 226 height 21
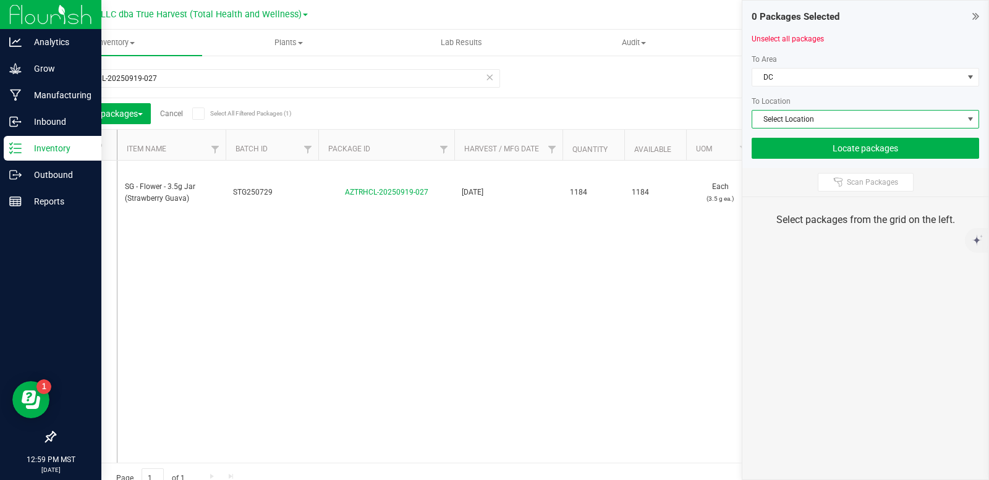
click at [810, 111] on span "Select Location" at bounding box center [865, 119] width 227 height 19
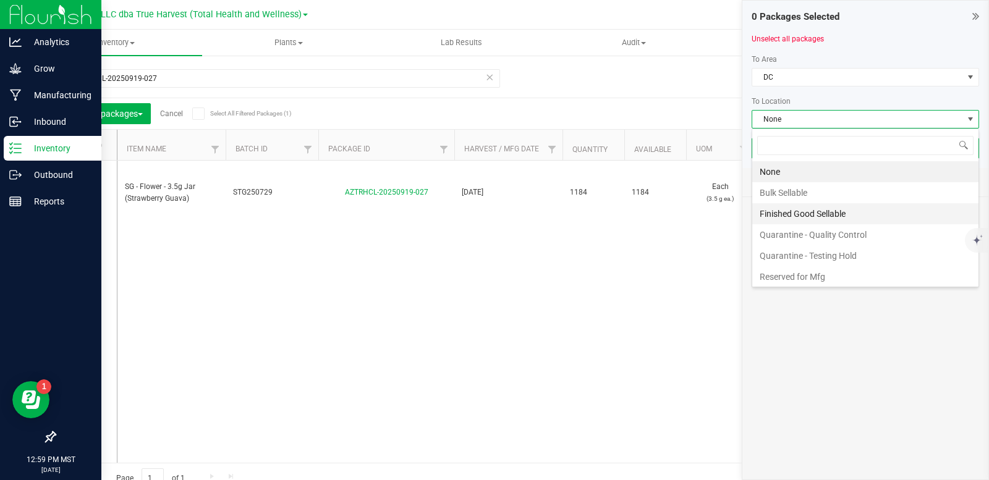
click at [810, 213] on li "Finished Good Sellable" at bounding box center [865, 213] width 226 height 21
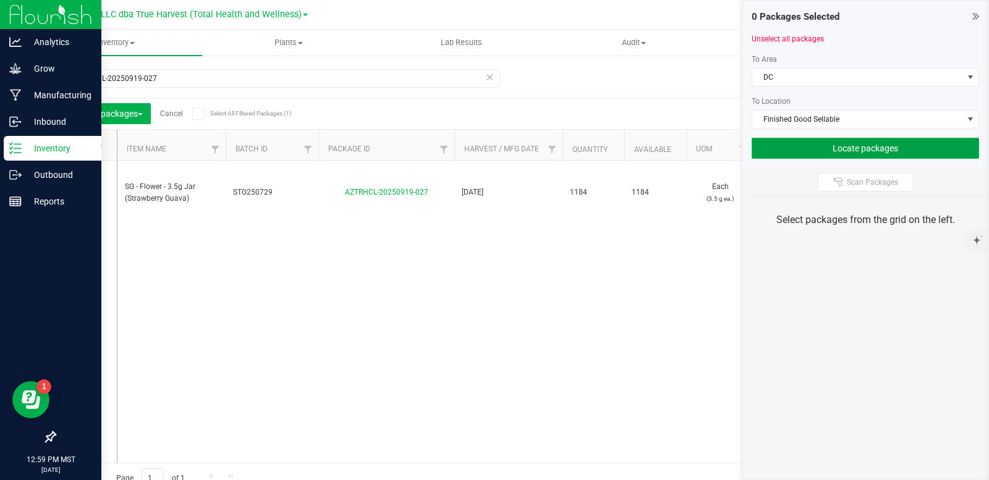
click at [822, 151] on button "Locate packages" at bounding box center [865, 148] width 227 height 21
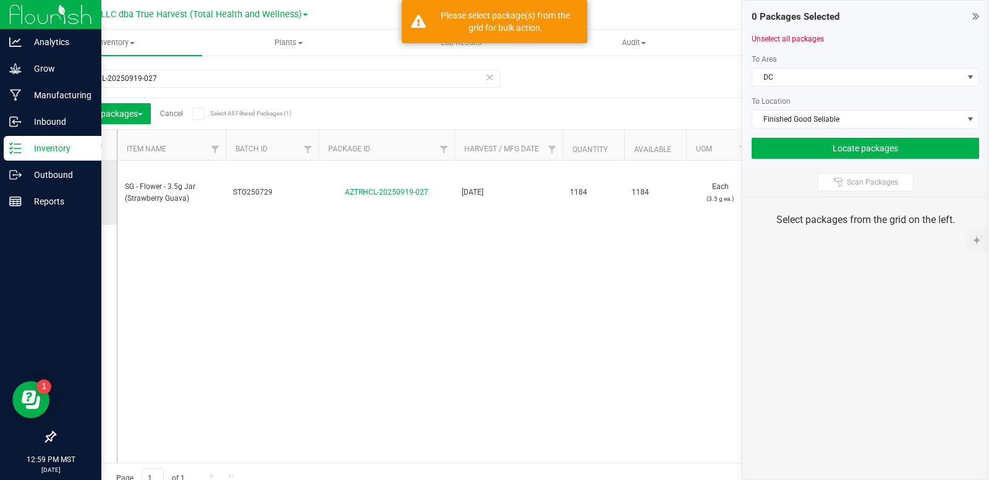
click at [87, 191] on span at bounding box center [83, 193] width 12 height 12
click at [0, 0] on input "checkbox" at bounding box center [0, 0] width 0 height 0
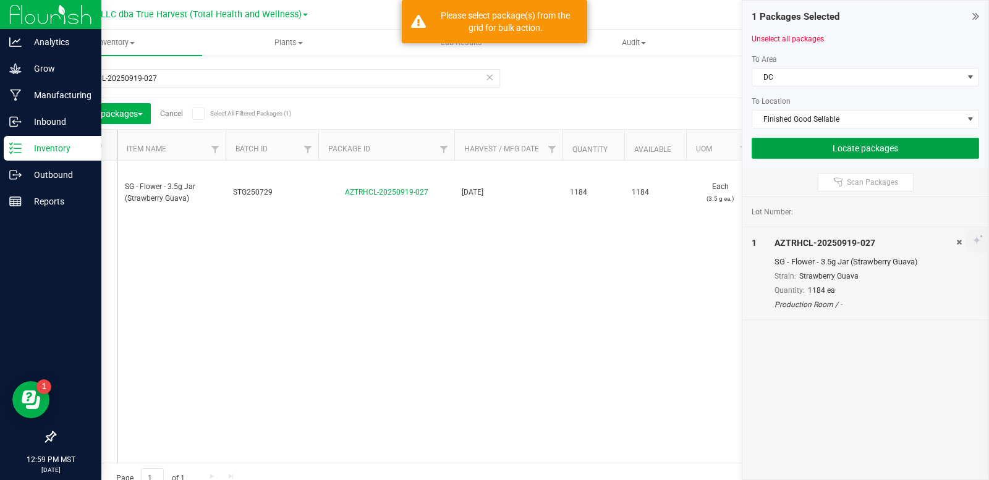
click at [789, 151] on button "Locate packages" at bounding box center [865, 148] width 227 height 21
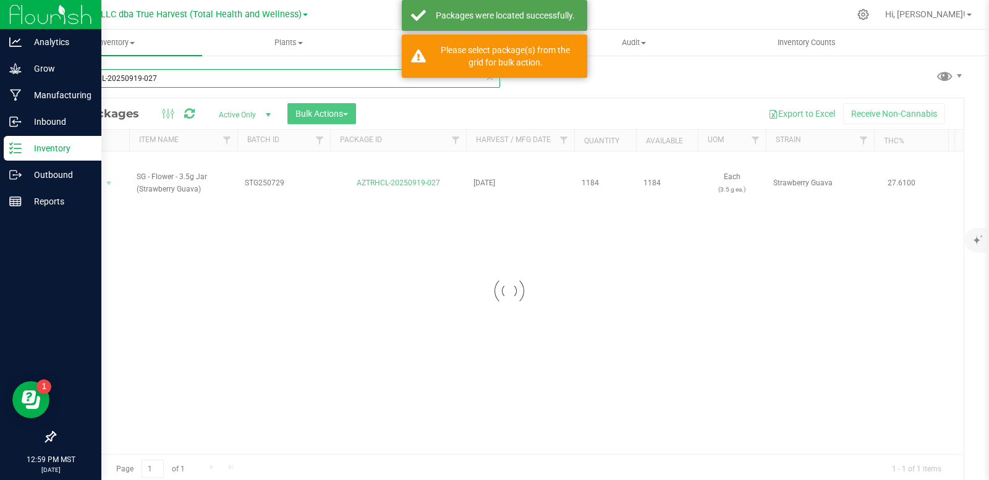
click at [203, 79] on input "AZTRHCL-20250919-027" at bounding box center [277, 78] width 446 height 19
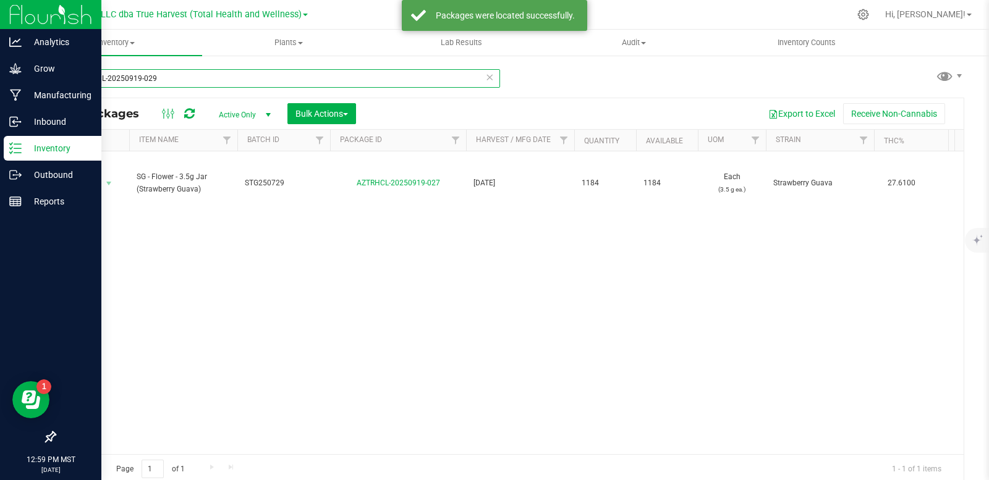
type input "AZTRHCL-20250919-029"
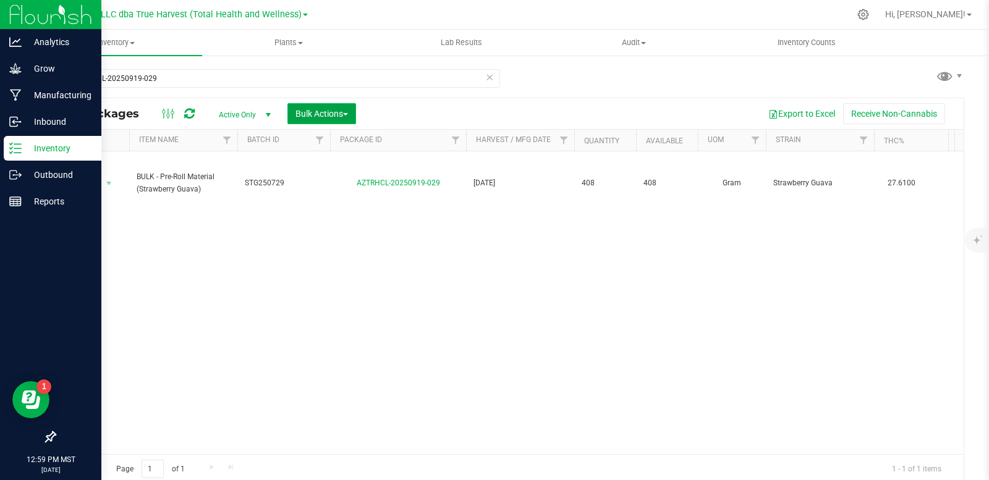
click at [338, 118] on span "Bulk Actions" at bounding box center [321, 114] width 53 height 10
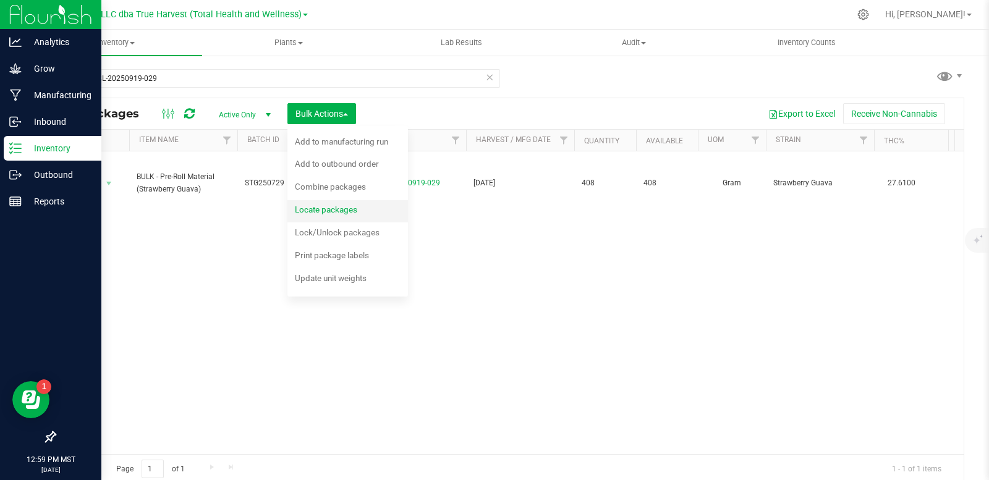
click at [344, 206] on span "Locate packages" at bounding box center [326, 210] width 62 height 10
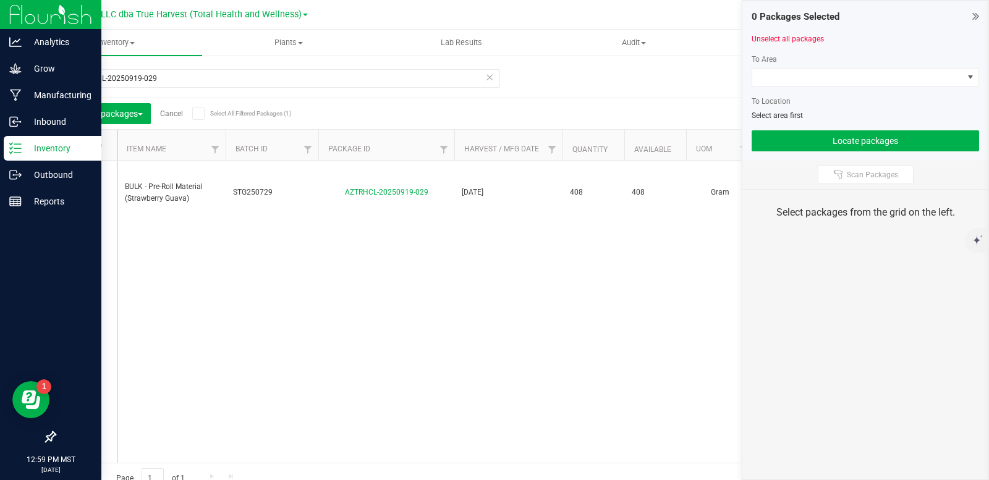
click at [882, 87] on div at bounding box center [865, 91] width 227 height 9
click at [881, 79] on span at bounding box center [857, 77] width 211 height 17
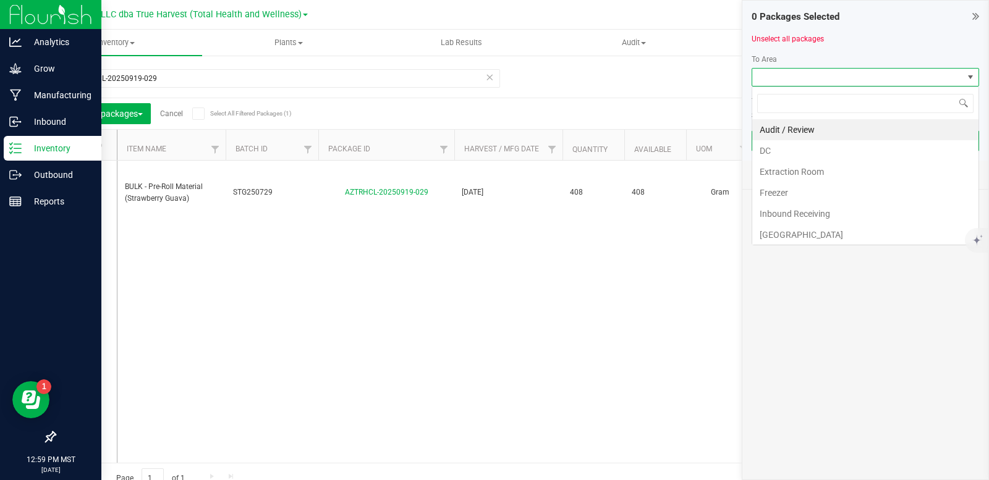
scroll to position [19, 227]
click at [813, 153] on li "DC" at bounding box center [865, 150] width 226 height 21
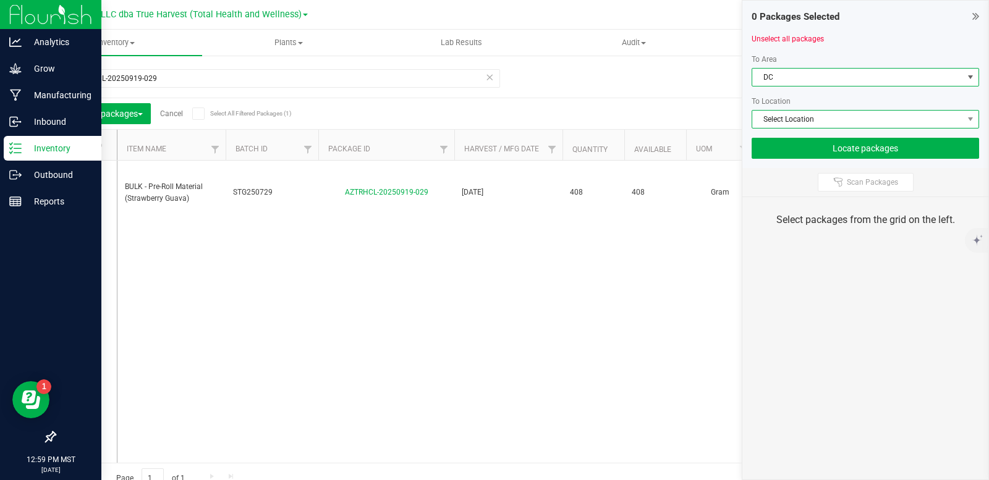
click at [834, 115] on span "Select Location" at bounding box center [857, 119] width 211 height 17
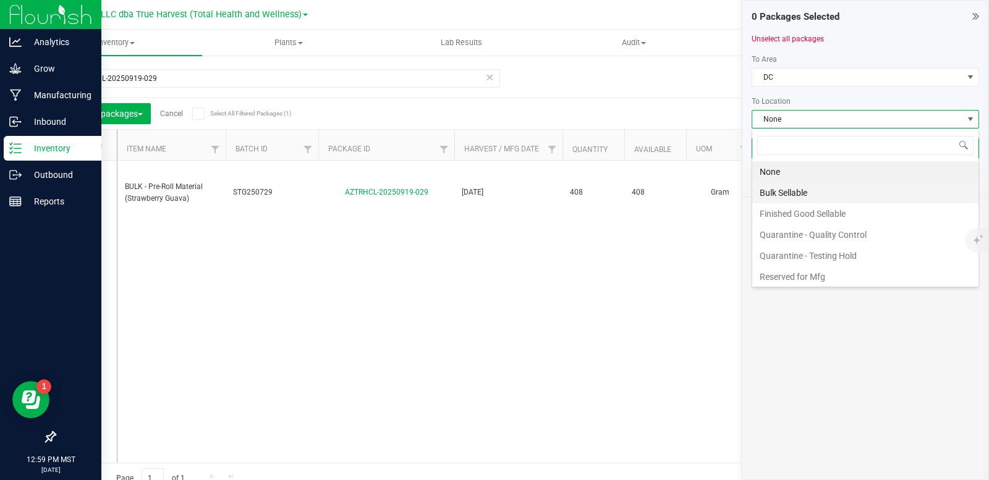
click at [815, 192] on li "Bulk Sellable" at bounding box center [865, 192] width 226 height 21
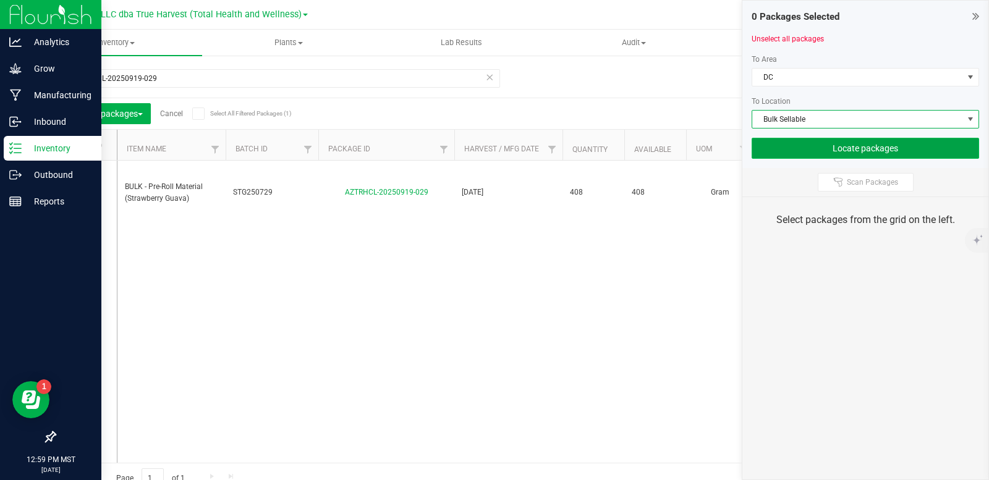
click at [853, 148] on button "Locate packages" at bounding box center [865, 148] width 227 height 21
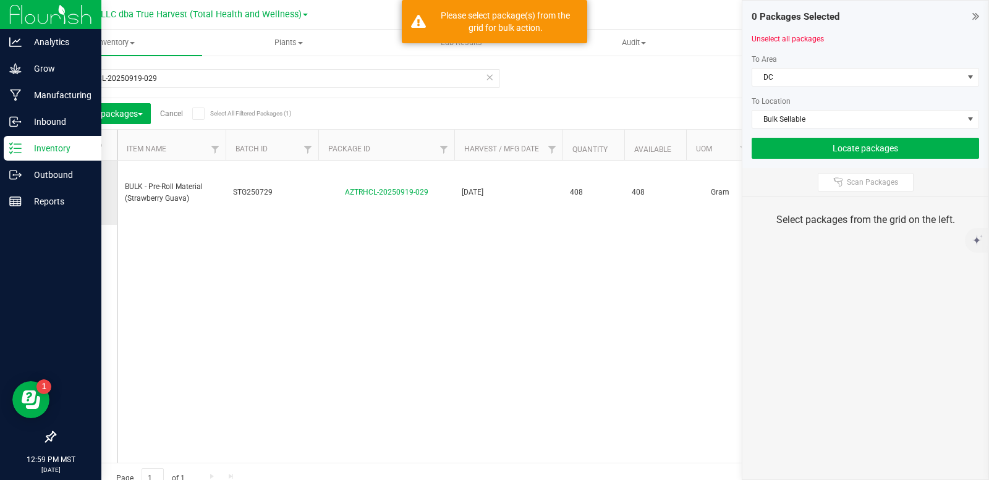
click at [82, 193] on icon at bounding box center [83, 193] width 8 height 0
click at [0, 0] on input "checkbox" at bounding box center [0, 0] width 0 height 0
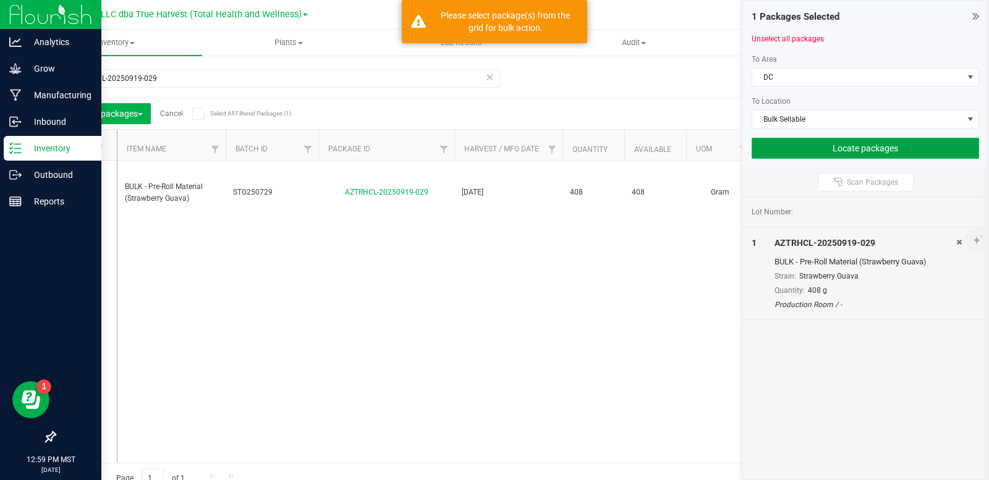
click at [893, 156] on button "Locate packages" at bounding box center [865, 148] width 227 height 21
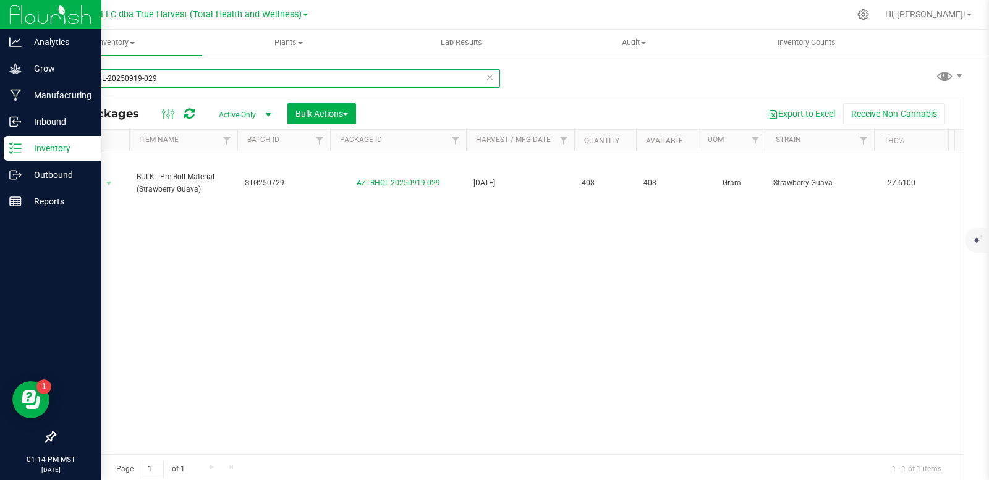
click at [192, 81] on input "AZTRHCL-20250919-029" at bounding box center [277, 78] width 446 height 19
type input "AZTRHCL-20250911-052"
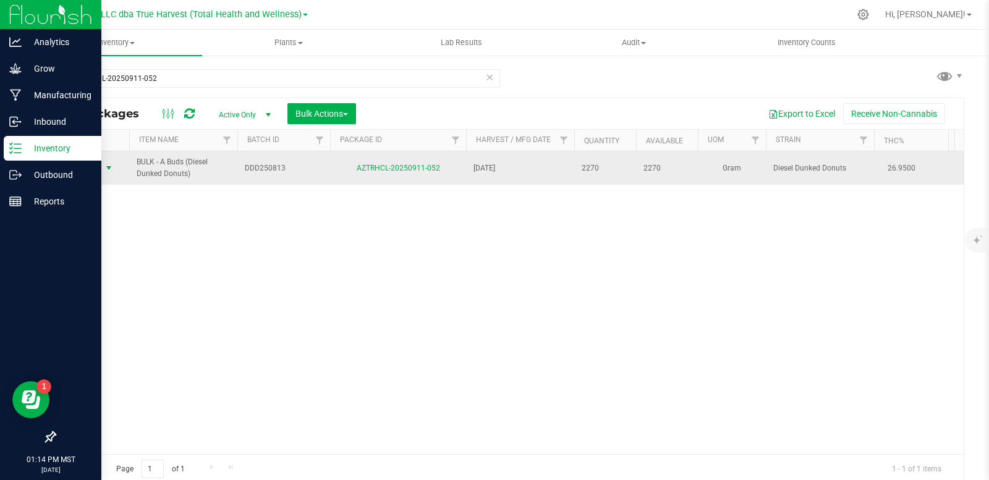
click at [106, 170] on span "select" at bounding box center [109, 168] width 10 height 10
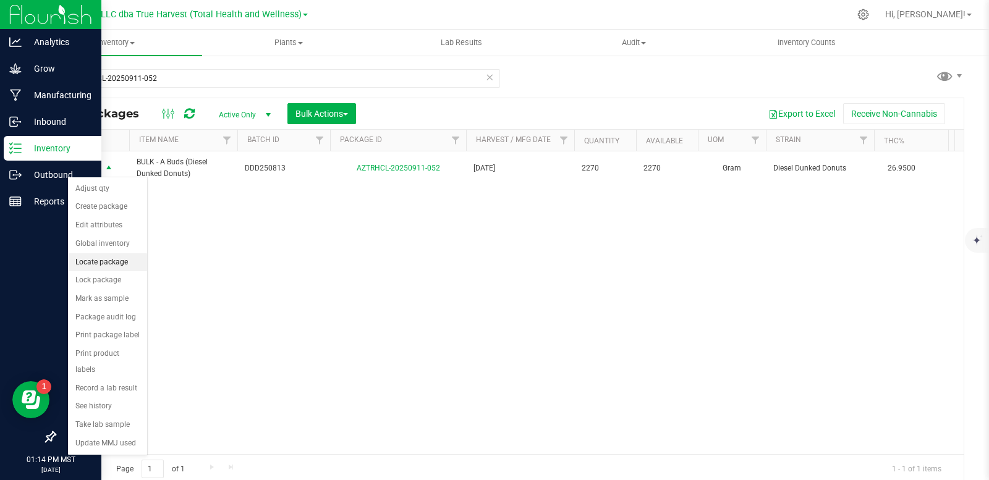
click at [111, 270] on li "Locate package" at bounding box center [107, 262] width 79 height 19
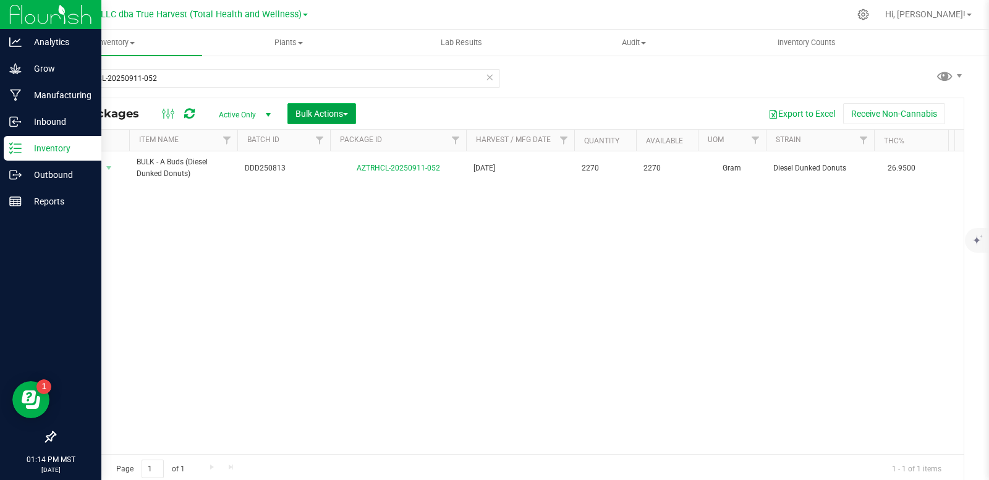
click at [342, 114] on span "Bulk Actions" at bounding box center [321, 114] width 53 height 10
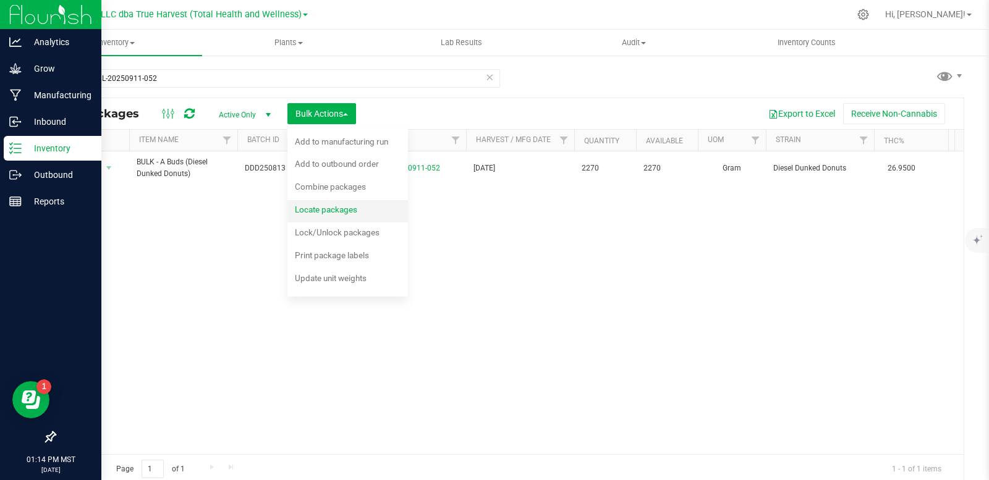
click at [331, 211] on span "Locate packages" at bounding box center [326, 210] width 62 height 10
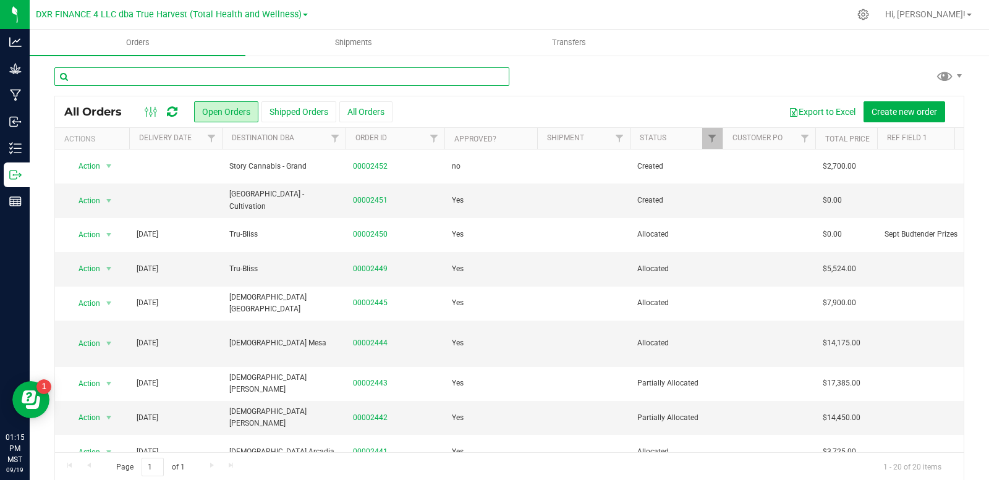
click at [165, 76] on input "text" at bounding box center [281, 76] width 455 height 19
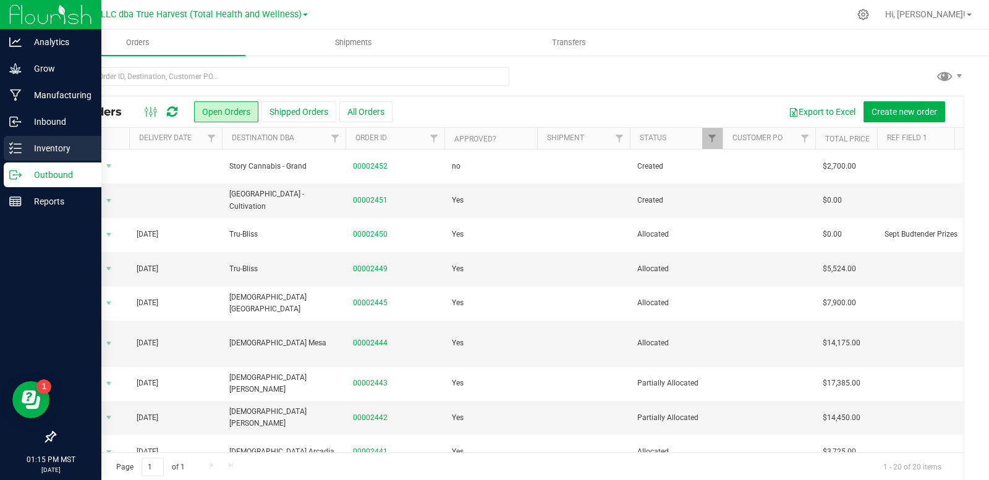
click at [36, 149] on p "Inventory" at bounding box center [59, 148] width 74 height 15
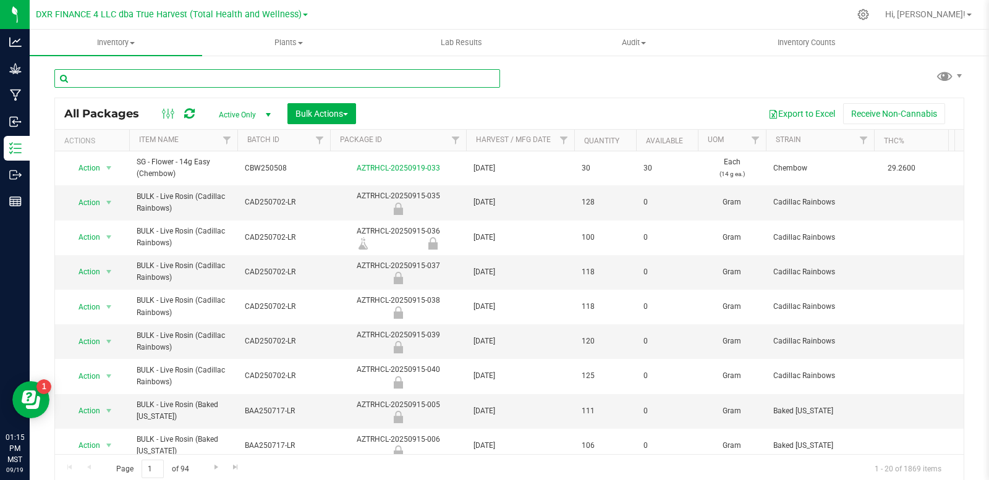
click at [106, 79] on input "text" at bounding box center [277, 78] width 446 height 19
type input "AZTRHCL-20250911-052"
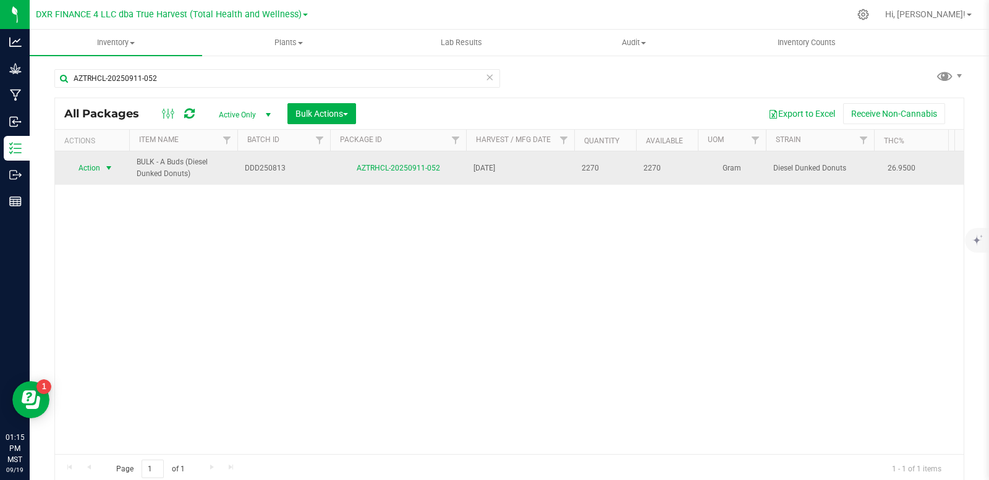
click at [112, 167] on span "select" at bounding box center [109, 168] width 10 height 10
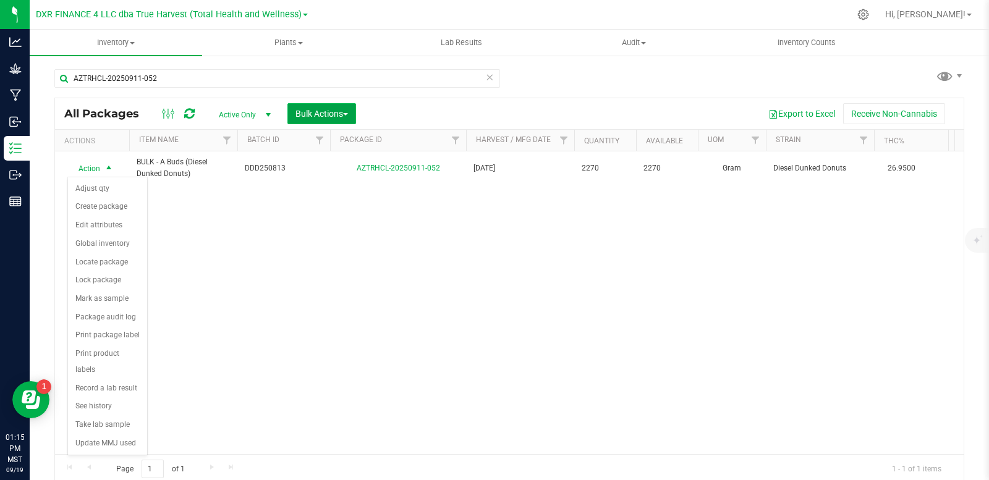
click at [317, 114] on span "Bulk Actions" at bounding box center [321, 114] width 53 height 10
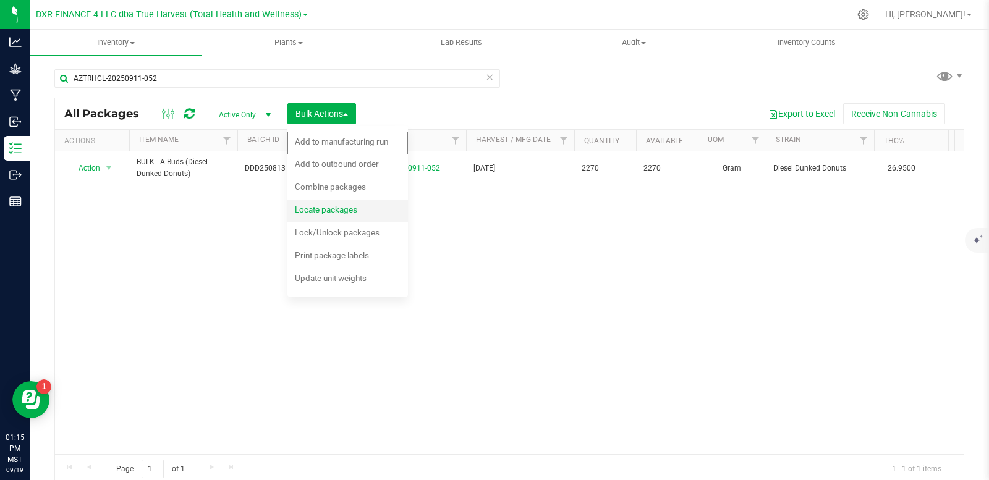
click at [347, 208] on span "Locate packages" at bounding box center [326, 210] width 62 height 10
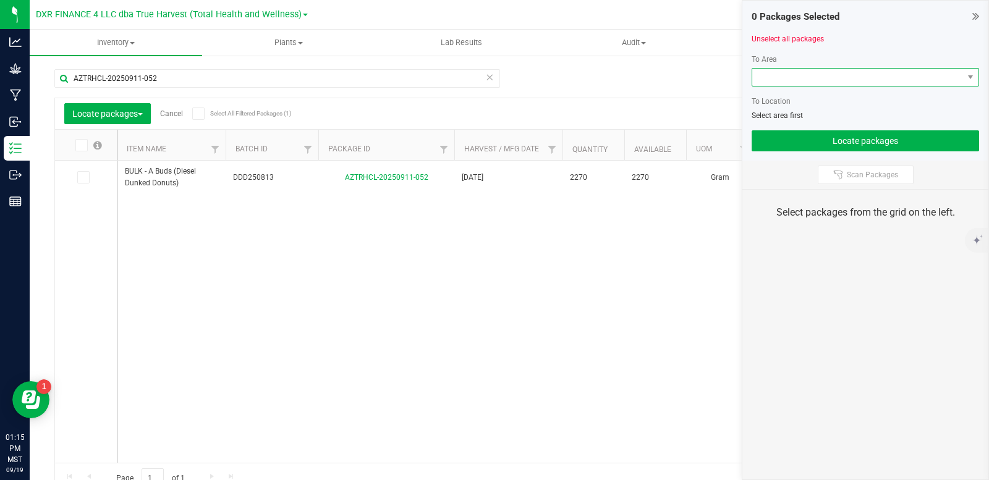
click at [890, 76] on span at bounding box center [857, 77] width 211 height 17
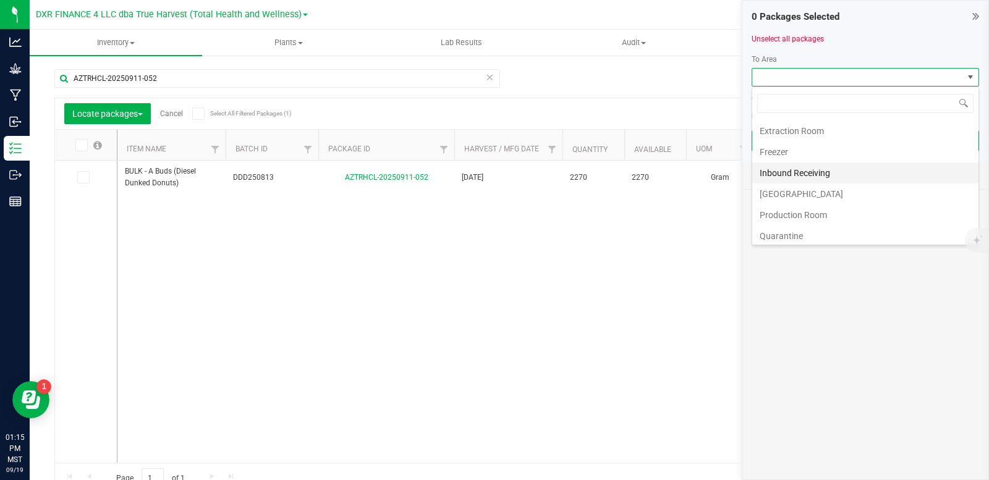
scroll to position [62, 0]
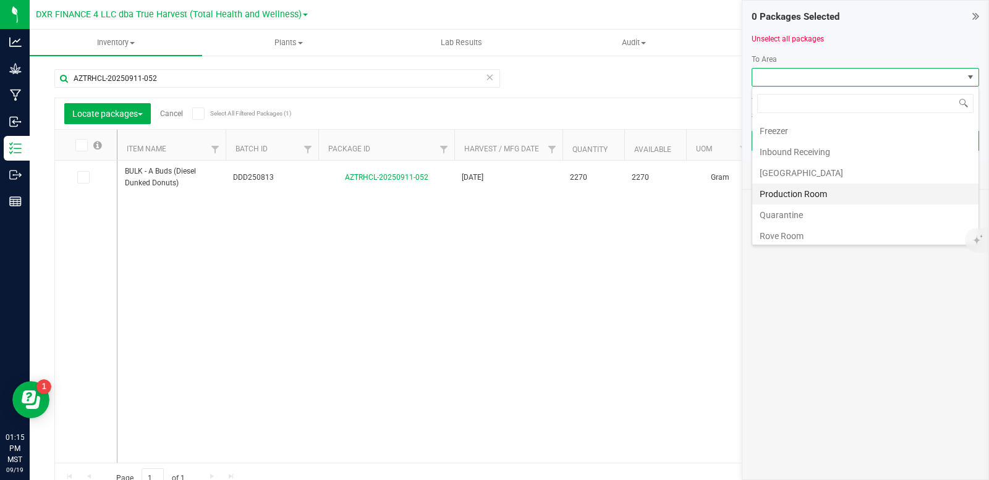
click at [814, 194] on li "Production Room" at bounding box center [865, 194] width 226 height 21
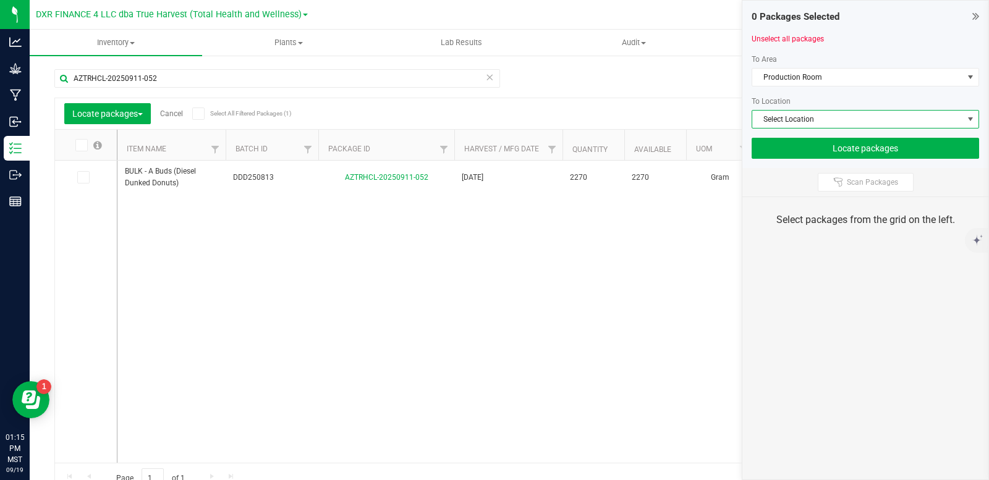
click at [821, 113] on span "Select Location" at bounding box center [857, 119] width 211 height 17
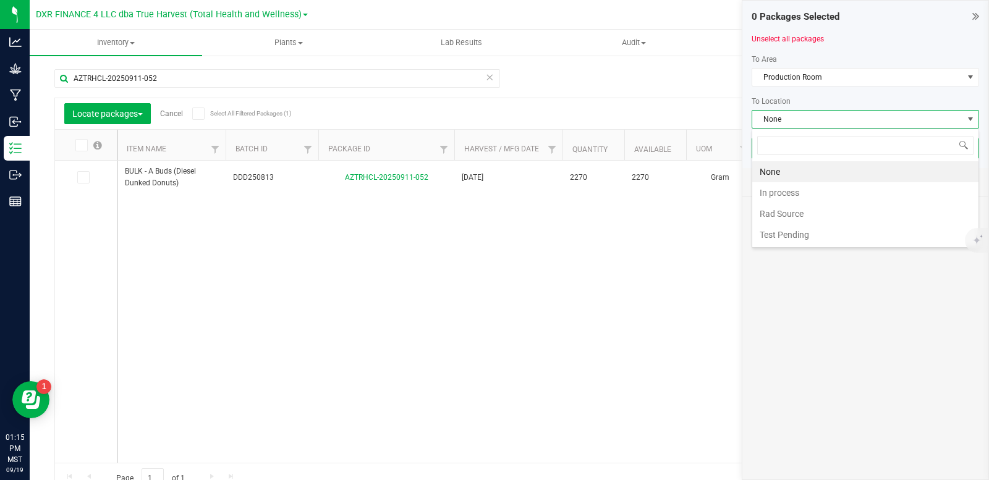
scroll to position [19, 227]
click at [806, 197] on li "In process" at bounding box center [865, 192] width 226 height 21
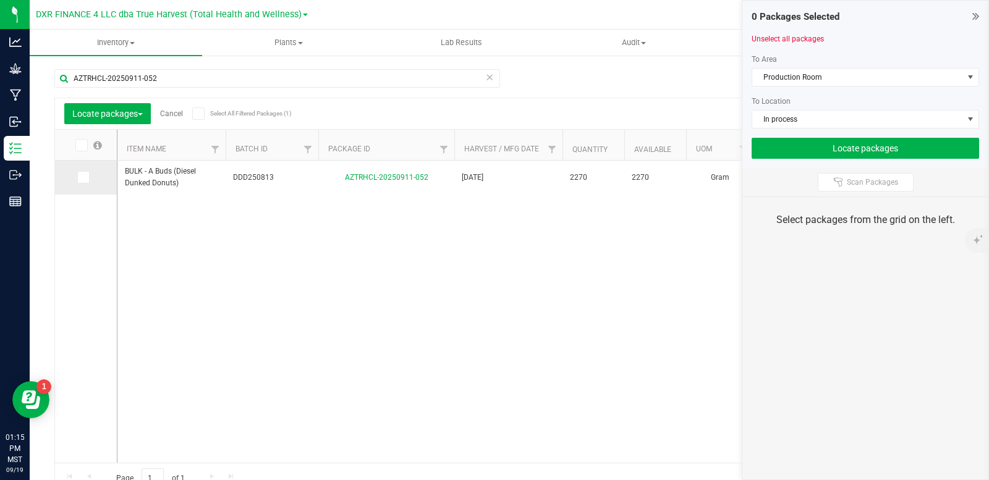
click at [87, 178] on span at bounding box center [83, 177] width 12 height 12
click at [0, 0] on input "checkbox" at bounding box center [0, 0] width 0 height 0
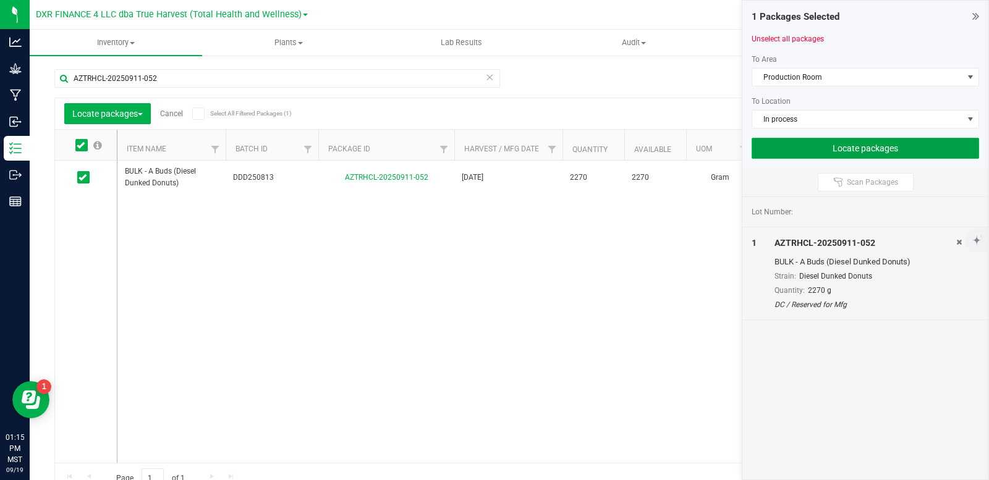
click at [878, 153] on button "Locate packages" at bounding box center [865, 148] width 227 height 21
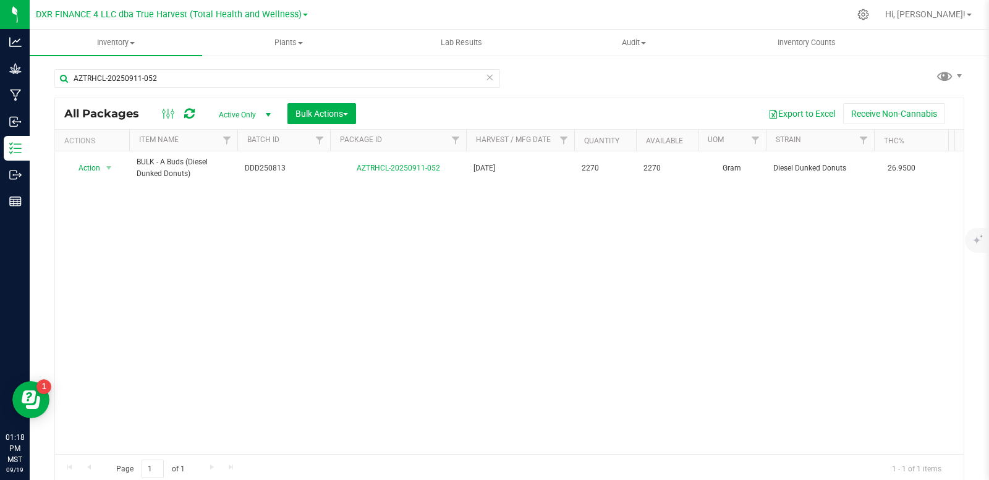
click at [351, 308] on div "Action Action Adjust qty Create package Edit attributes Global inventory Locate…" at bounding box center [509, 302] width 909 height 303
